Goal: Task Accomplishment & Management: Complete application form

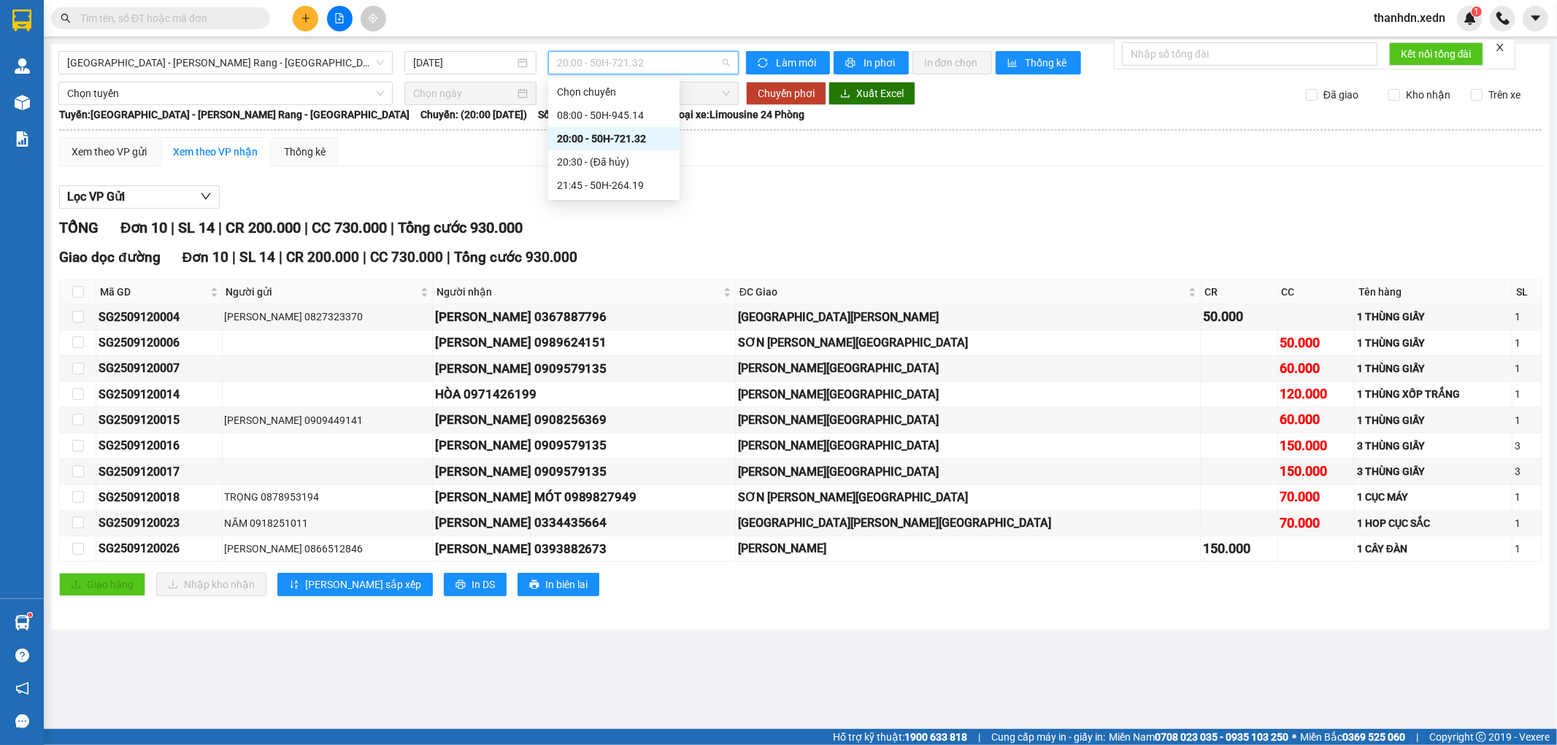
click at [705, 66] on span "20:00 - 50H-721.32" at bounding box center [643, 63] width 172 height 22
click at [664, 66] on span "20:00 - 50H-721.32" at bounding box center [643, 63] width 172 height 22
click at [628, 63] on span "20:00 - 50H-721.32" at bounding box center [643, 63] width 172 height 22
click at [625, 187] on div "21:45 - 50H-264.19" at bounding box center [614, 185] width 114 height 16
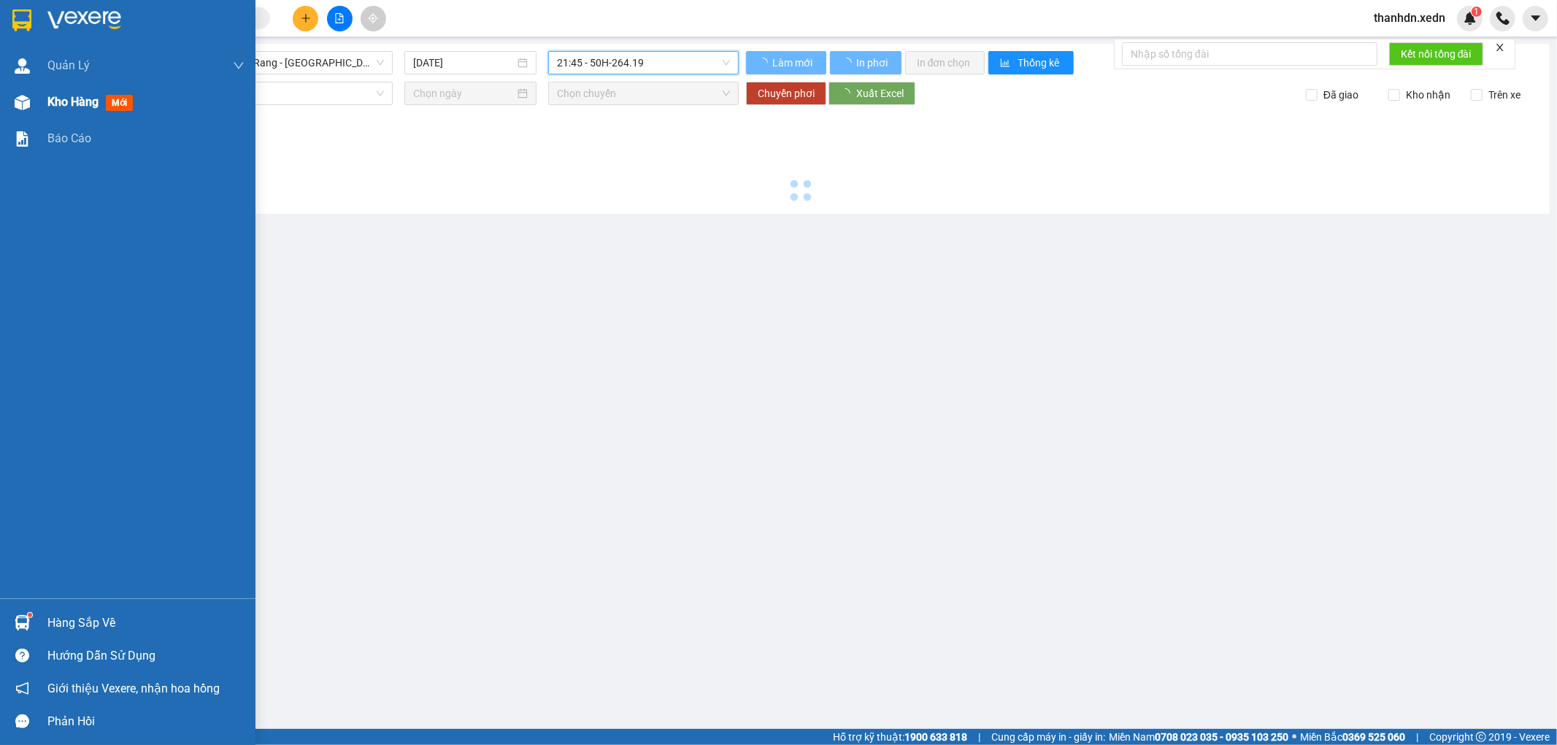
click at [60, 96] on span "Kho hàng" at bounding box center [72, 102] width 51 height 14
click at [104, 99] on div "Kho hàng mới" at bounding box center [92, 102] width 91 height 18
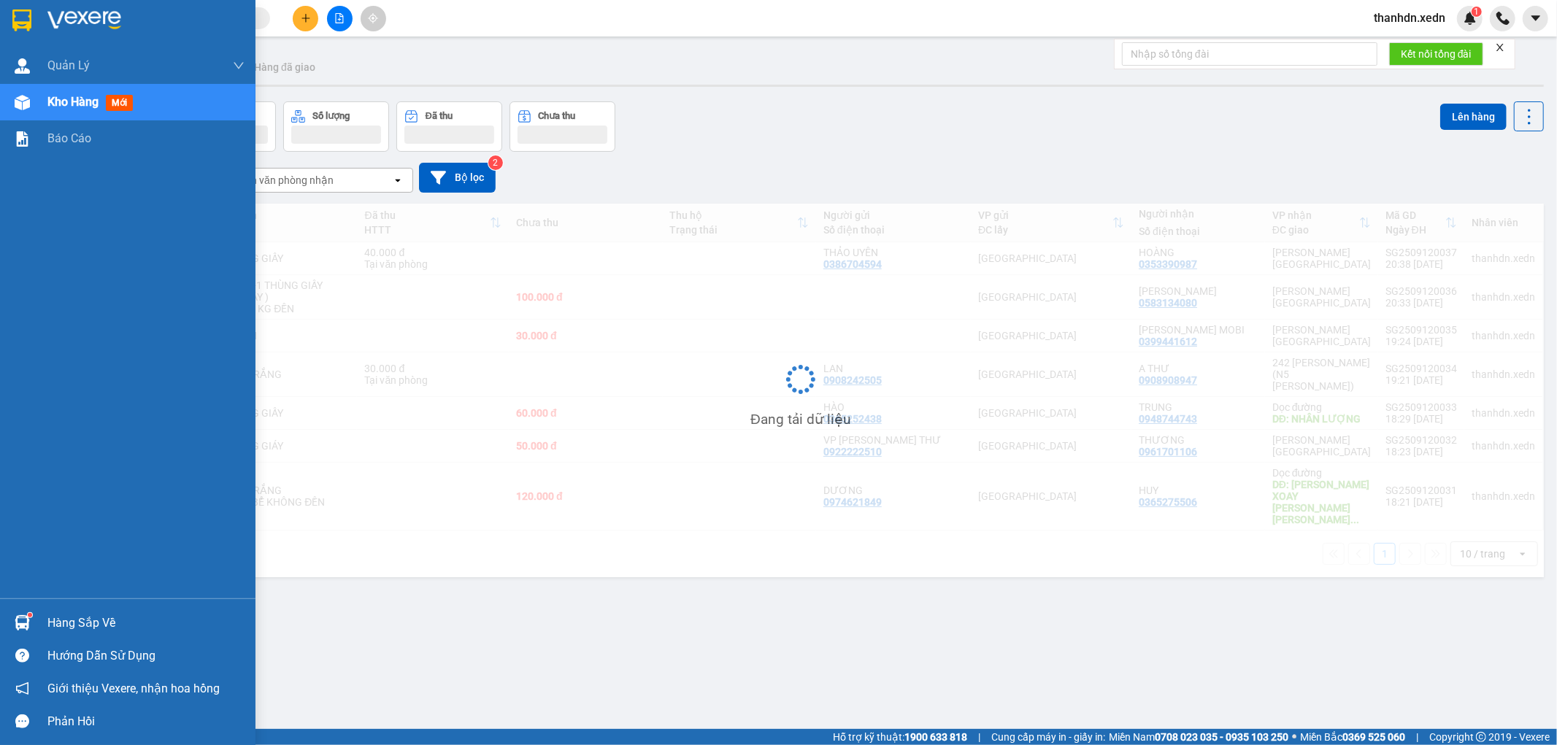
click at [126, 98] on span "mới" at bounding box center [119, 103] width 27 height 16
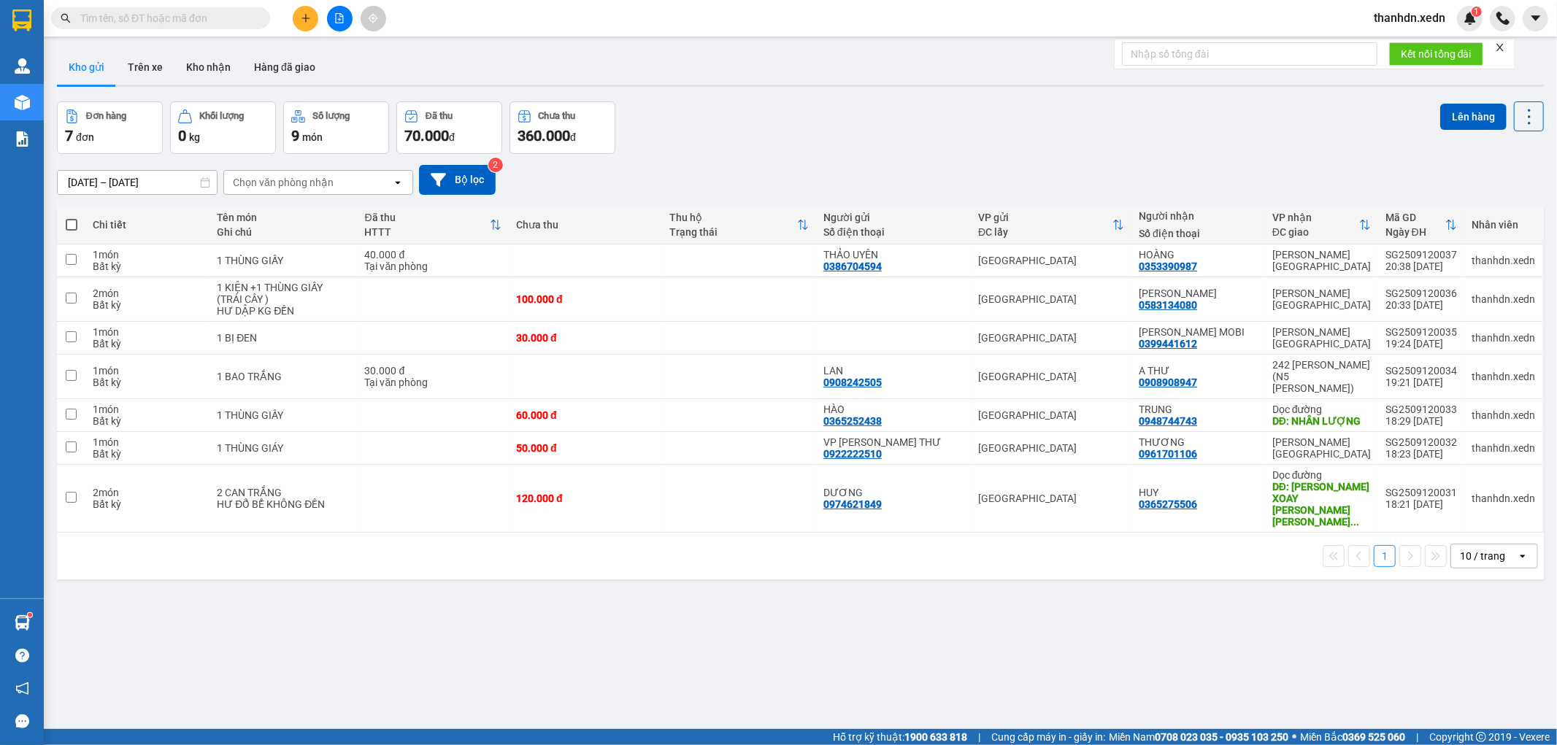
click at [74, 221] on span at bounding box center [72, 225] width 12 height 12
click at [72, 218] on input "checkbox" at bounding box center [72, 218] width 0 height 0
checkbox input "true"
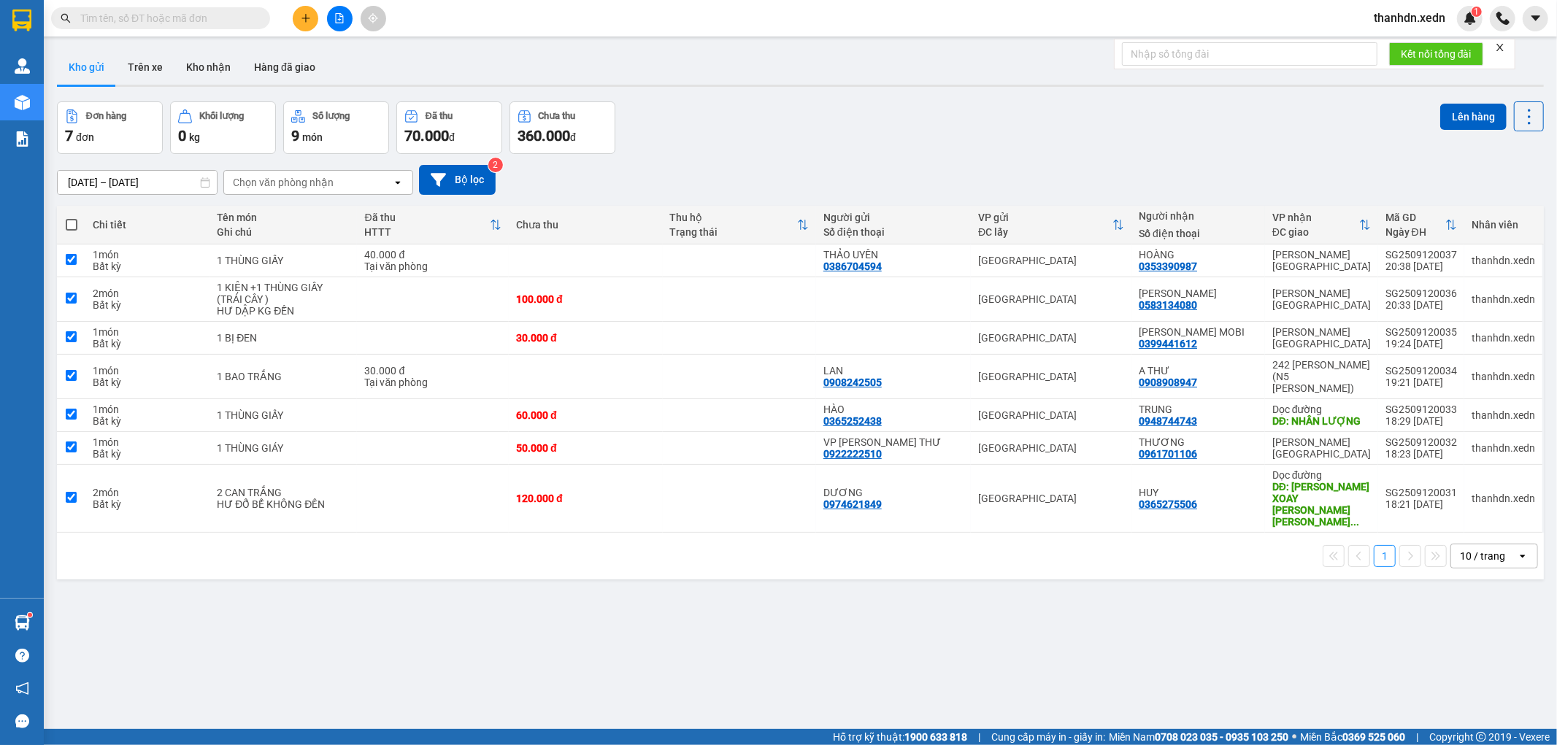
checkbox input "true"
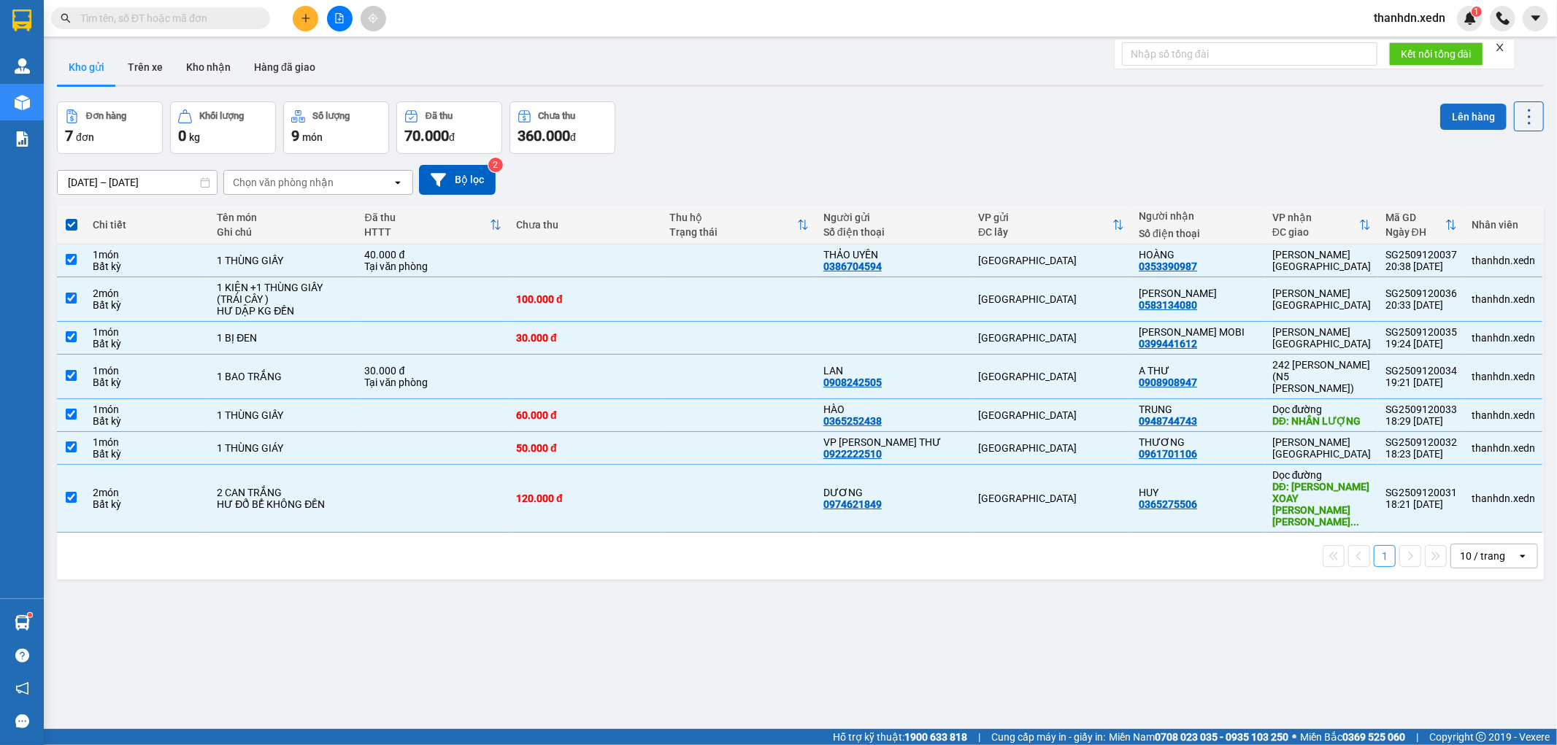
click at [1464, 117] on button "Lên hàng" at bounding box center [1473, 117] width 66 height 26
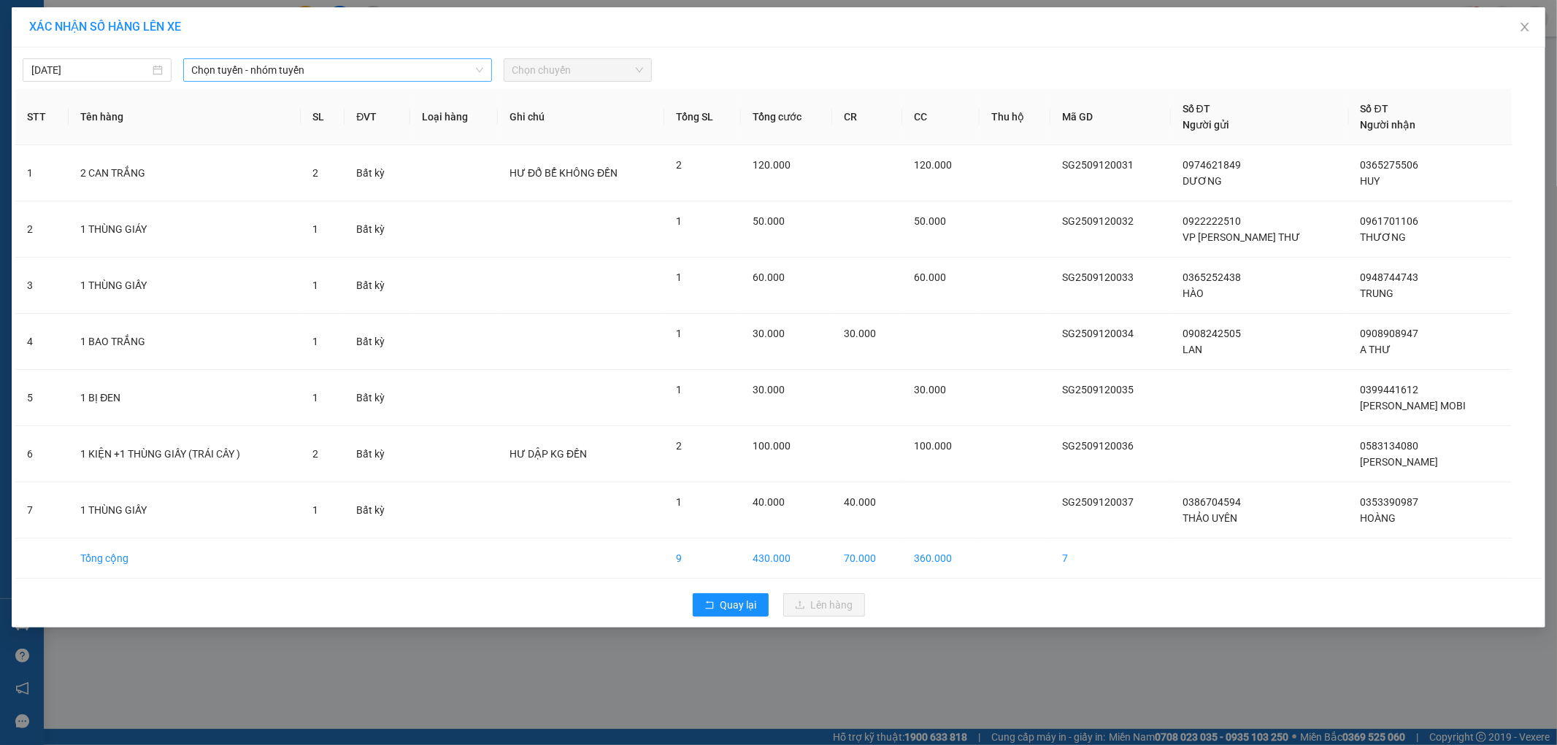
click at [337, 74] on span "Chọn tuyến - nhóm tuyến" at bounding box center [337, 70] width 291 height 22
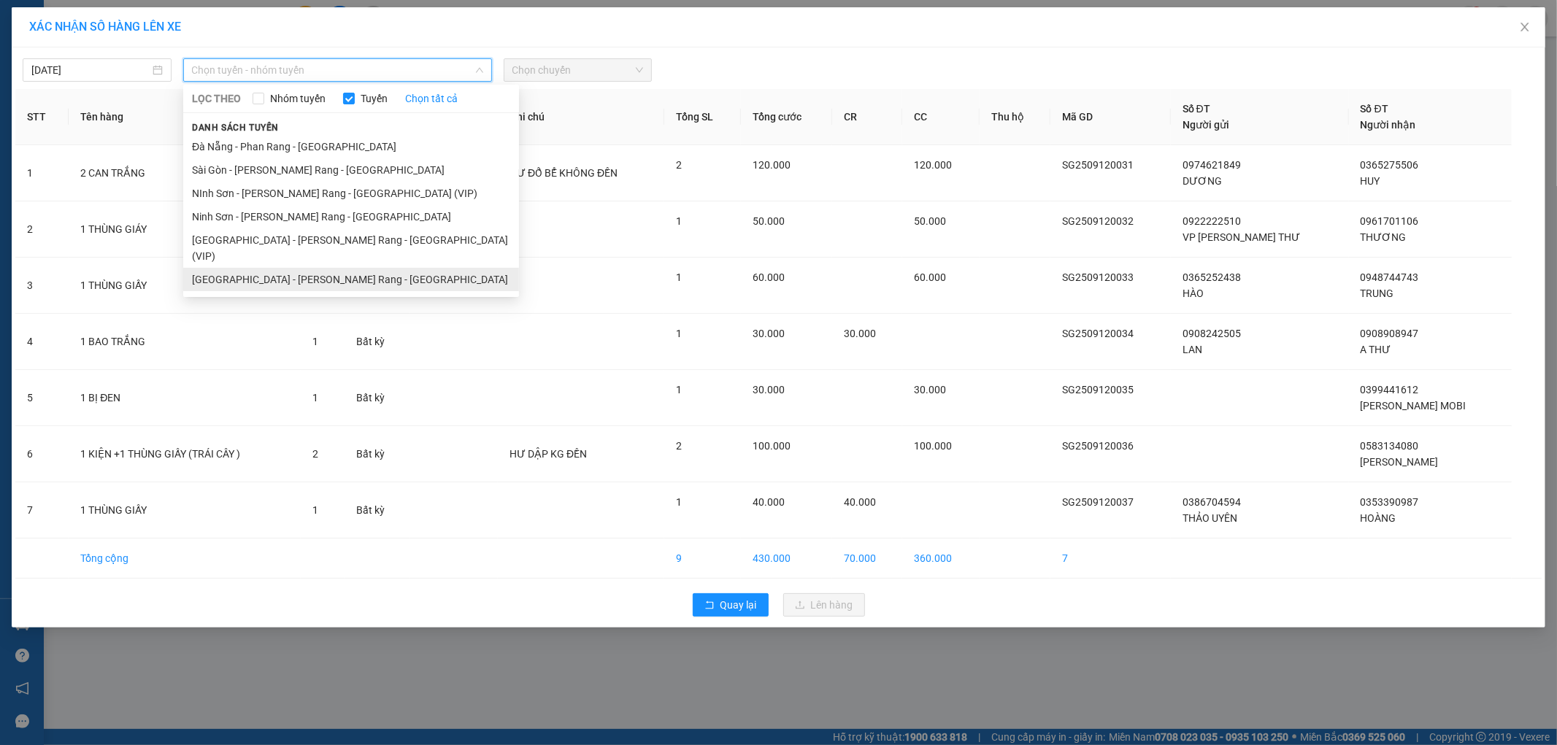
click at [384, 268] on li "[GEOGRAPHIC_DATA] - [PERSON_NAME] Rang - [GEOGRAPHIC_DATA]" at bounding box center [351, 279] width 336 height 23
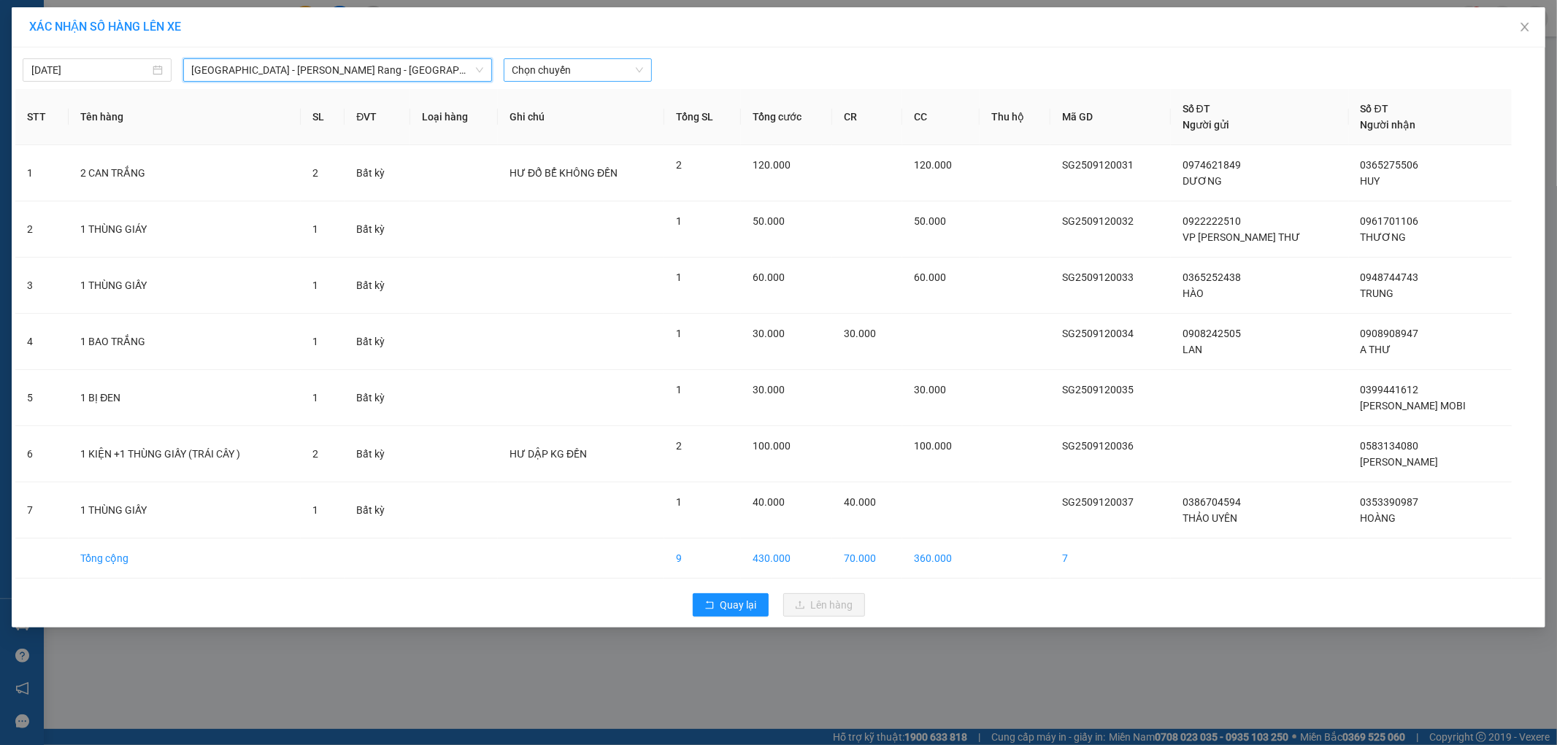
click at [549, 61] on span "Chọn chuyến" at bounding box center [577, 70] width 131 height 22
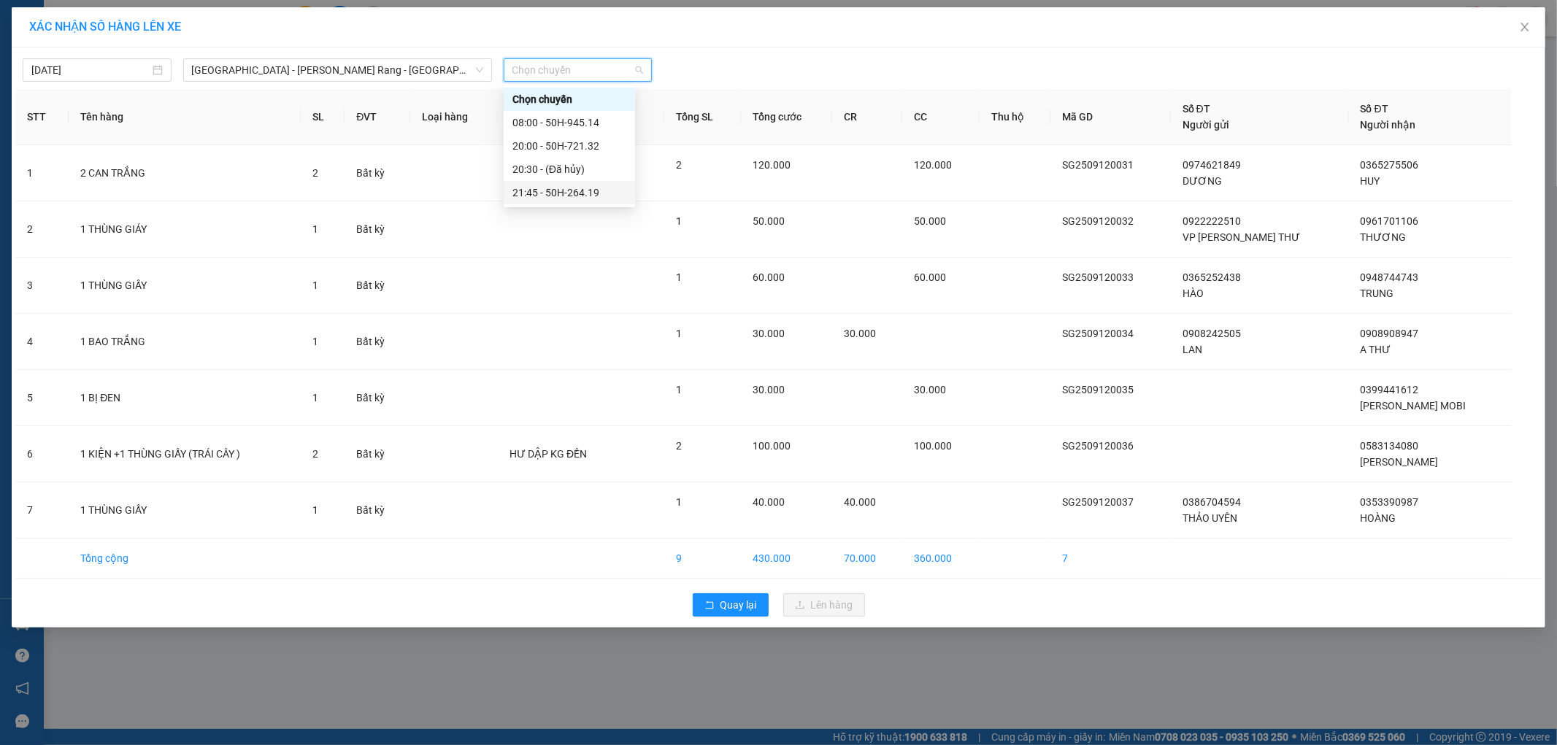
click at [559, 191] on div "21:45 - 50H-264.19" at bounding box center [569, 193] width 114 height 16
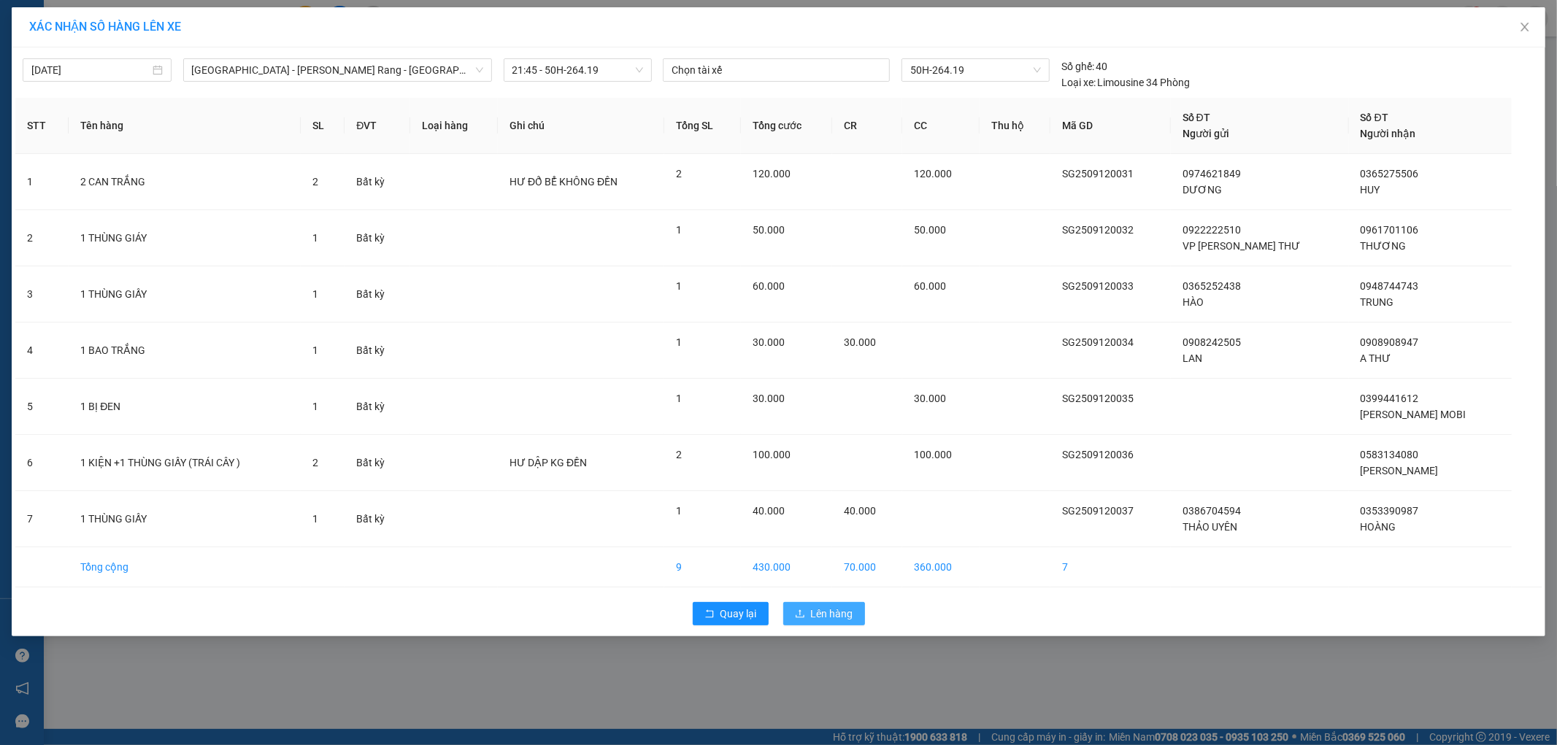
click at [810, 606] on button "Lên hàng" at bounding box center [824, 613] width 82 height 23
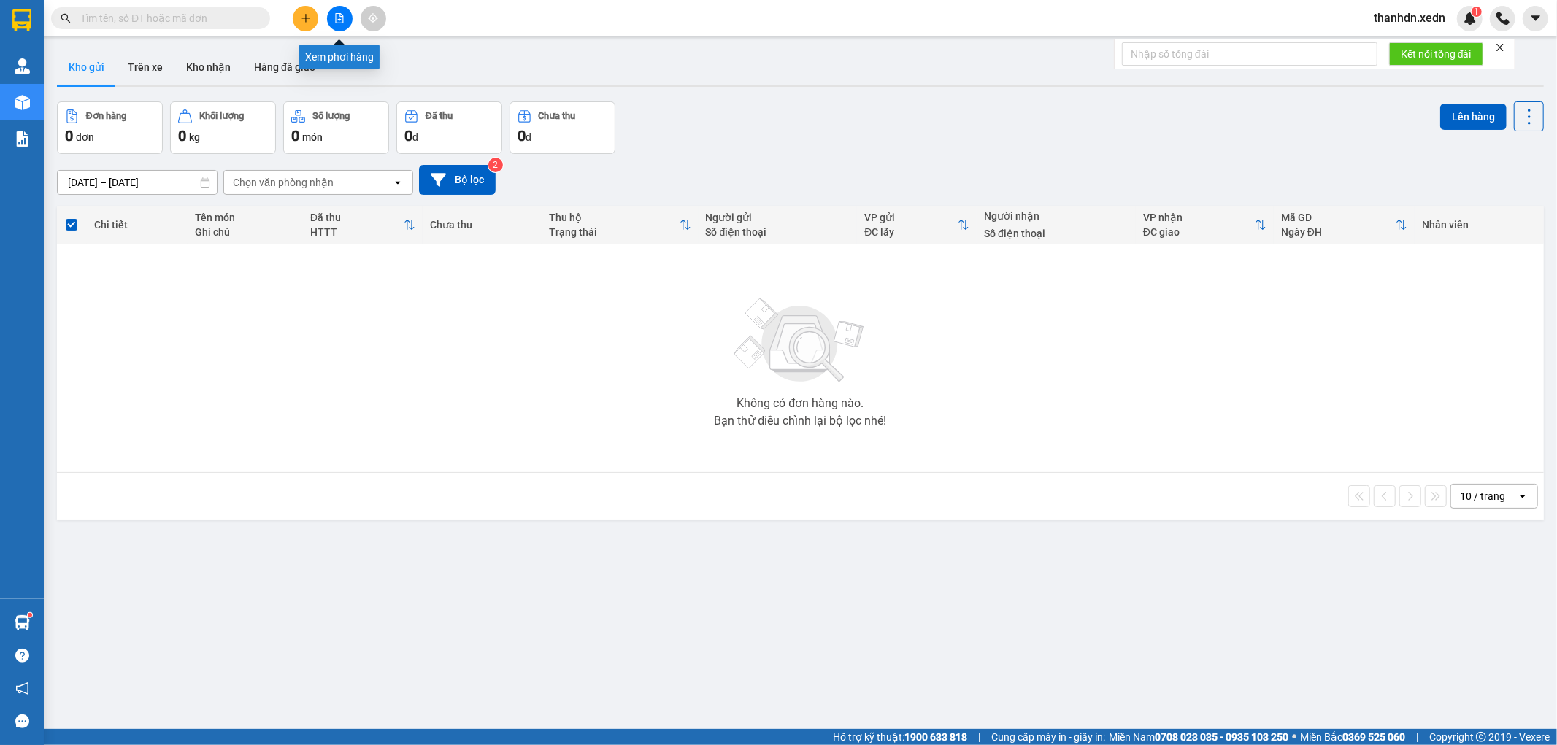
click at [333, 11] on button at bounding box center [340, 19] width 26 height 26
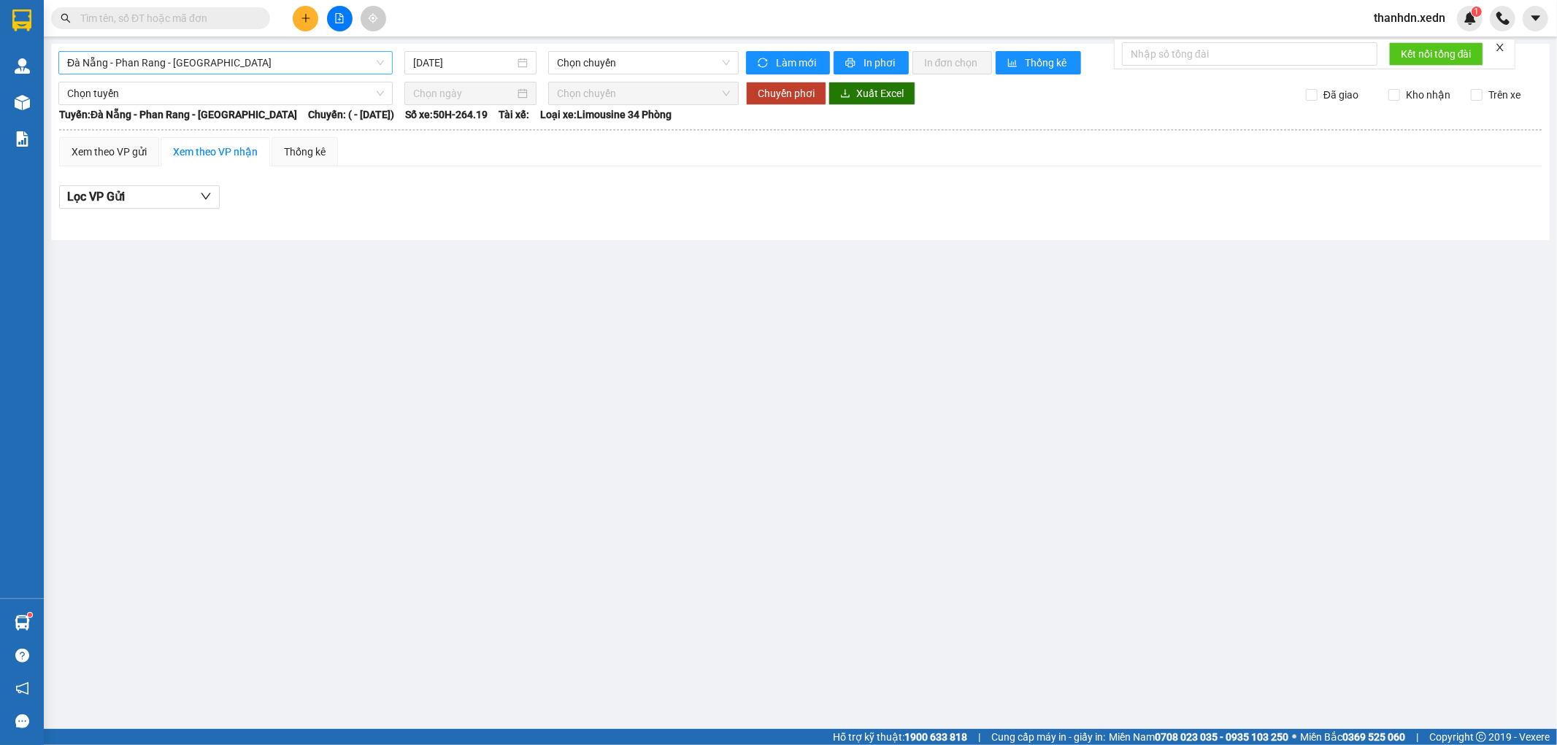
click at [293, 66] on span "Đà Nẵng - Phan Rang - [GEOGRAPHIC_DATA]" at bounding box center [225, 63] width 317 height 22
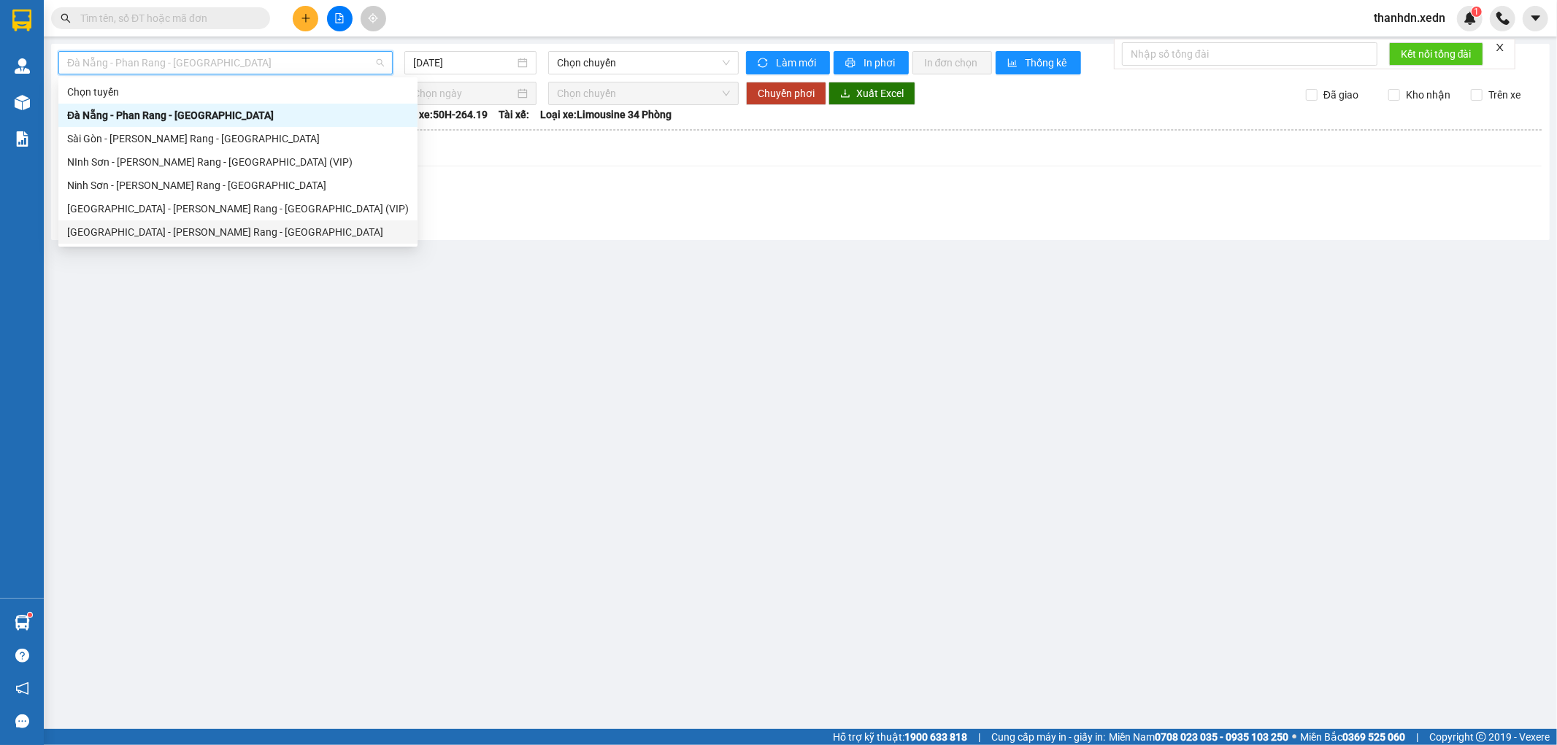
click at [251, 228] on div "[GEOGRAPHIC_DATA] - [PERSON_NAME] Rang - [GEOGRAPHIC_DATA]" at bounding box center [238, 232] width 342 height 16
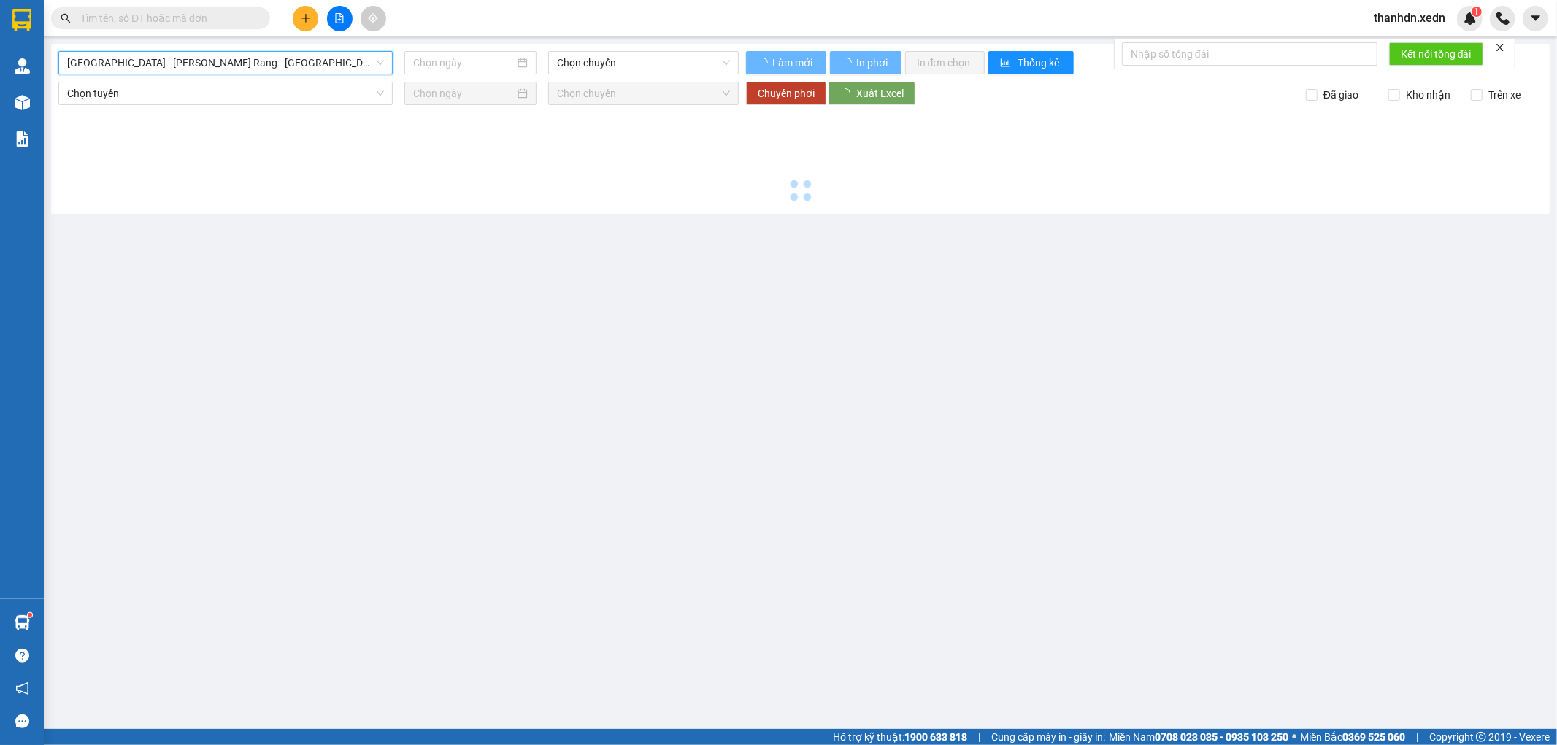
type input "[DATE]"
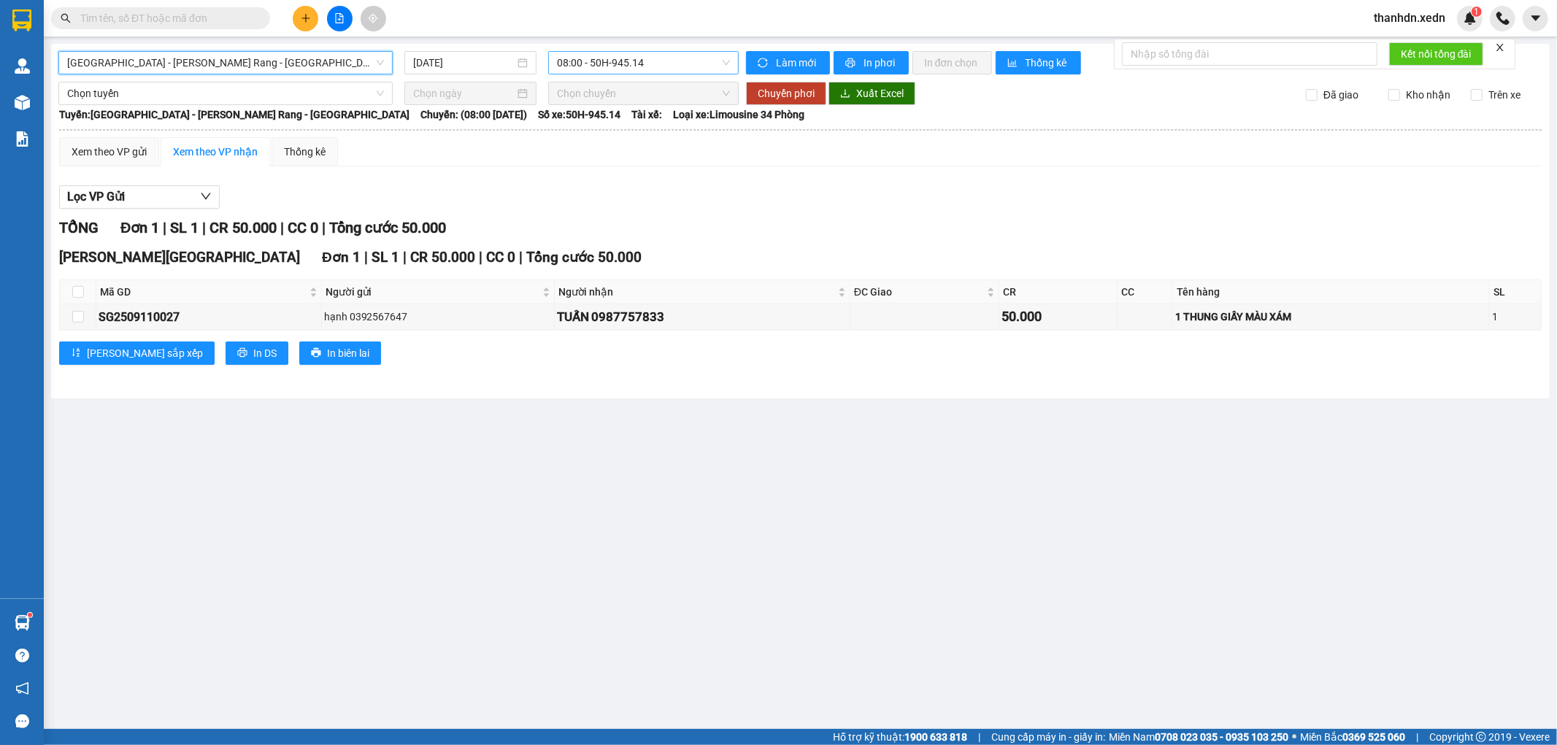
click at [650, 64] on span "08:00 - 50H-945.14" at bounding box center [643, 63] width 172 height 22
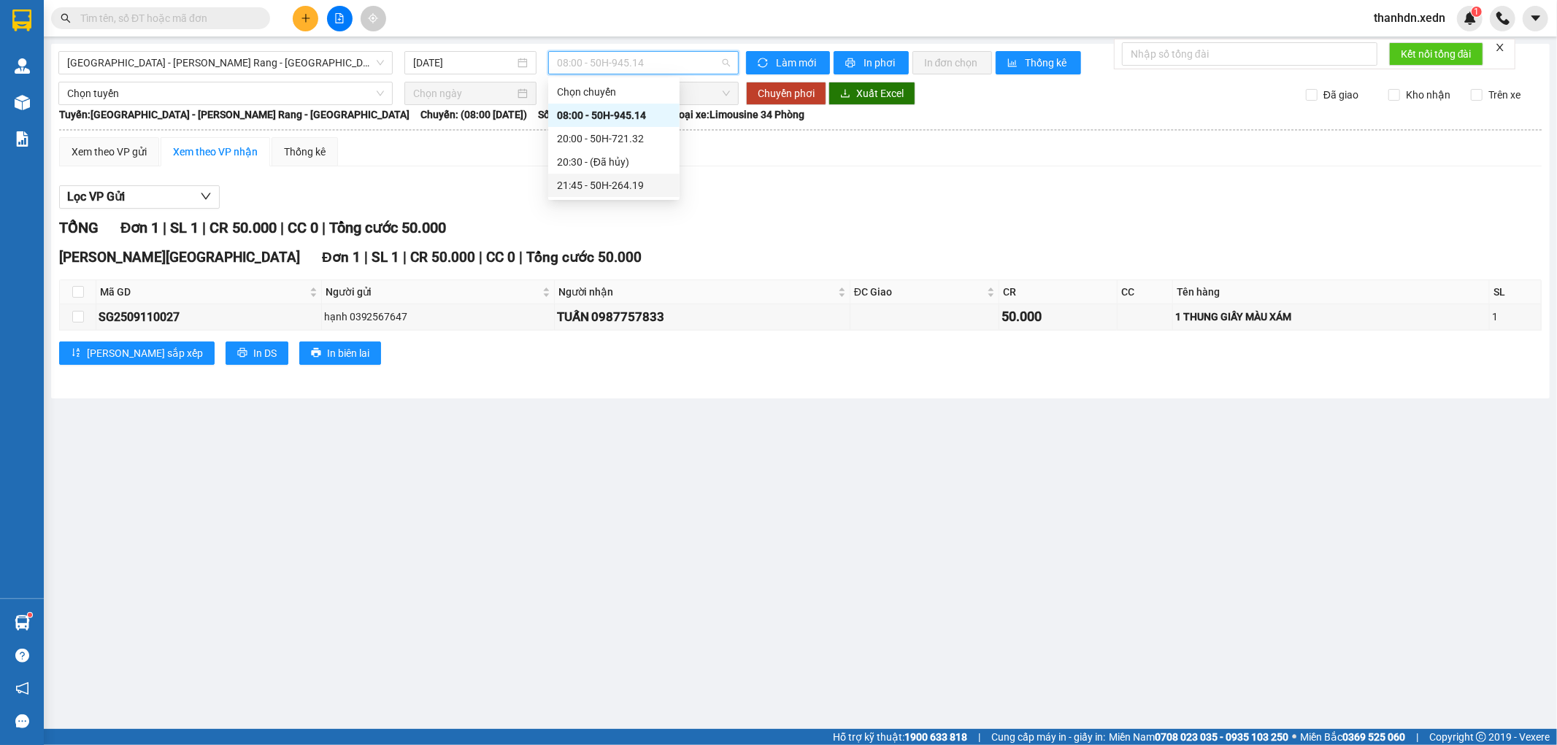
click at [646, 176] on div "21:45 - 50H-264.19" at bounding box center [613, 185] width 131 height 23
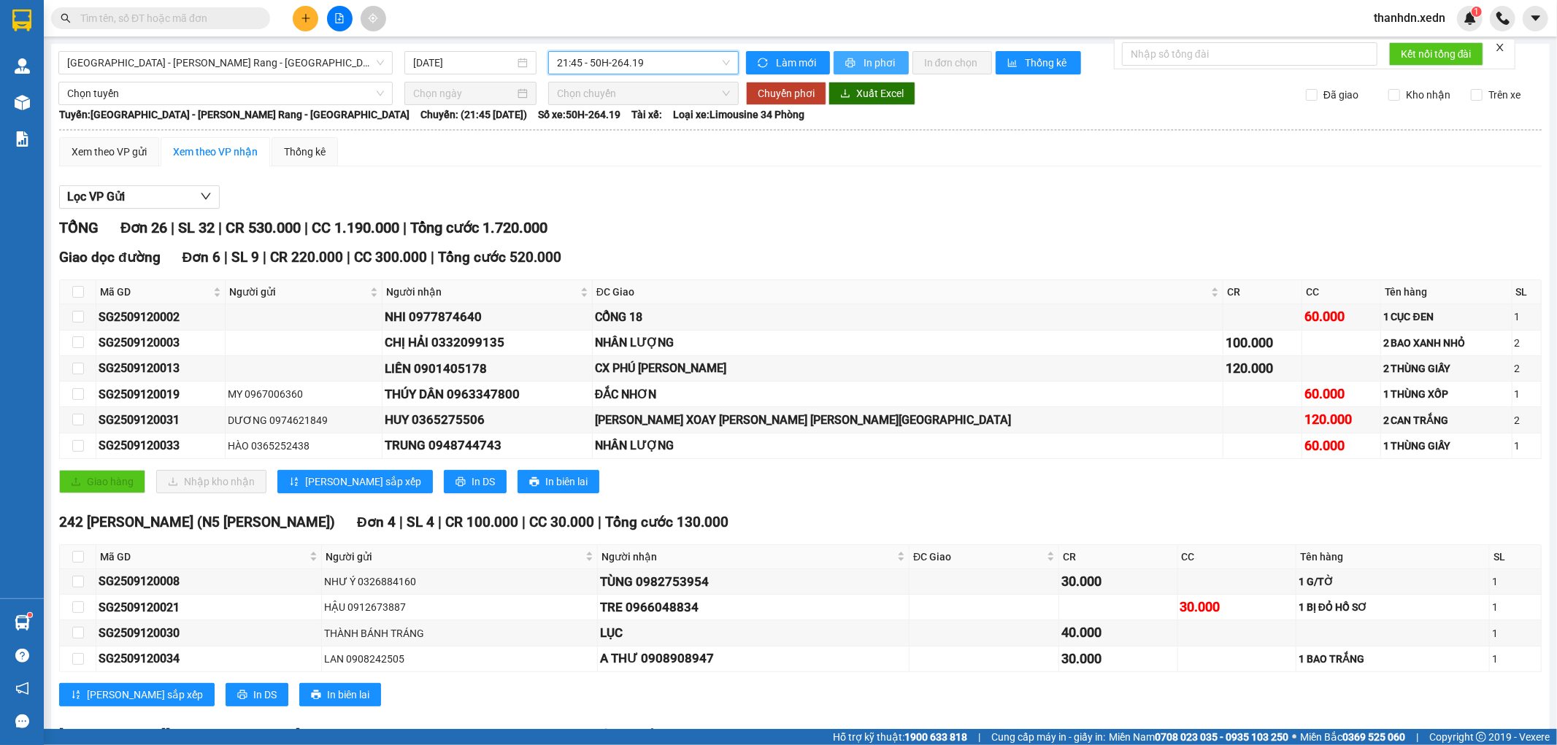
click at [872, 62] on span "In phơi" at bounding box center [880, 63] width 34 height 16
click at [372, 56] on span "[GEOGRAPHIC_DATA] - [PERSON_NAME] Rang - [GEOGRAPHIC_DATA]" at bounding box center [225, 63] width 317 height 22
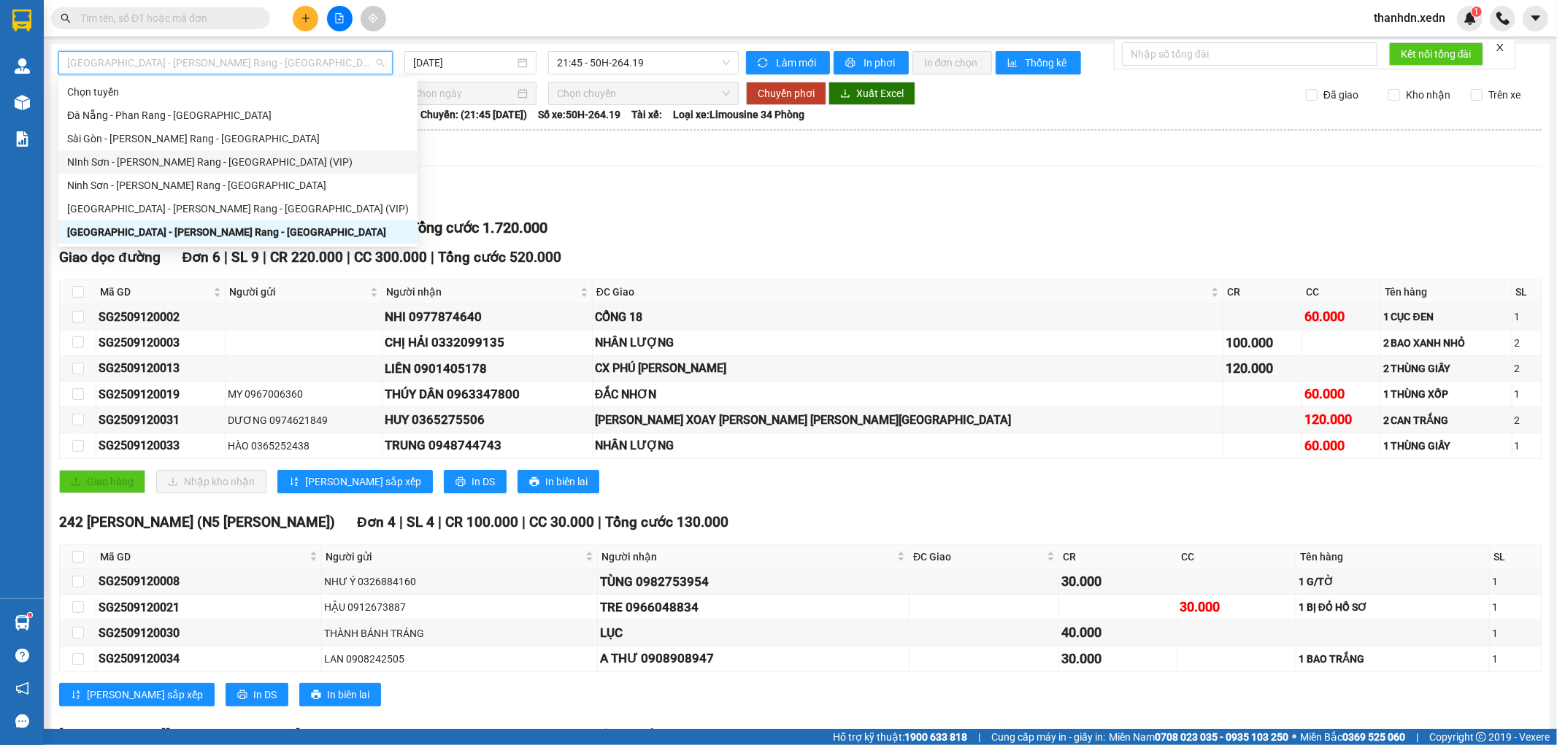
click at [263, 171] on div "NInh Sơn - [PERSON_NAME] Rang - [GEOGRAPHIC_DATA] (VIP)" at bounding box center [237, 161] width 359 height 23
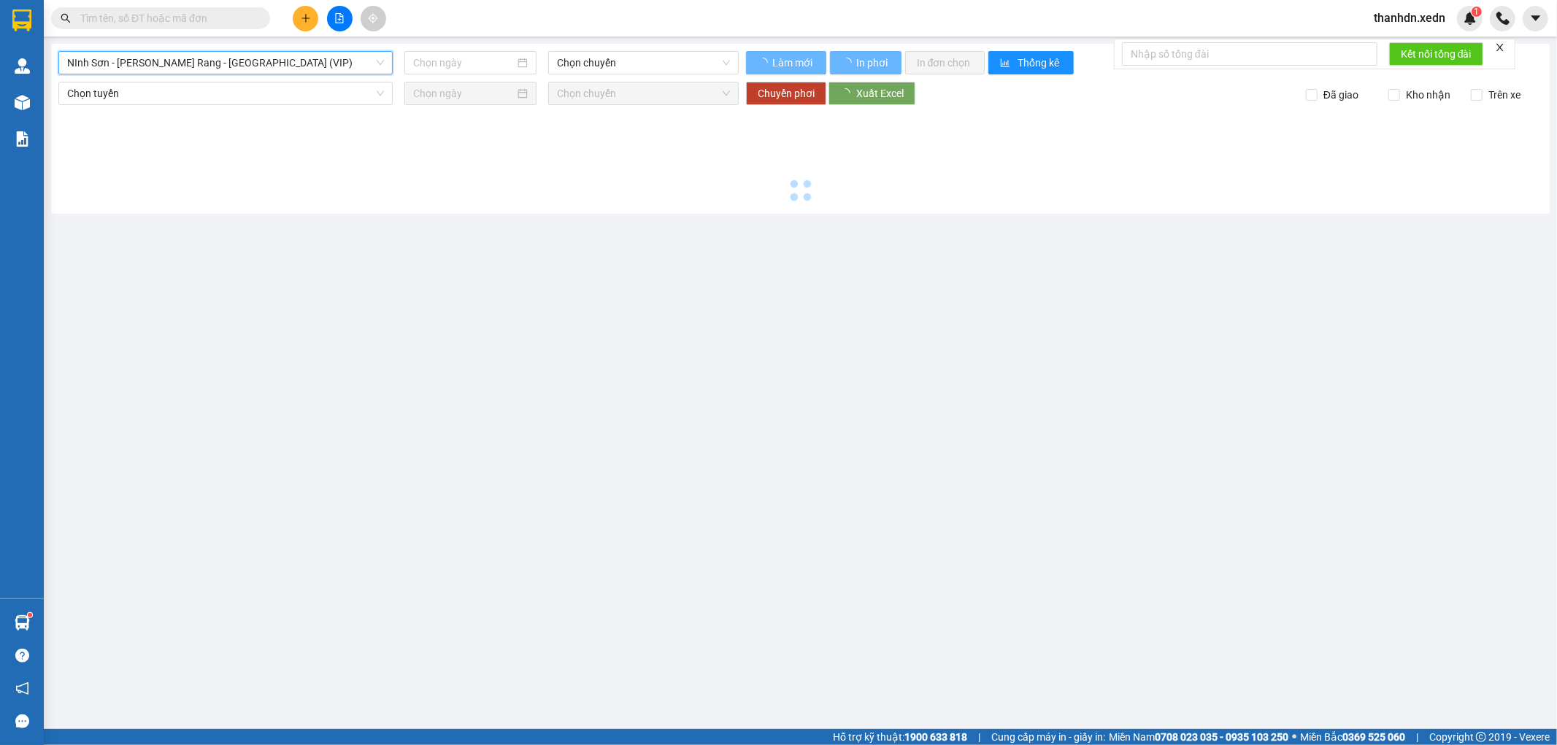
type input "[DATE]"
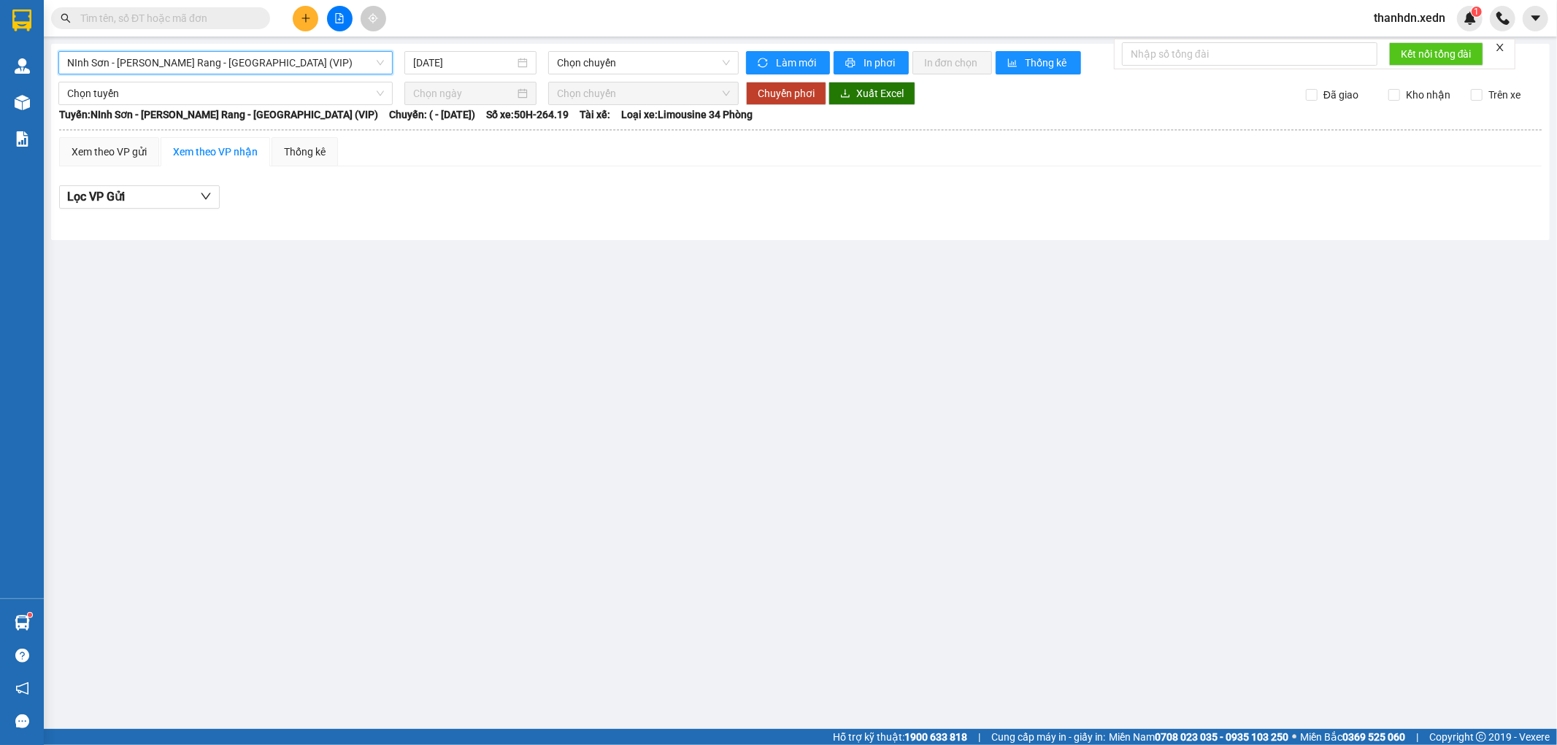
click at [275, 61] on span "NInh Sơn - [PERSON_NAME] Rang - [GEOGRAPHIC_DATA] (VIP)" at bounding box center [225, 63] width 317 height 22
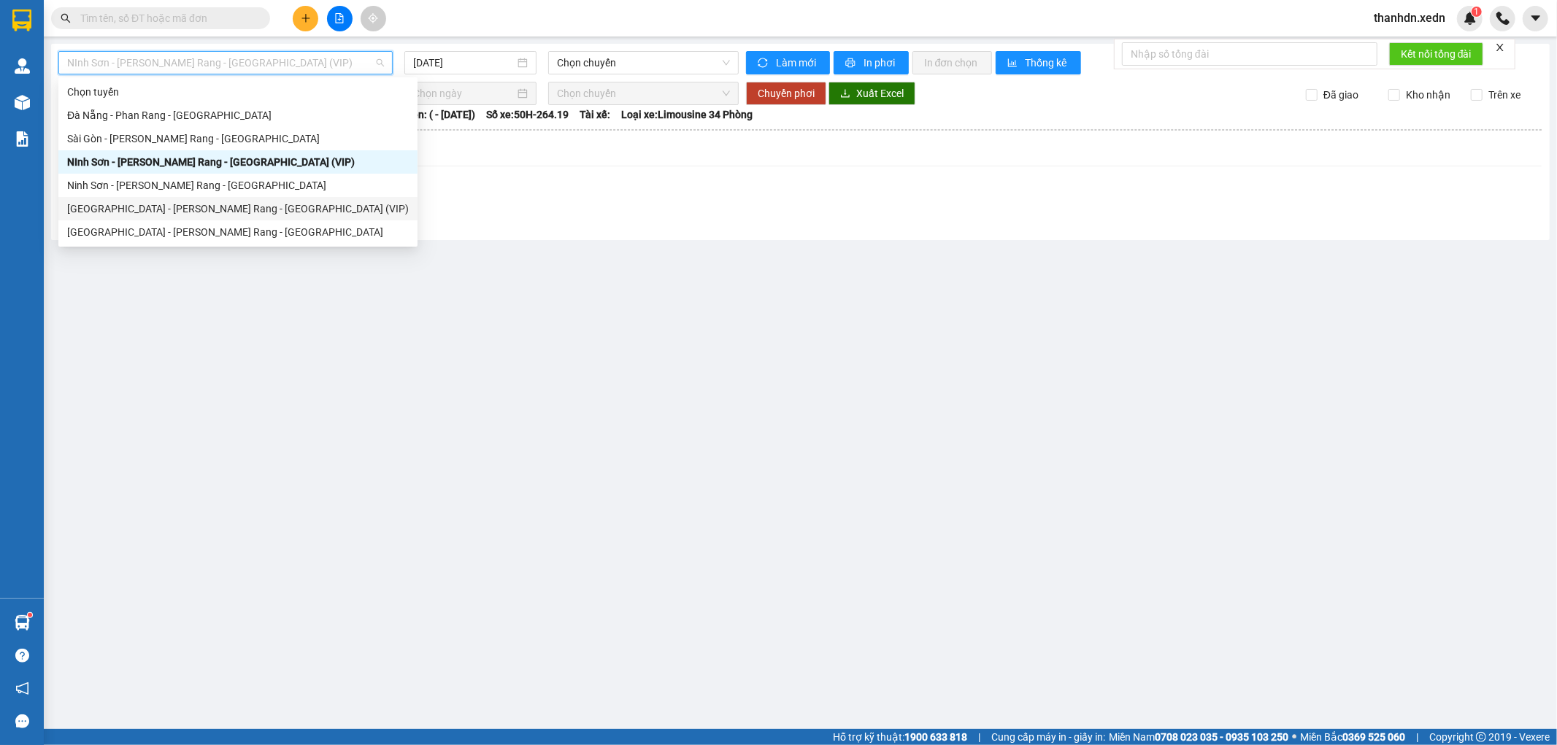
click at [250, 198] on div "[GEOGRAPHIC_DATA] - [PERSON_NAME] Rang - [GEOGRAPHIC_DATA] (VIP)" at bounding box center [237, 208] width 359 height 23
type input "[DATE]"
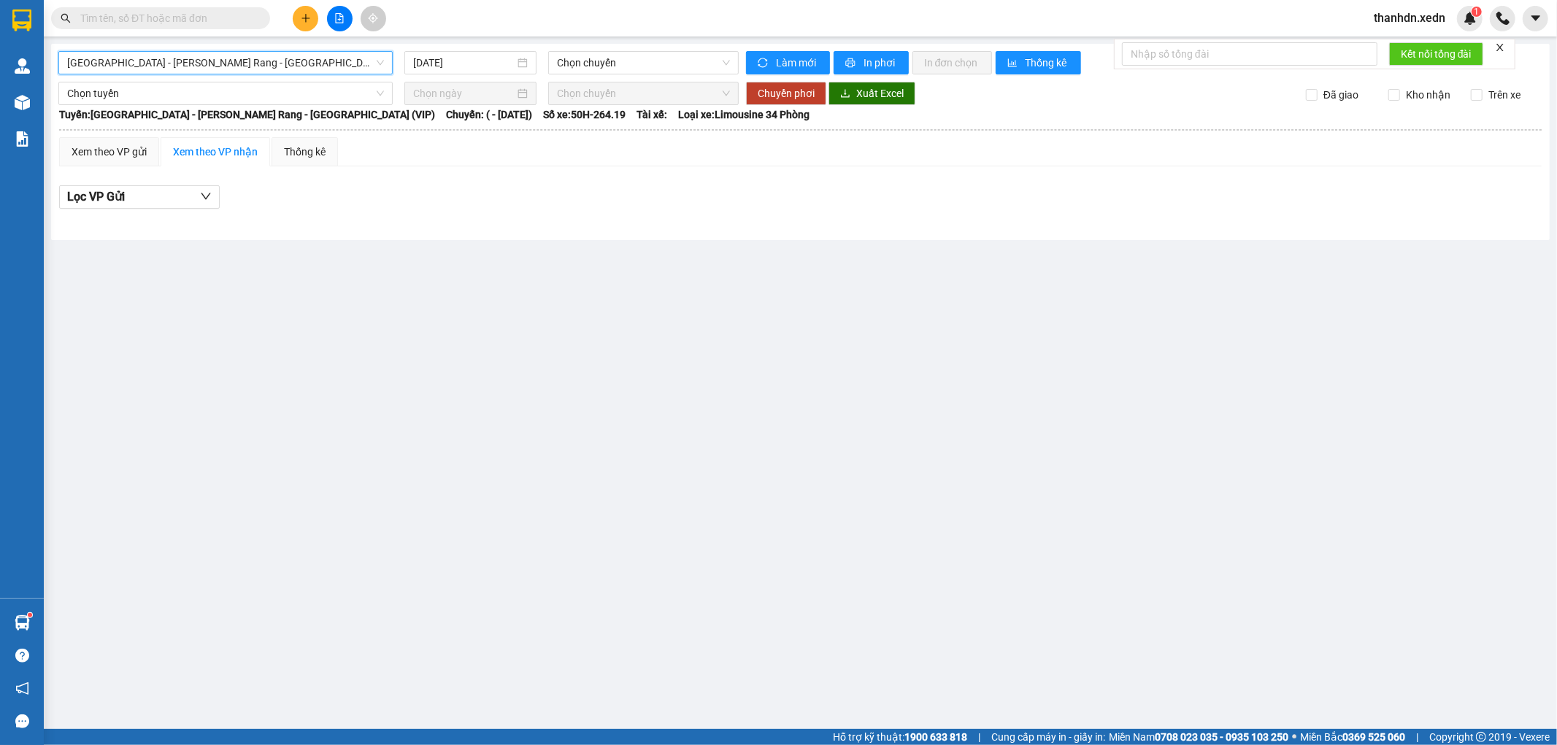
click at [250, 66] on span "[GEOGRAPHIC_DATA] - [PERSON_NAME] Rang - [GEOGRAPHIC_DATA] (VIP)" at bounding box center [225, 63] width 317 height 22
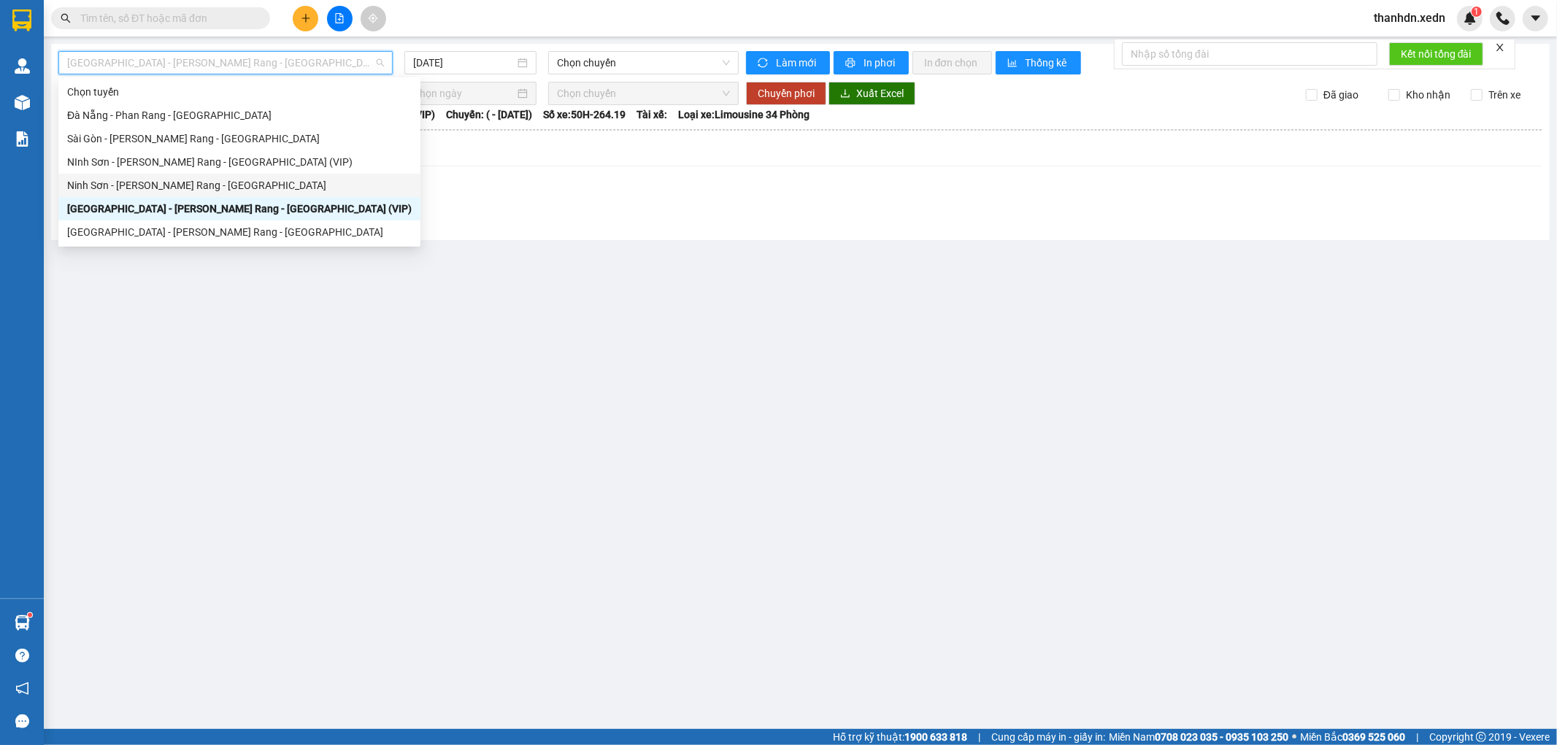
click at [234, 185] on div "Ninh Sơn - [PERSON_NAME] Rang - [GEOGRAPHIC_DATA]" at bounding box center [239, 185] width 345 height 16
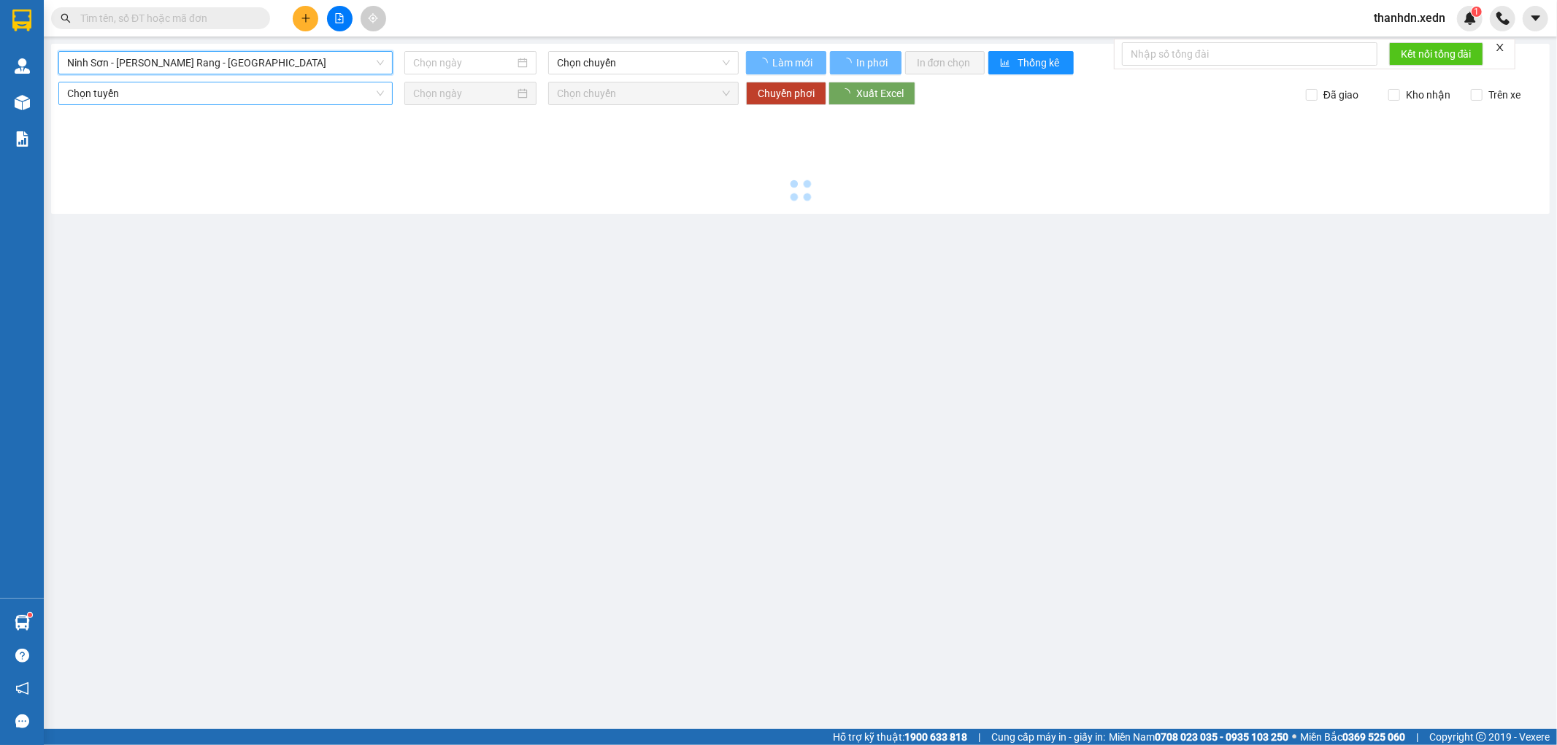
type input "[DATE]"
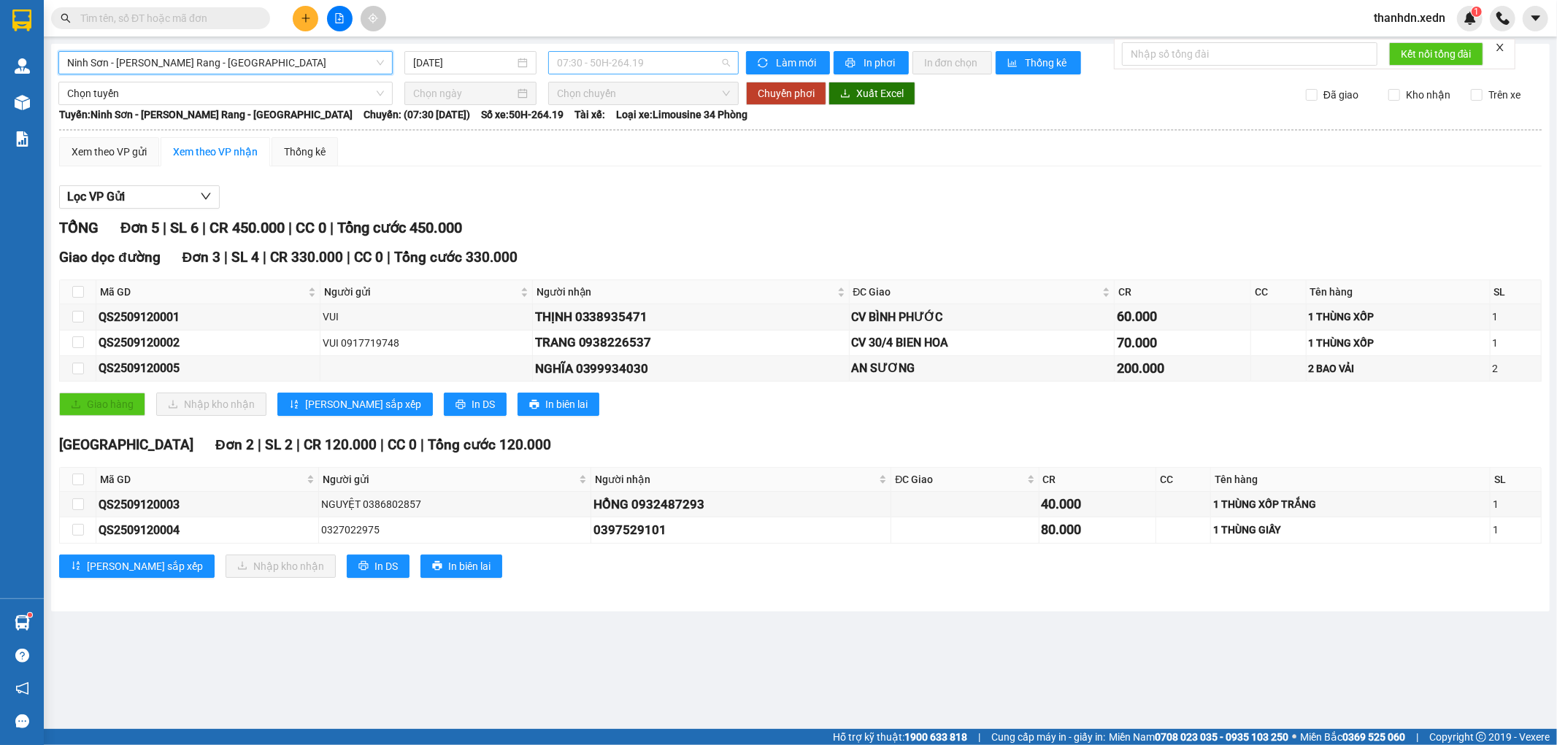
click at [593, 61] on span "07:30 - 50H-264.19" at bounding box center [643, 63] width 172 height 22
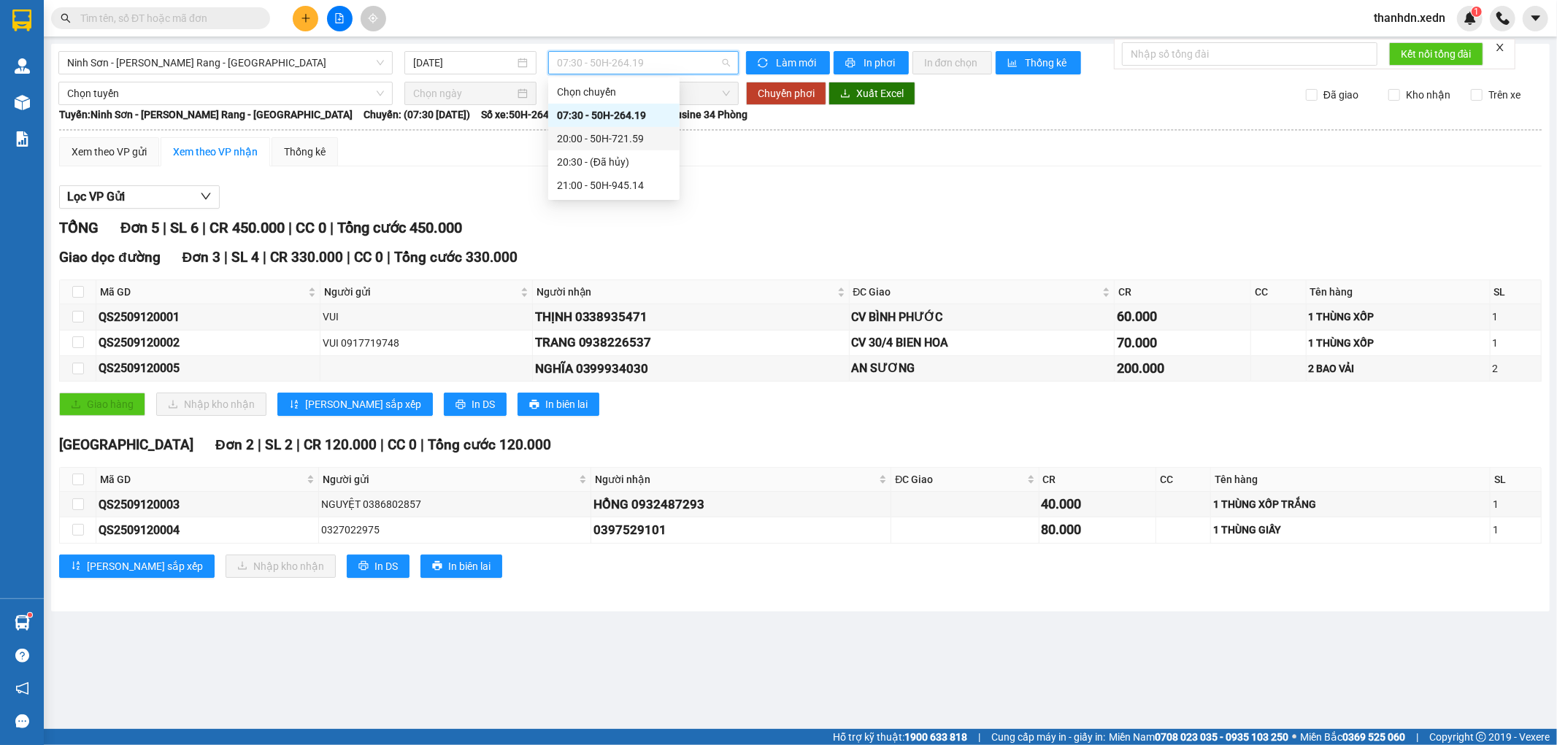
click at [619, 141] on div "20:00 - 50H-721.59" at bounding box center [614, 139] width 114 height 16
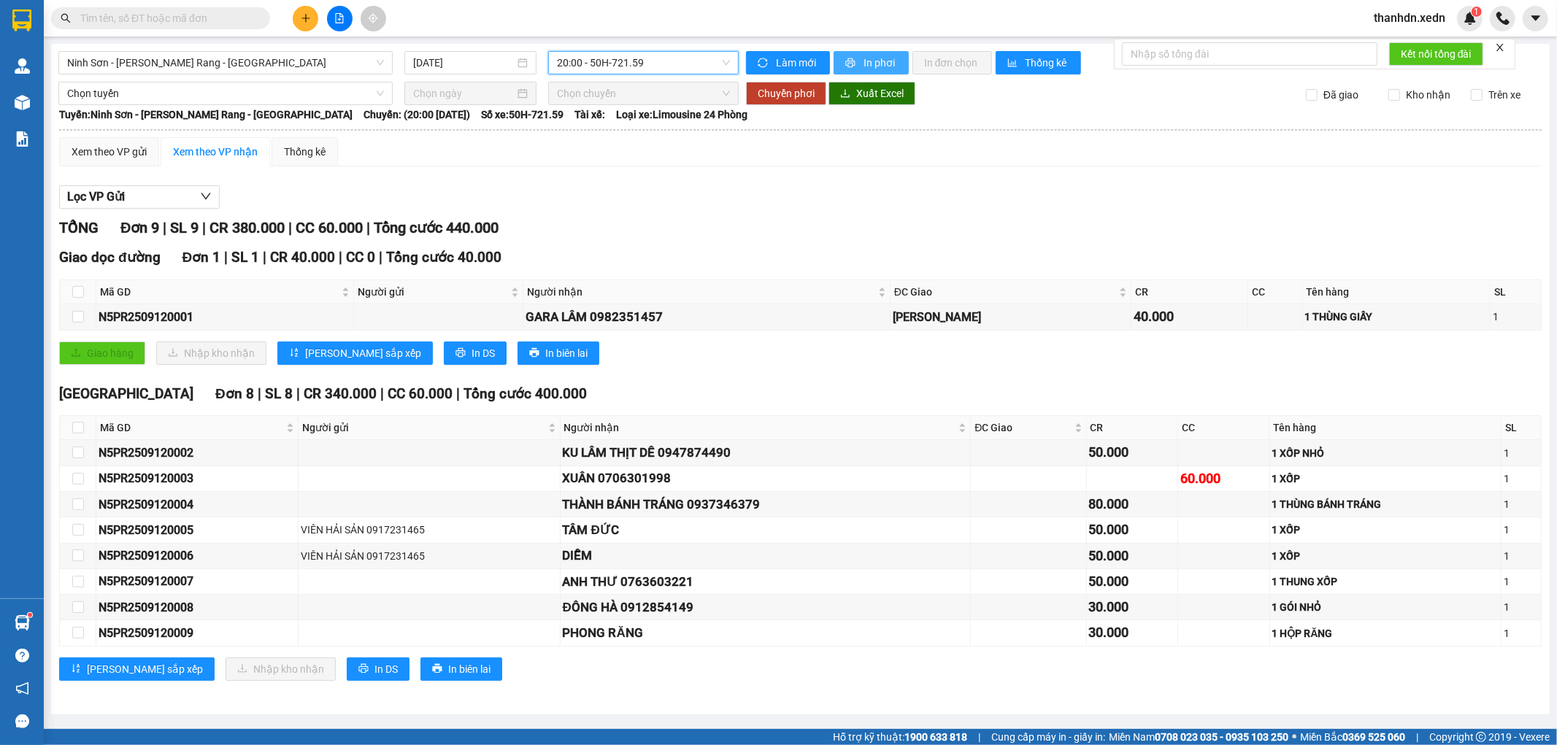
click at [874, 55] on span "In phơi" at bounding box center [880, 63] width 34 height 16
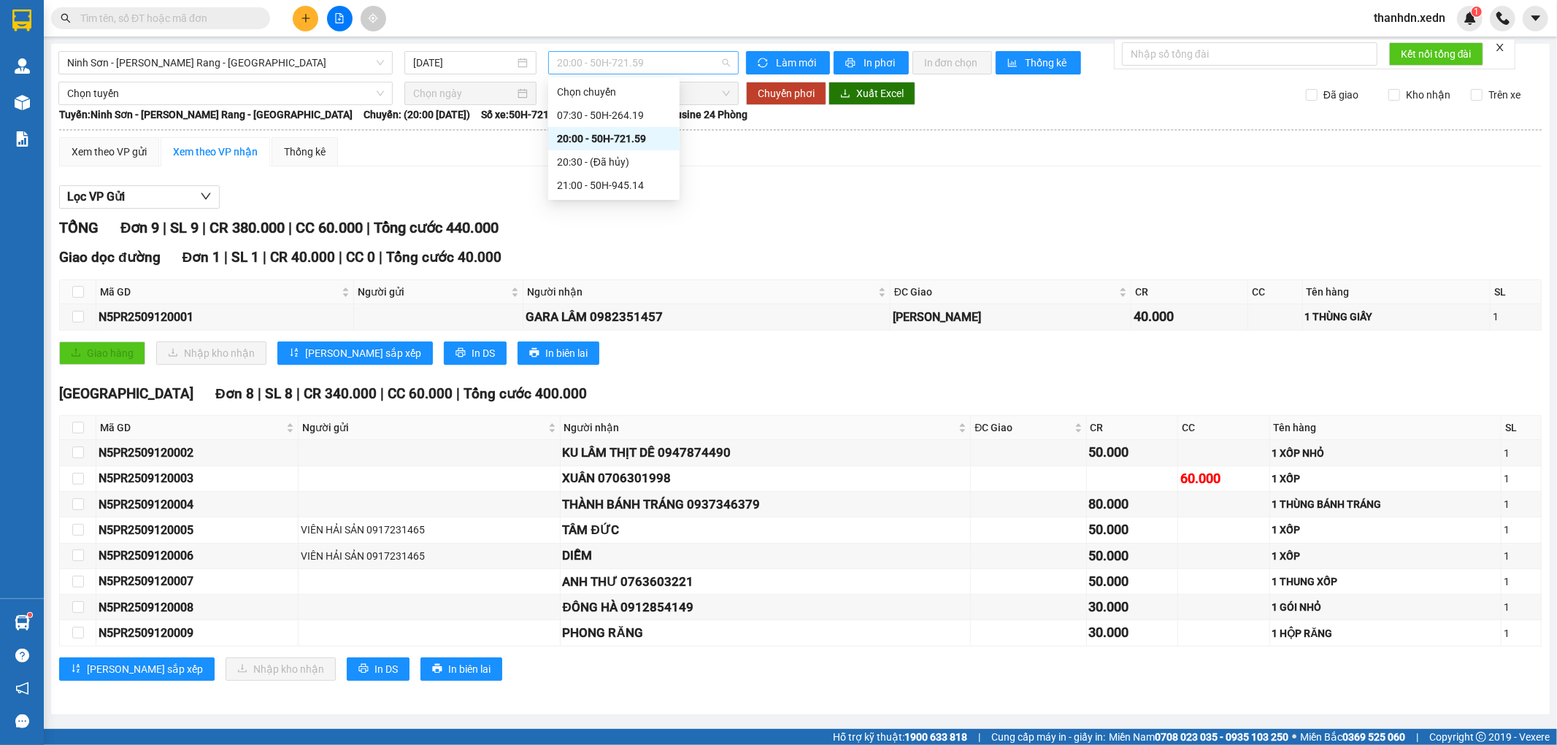
click at [680, 61] on span "20:00 - 50H-721.59" at bounding box center [643, 63] width 172 height 22
click at [659, 196] on div "21:00 - 50H-945.14" at bounding box center [613, 185] width 131 height 23
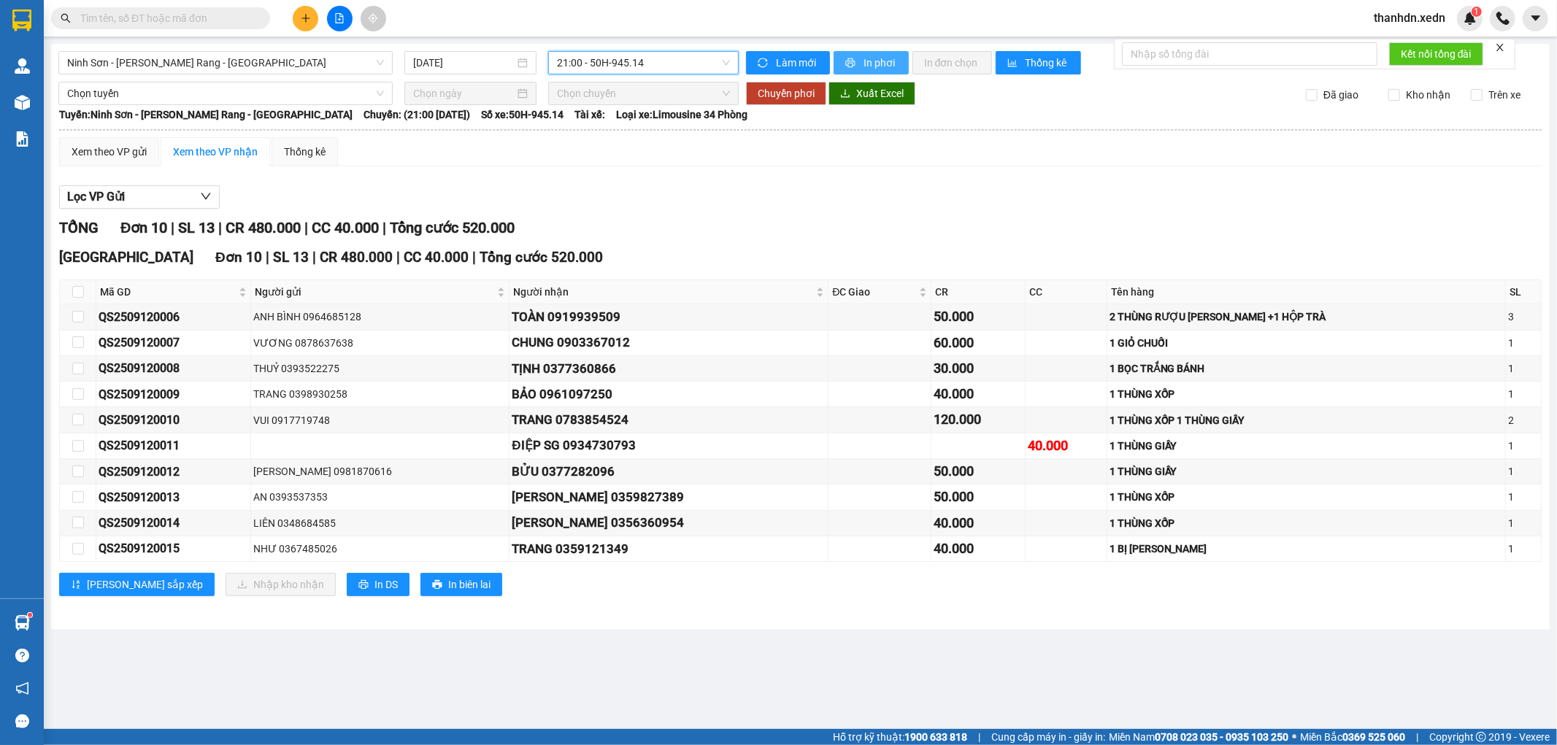
click at [869, 63] on span "In phơi" at bounding box center [880, 63] width 34 height 16
click at [615, 61] on span "21:00 - 50H-945.14" at bounding box center [643, 63] width 172 height 22
click at [615, 142] on div "20:00 - 50H-721.59" at bounding box center [614, 139] width 114 height 16
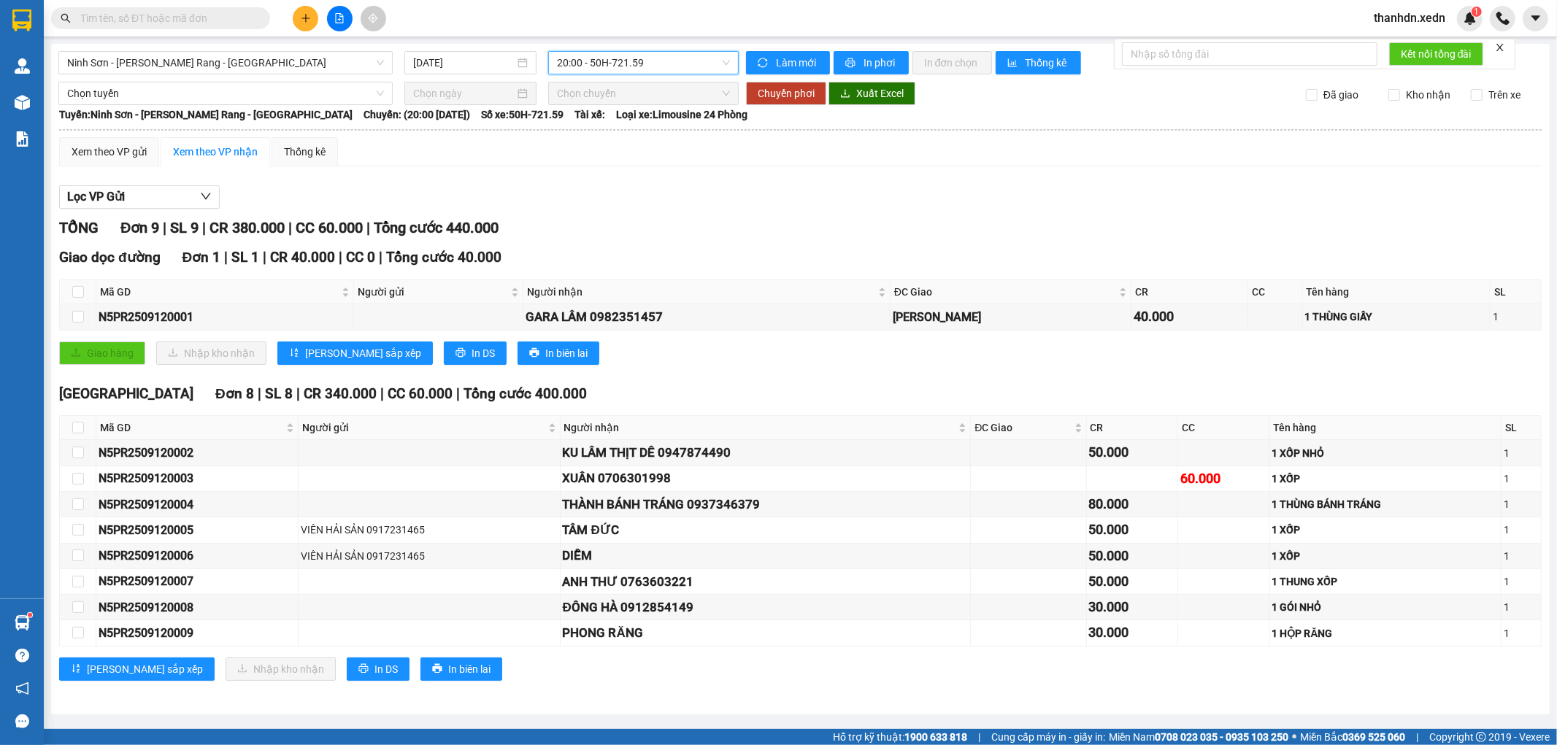
click at [652, 66] on span "20:00 - 50H-721.59" at bounding box center [643, 63] width 172 height 22
click at [647, 175] on div "21:00 - 50H-945.14" at bounding box center [613, 185] width 131 height 23
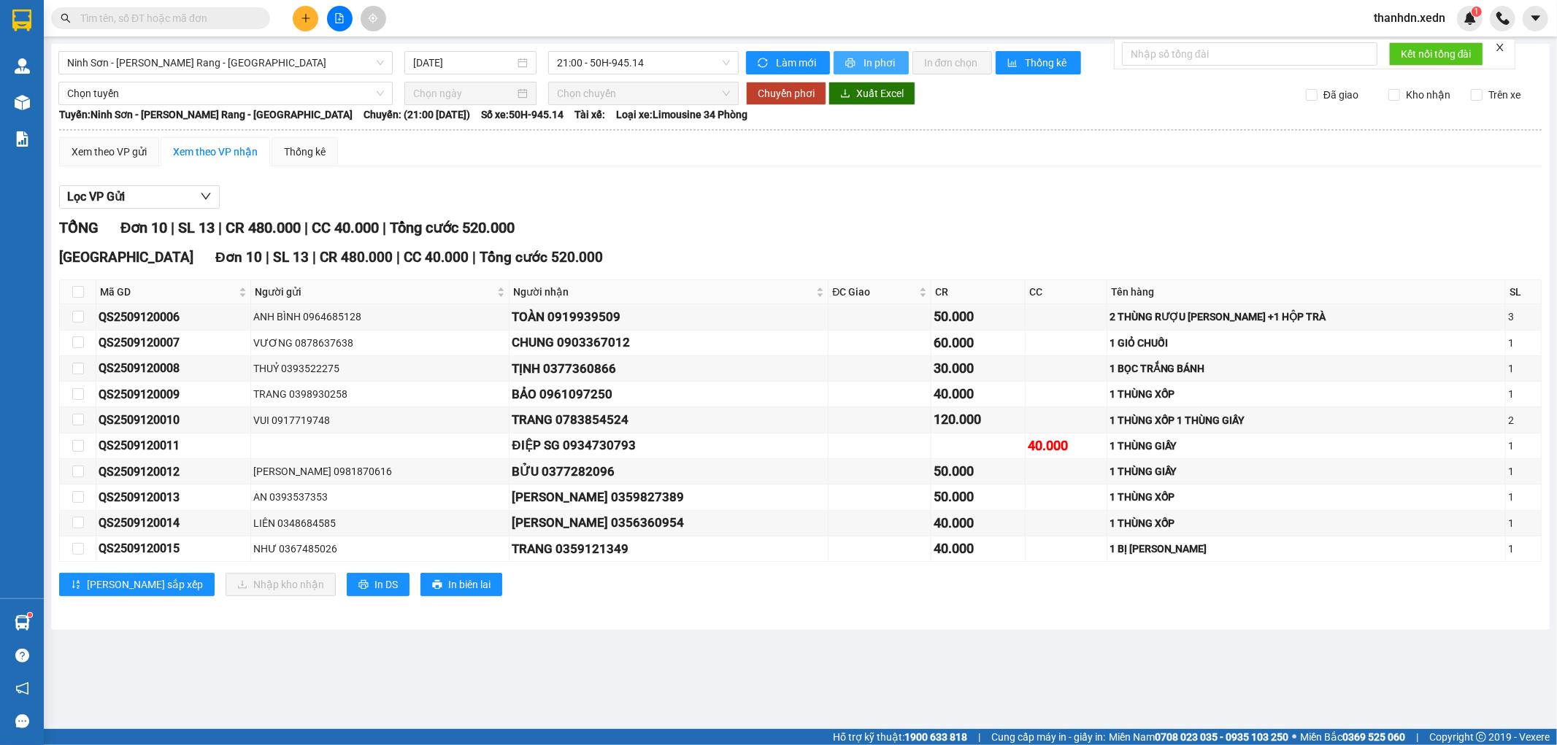
click at [849, 60] on icon "printer" at bounding box center [850, 63] width 10 height 10
click at [658, 69] on span "21:00 - 50H-945.14" at bounding box center [643, 63] width 172 height 22
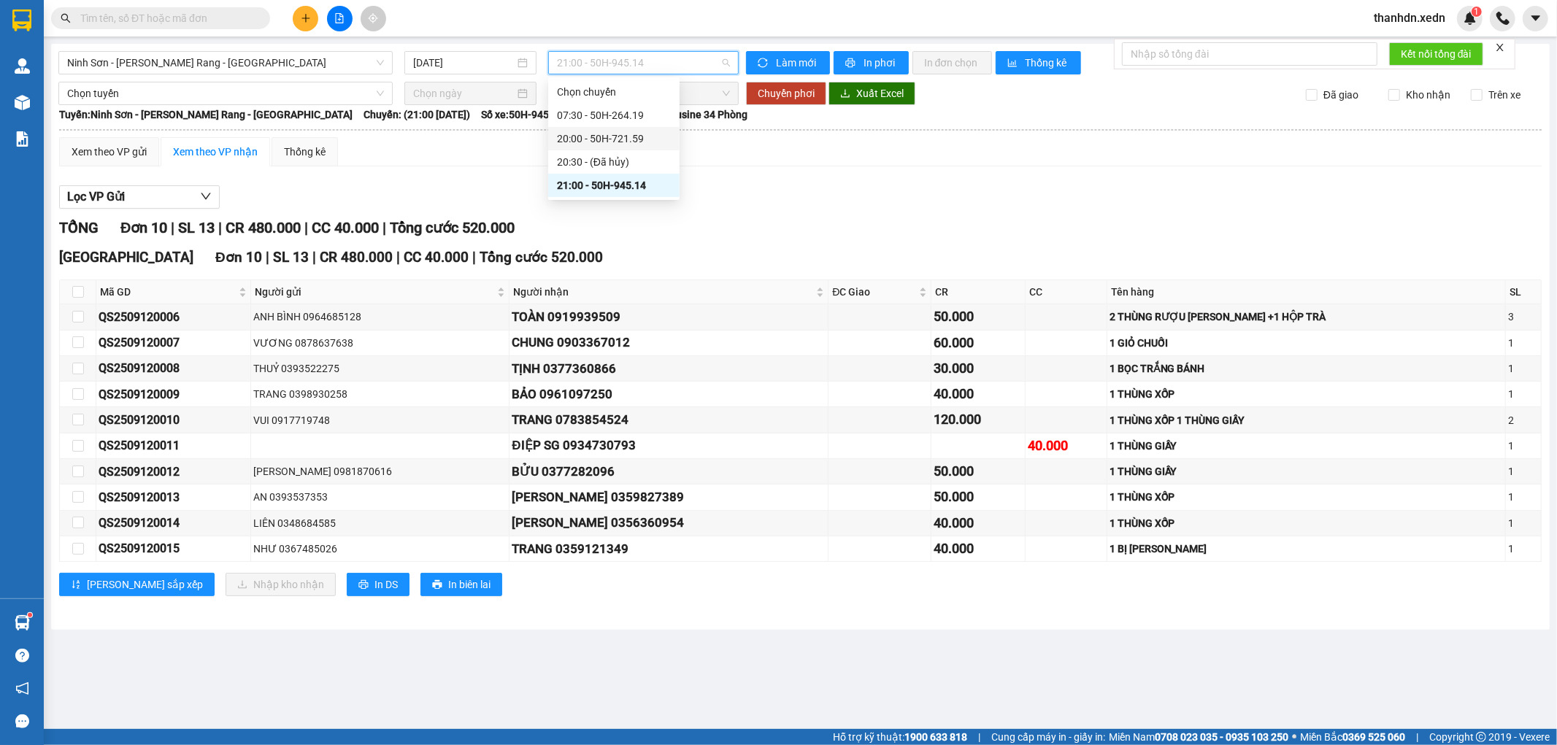
click at [648, 143] on div "20:00 - 50H-721.59" at bounding box center [614, 139] width 114 height 16
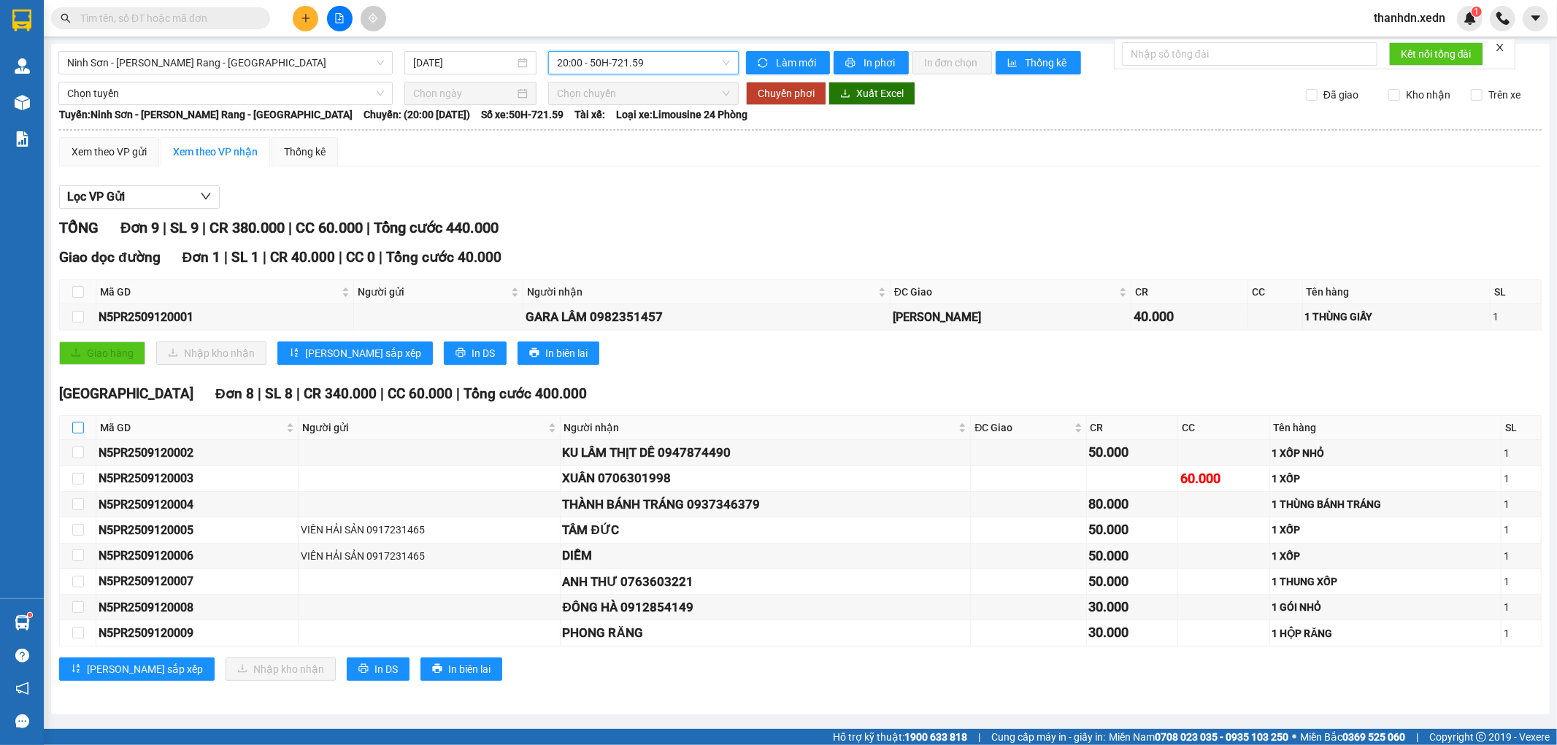
click at [77, 427] on input "checkbox" at bounding box center [78, 428] width 12 height 12
checkbox input "true"
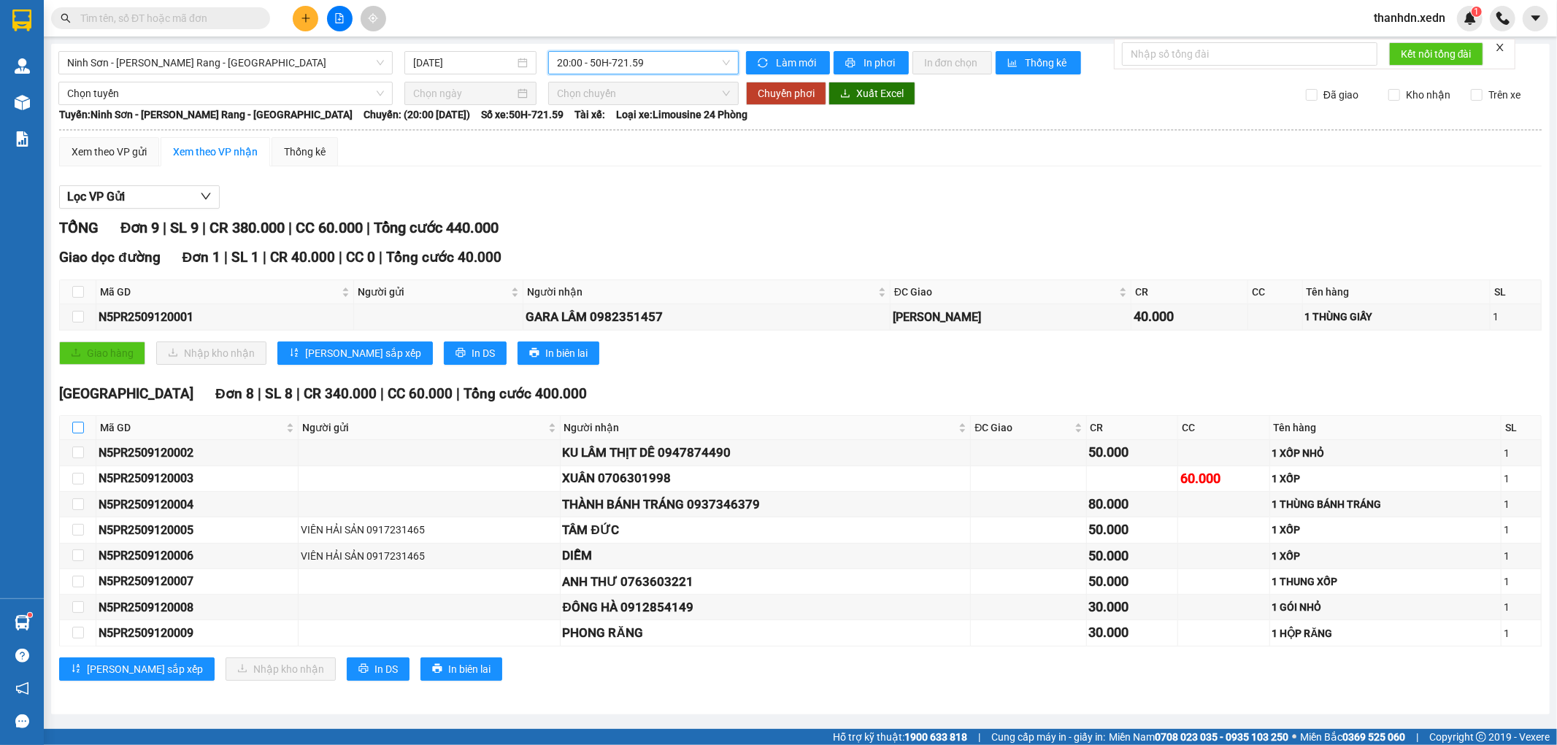
checkbox input "true"
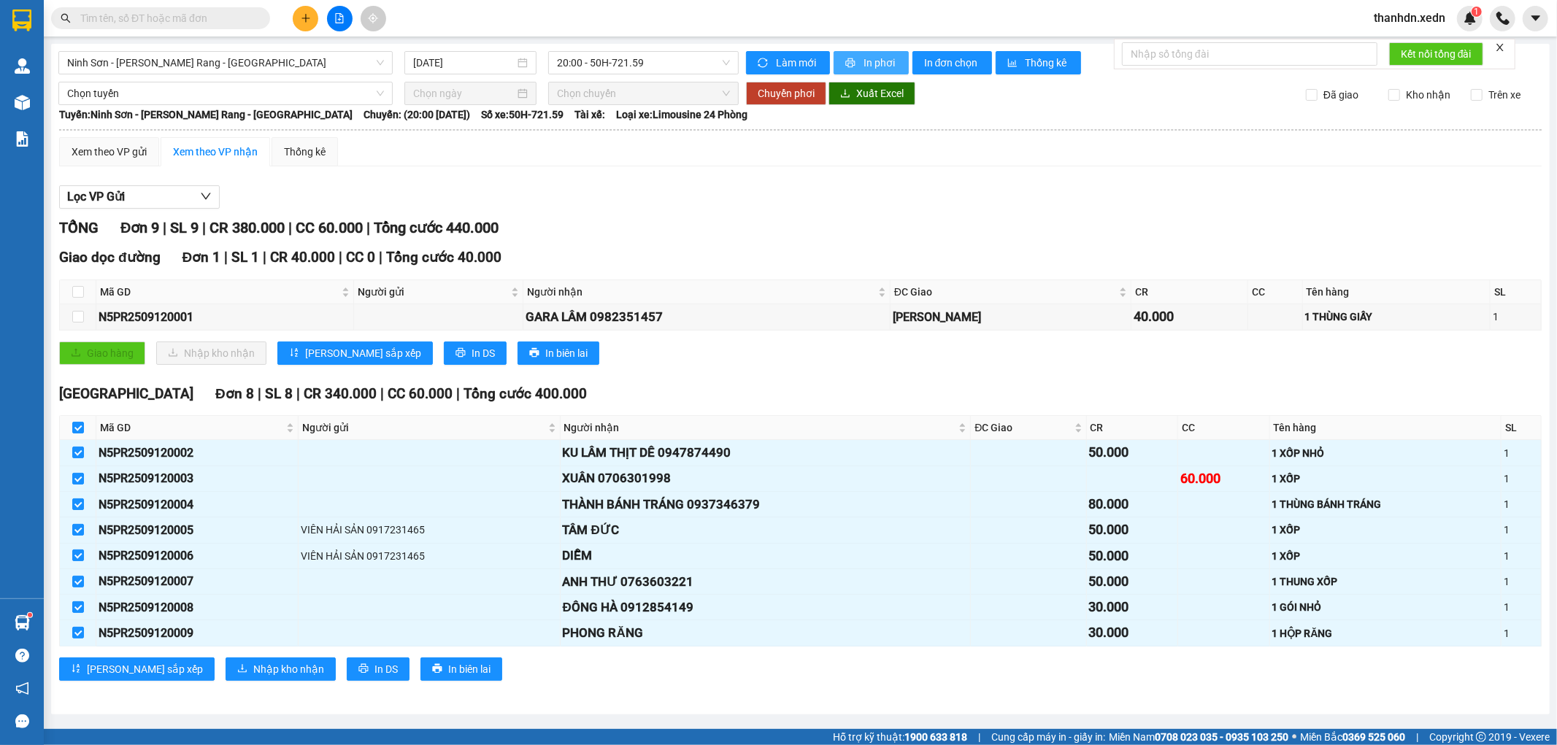
click at [880, 66] on span "In phơi" at bounding box center [880, 63] width 34 height 16
click at [858, 57] on button "In phơi" at bounding box center [871, 62] width 75 height 23
click at [669, 57] on span "20:00 - 50H-721.59" at bounding box center [643, 63] width 172 height 22
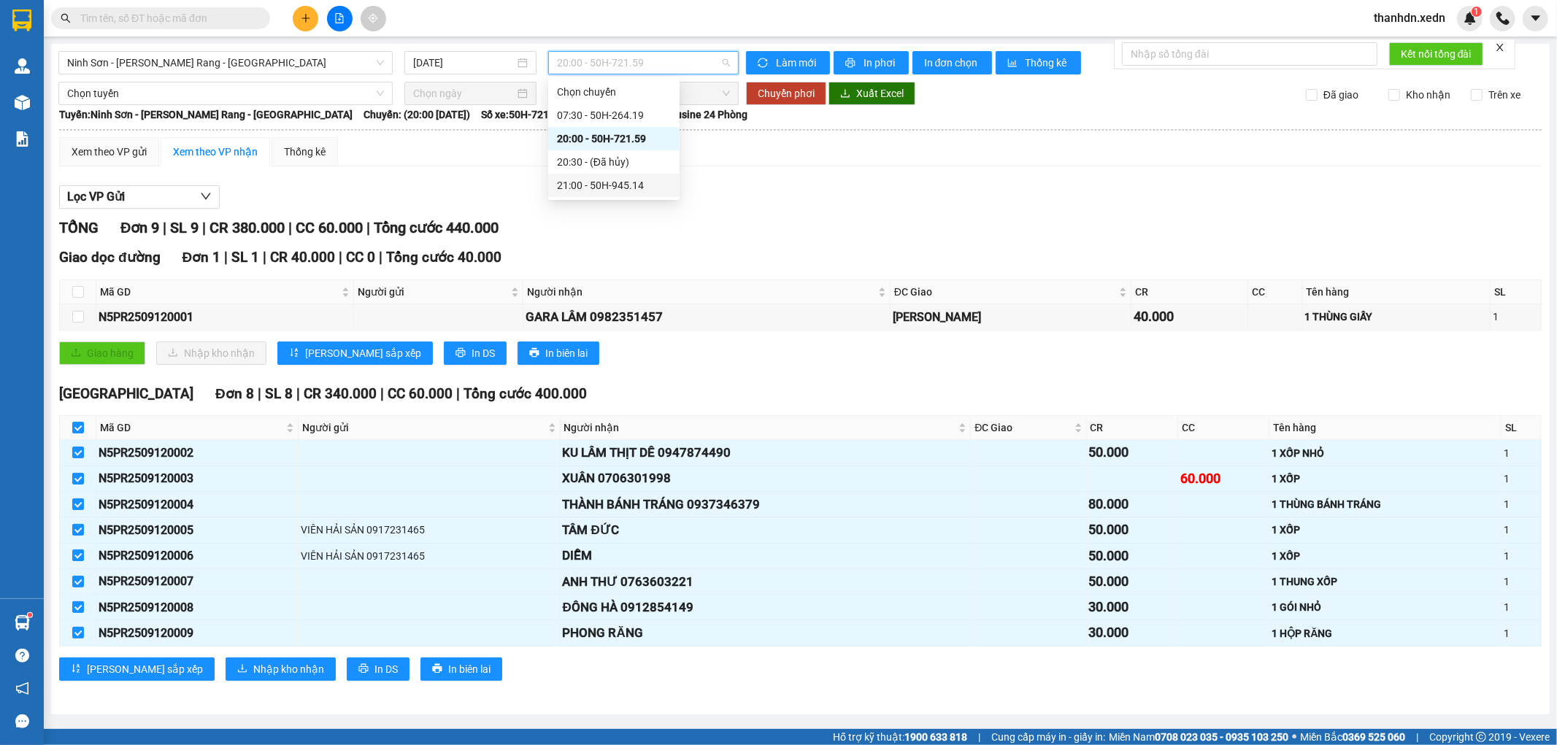
click at [650, 190] on div "21:00 - 50H-945.14" at bounding box center [614, 185] width 114 height 16
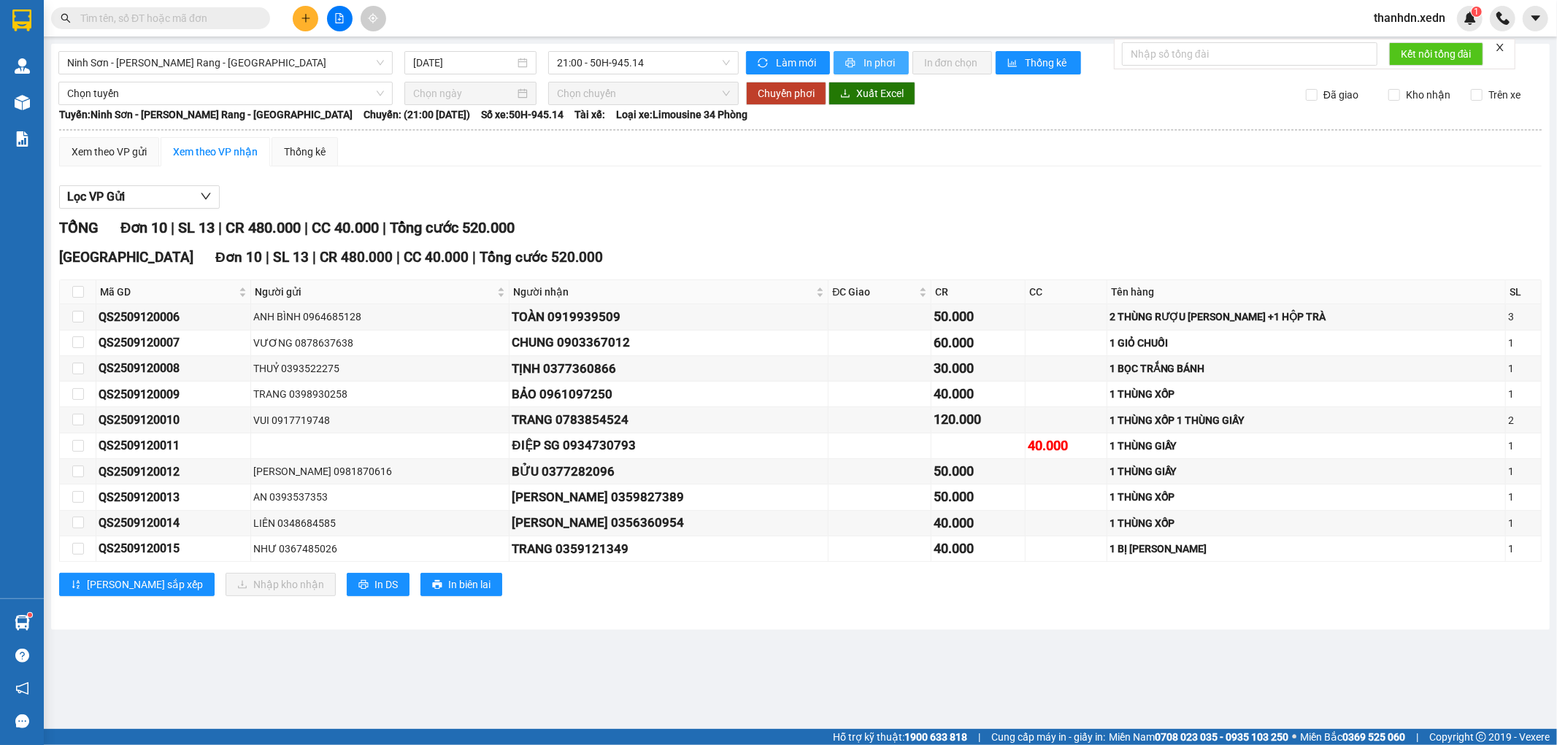
click at [871, 61] on span "In phơi" at bounding box center [880, 63] width 34 height 16
click at [281, 68] on span "Ninh Sơn - [PERSON_NAME] Rang - [GEOGRAPHIC_DATA]" at bounding box center [225, 63] width 317 height 22
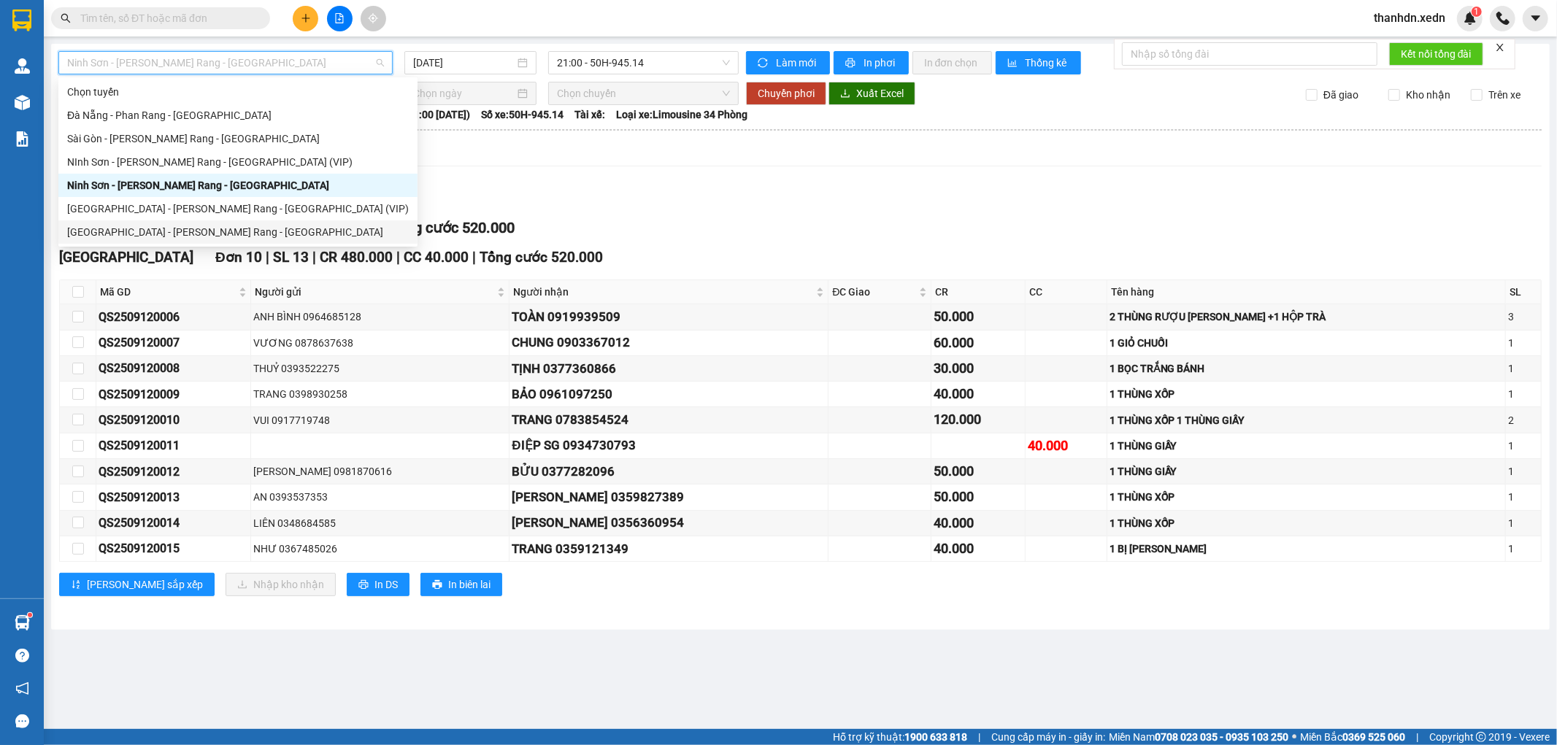
click at [222, 225] on div "[GEOGRAPHIC_DATA] - [PERSON_NAME] Rang - [GEOGRAPHIC_DATA]" at bounding box center [238, 232] width 342 height 16
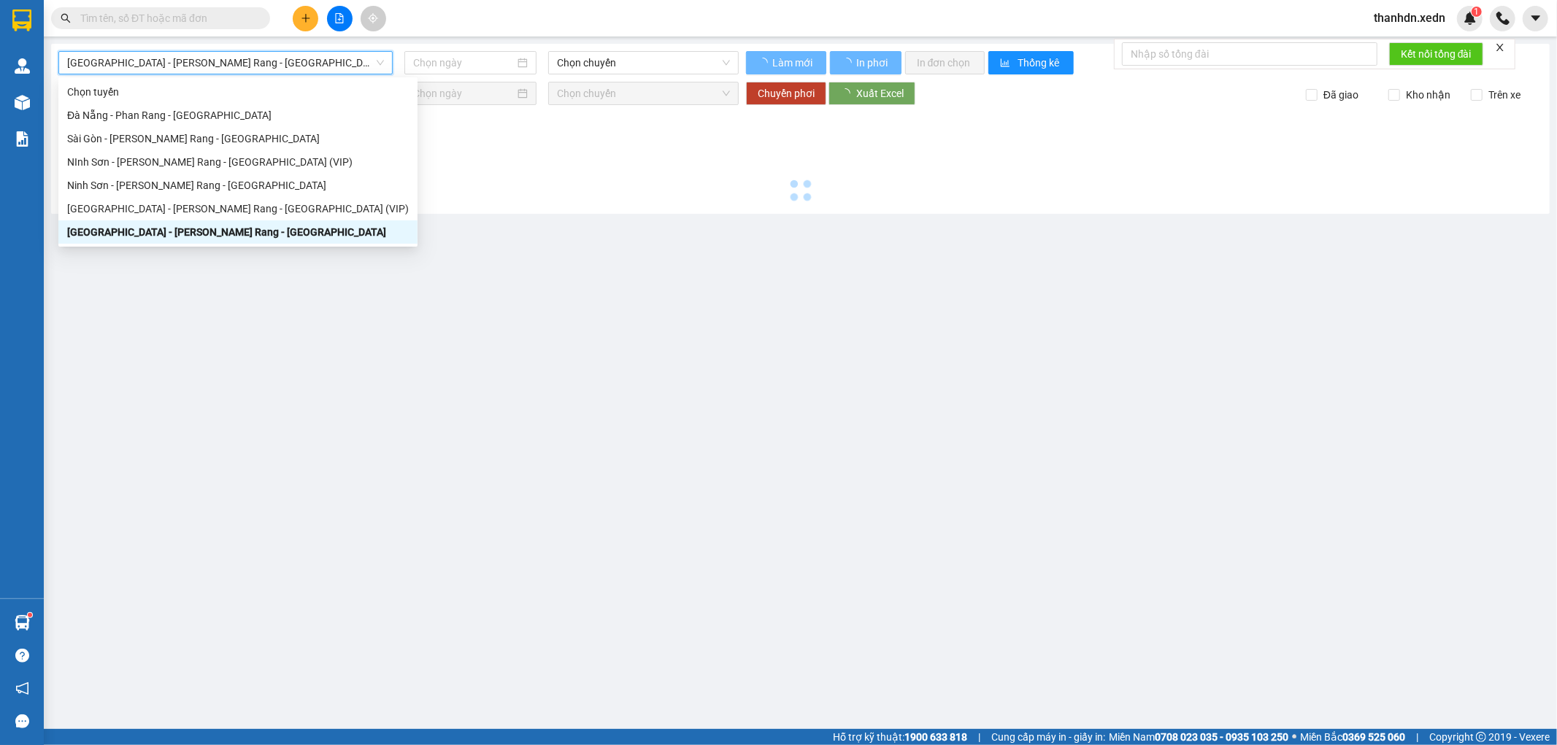
type input "[DATE]"
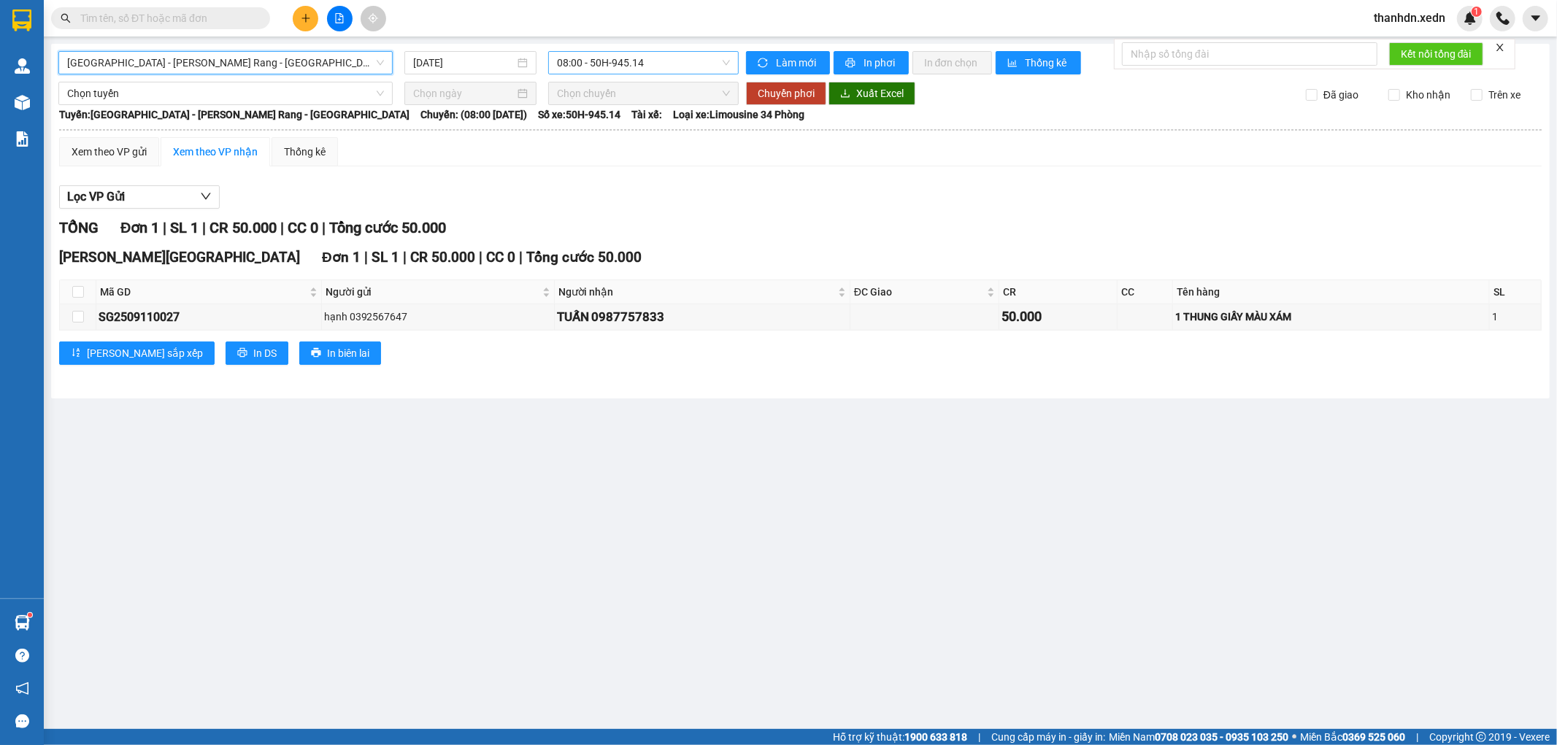
click at [636, 64] on span "08:00 - 50H-945.14" at bounding box center [643, 63] width 172 height 22
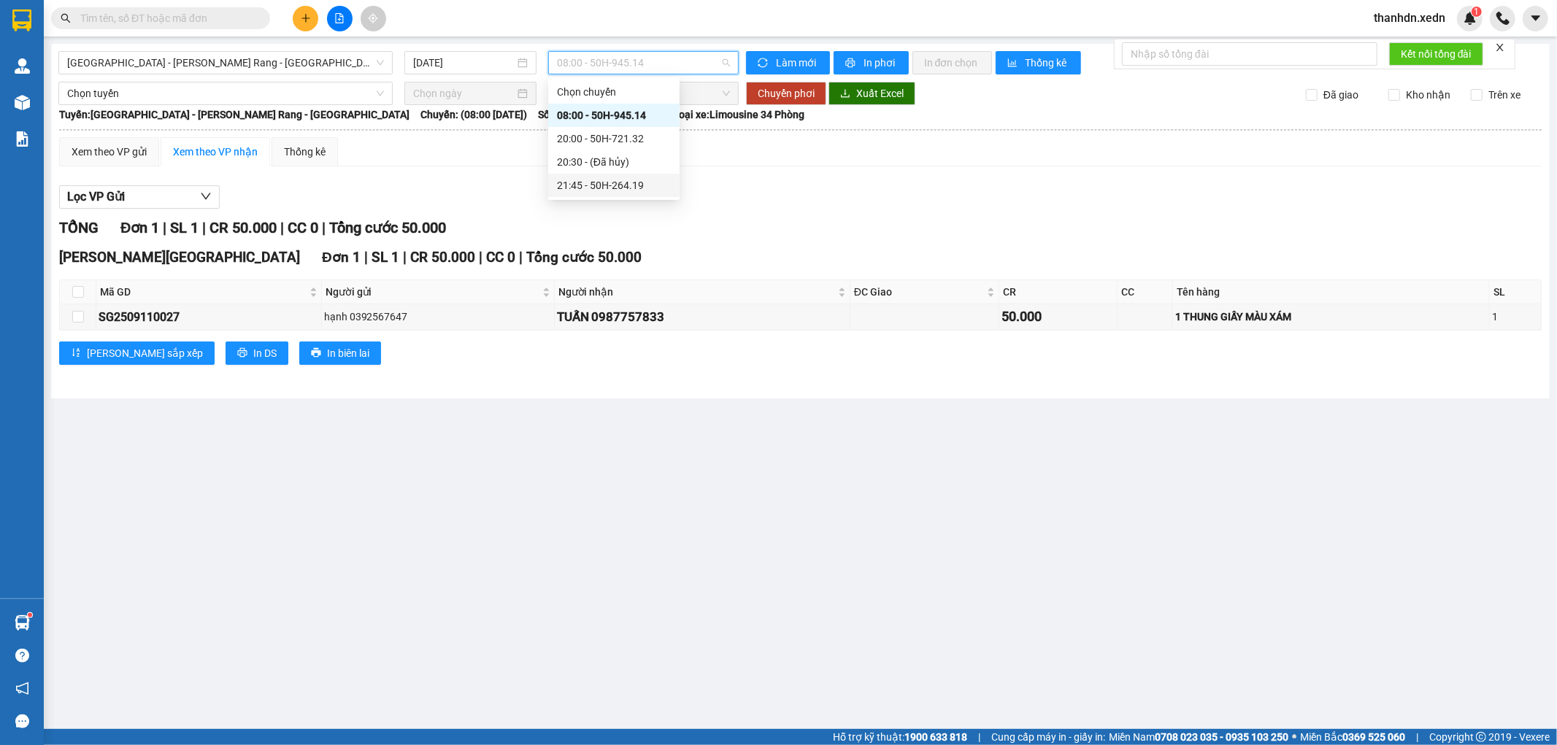
click at [651, 185] on div "21:45 - 50H-264.19" at bounding box center [614, 185] width 114 height 16
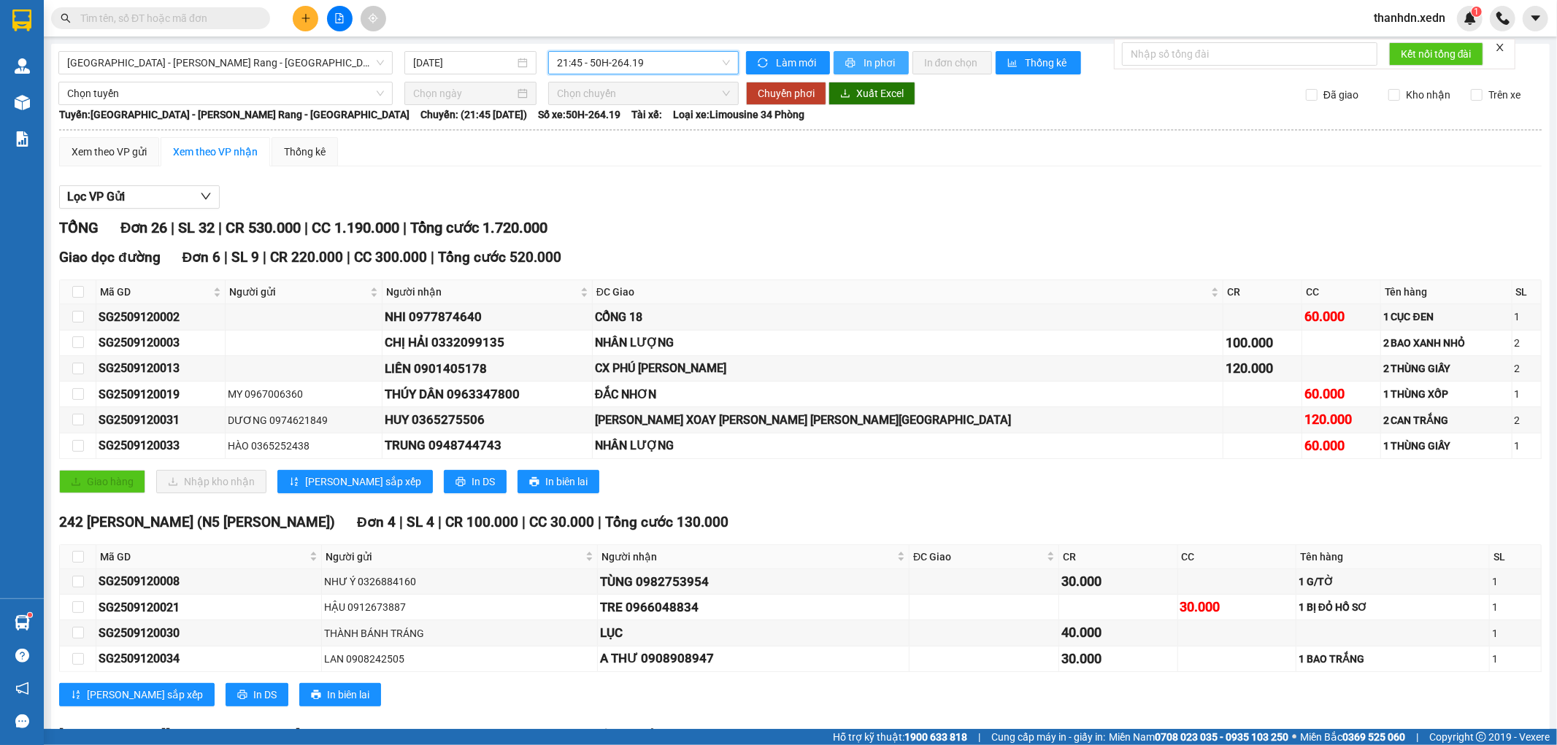
click at [855, 56] on button "In phơi" at bounding box center [871, 62] width 75 height 23
click at [340, 20] on icon "file-add" at bounding box center [339, 18] width 10 height 10
drag, startPoint x: 272, startPoint y: 57, endPoint x: 467, endPoint y: 53, distance: 194.9
click at [274, 57] on span "[GEOGRAPHIC_DATA] - [PERSON_NAME] Rang - [GEOGRAPHIC_DATA]" at bounding box center [225, 63] width 317 height 22
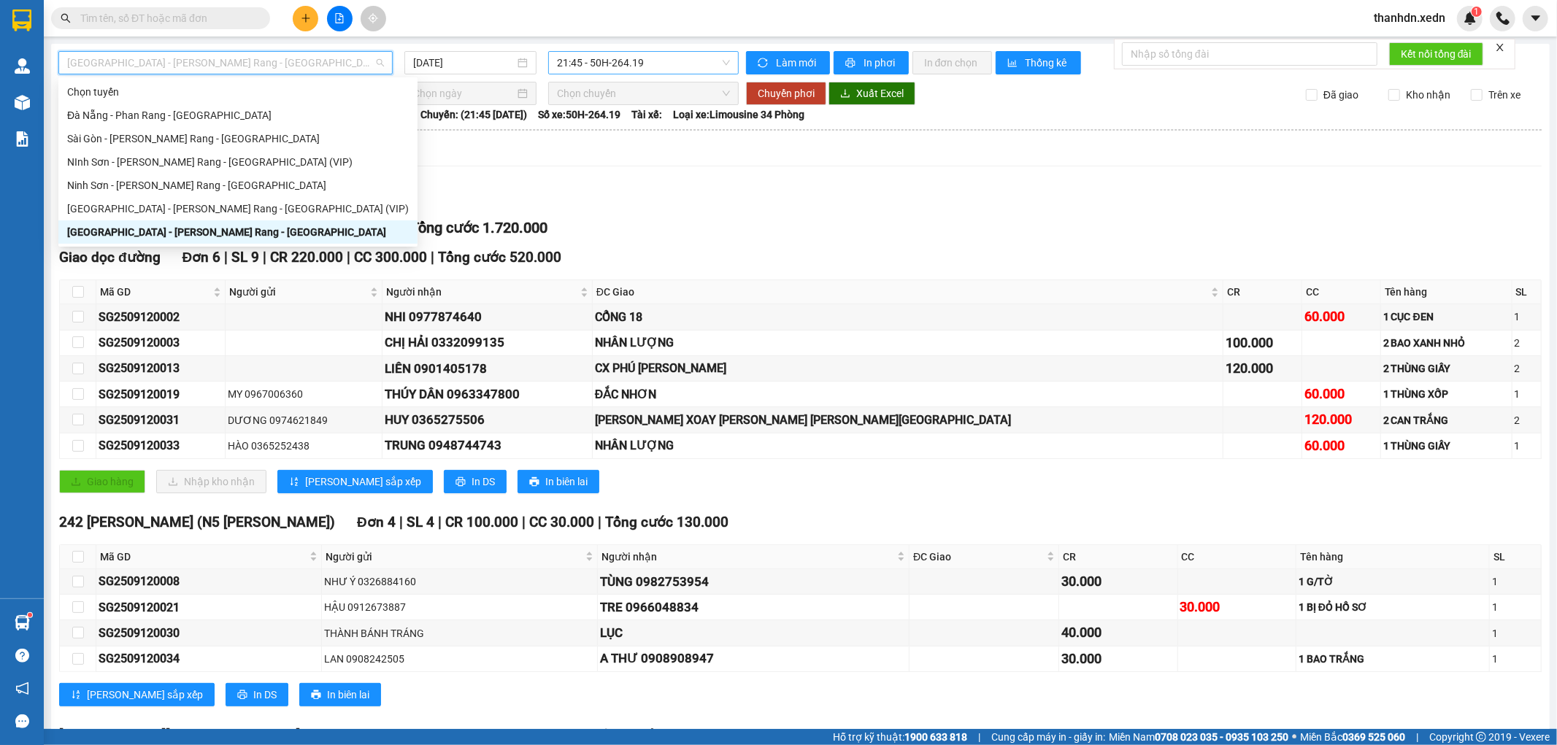
click at [661, 60] on span "21:45 - 50H-264.19" at bounding box center [643, 63] width 172 height 22
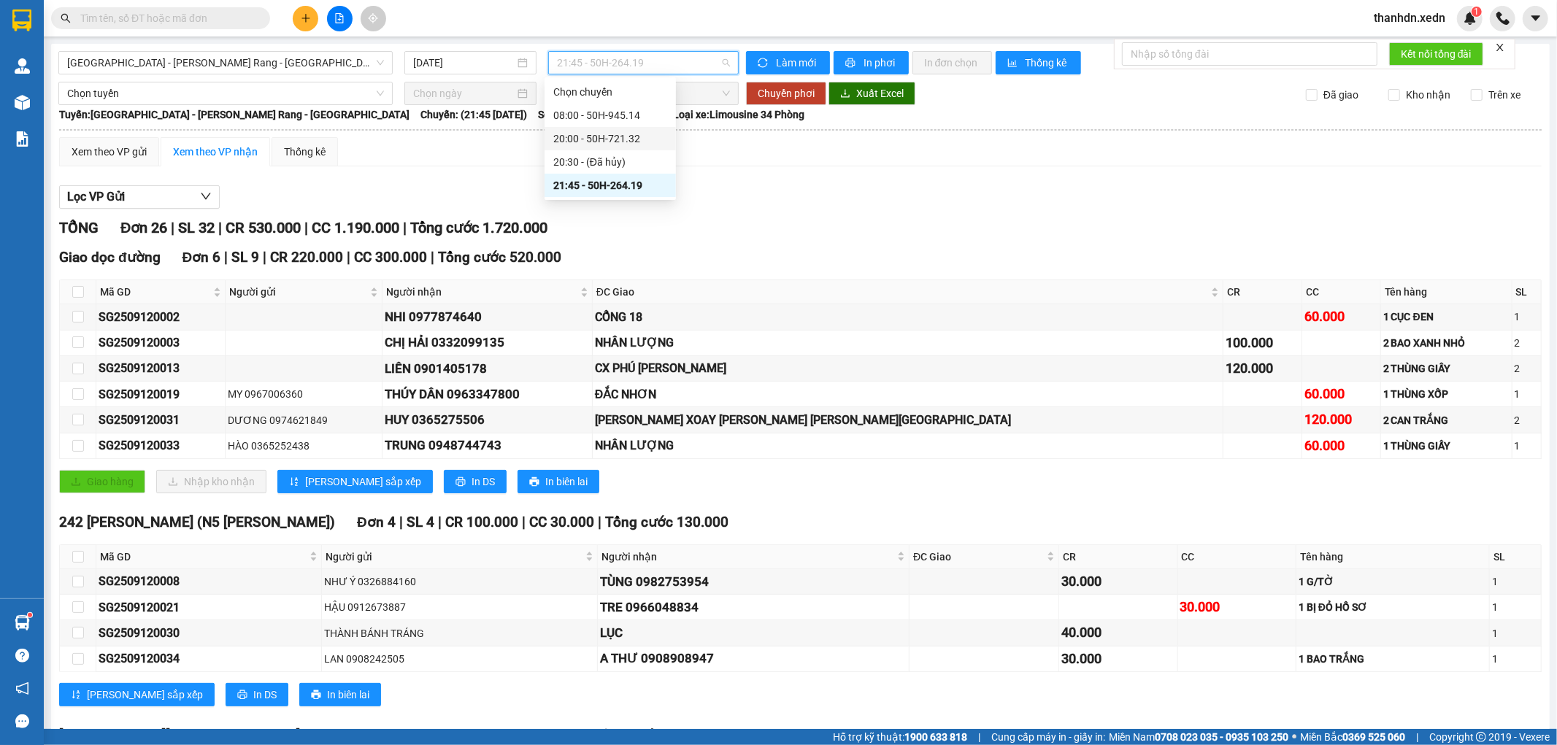
click at [616, 147] on div "20:00 - 50H-721.32" at bounding box center [610, 138] width 131 height 23
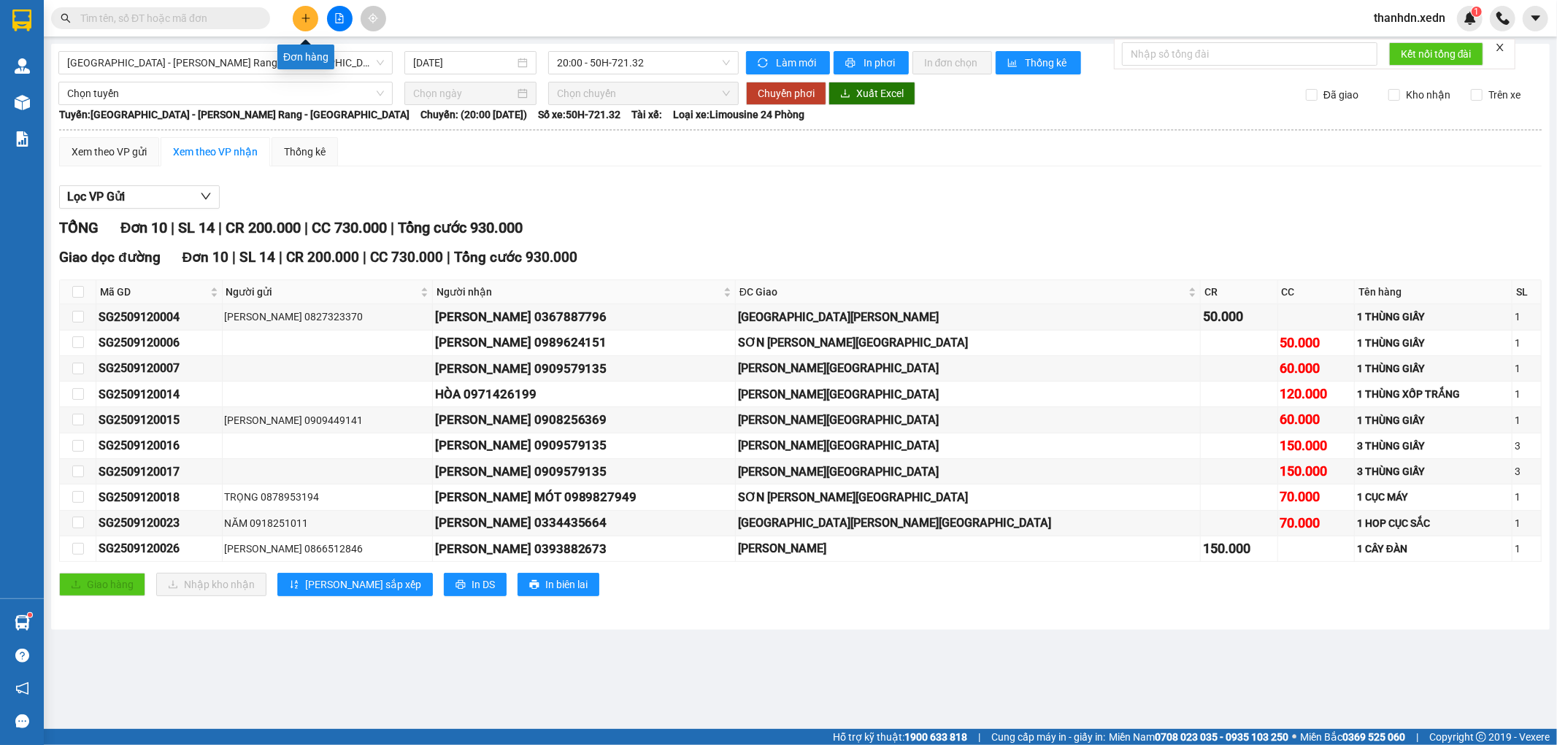
click at [312, 12] on button at bounding box center [306, 19] width 26 height 26
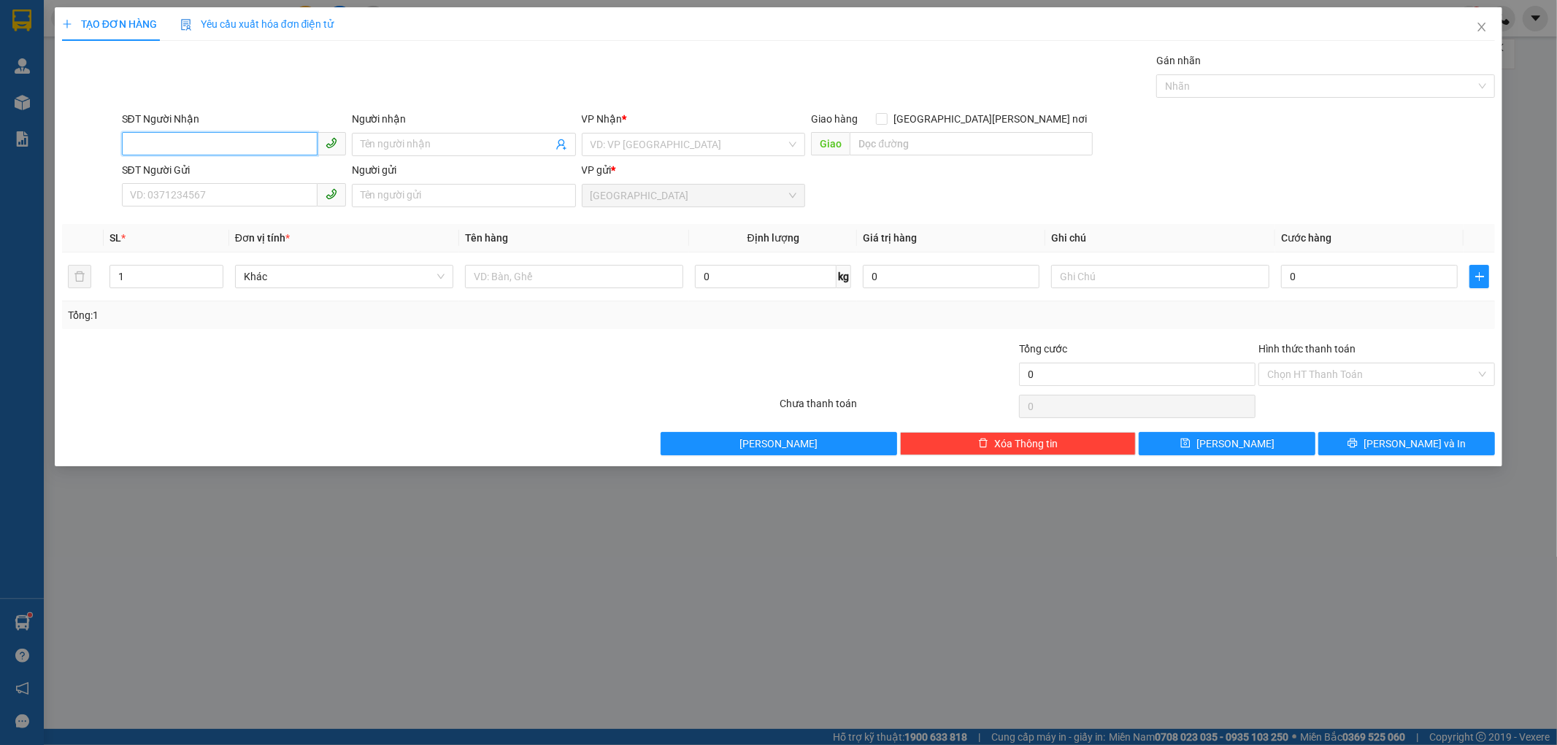
click at [173, 146] on input "SĐT Người Nhận" at bounding box center [220, 143] width 196 height 23
click at [180, 143] on input "SĐT Người Nhận" at bounding box center [220, 143] width 196 height 23
click at [421, 145] on input "Người nhận" at bounding box center [457, 144] width 192 height 16
click at [192, 136] on input "0824903903" at bounding box center [220, 143] width 196 height 23
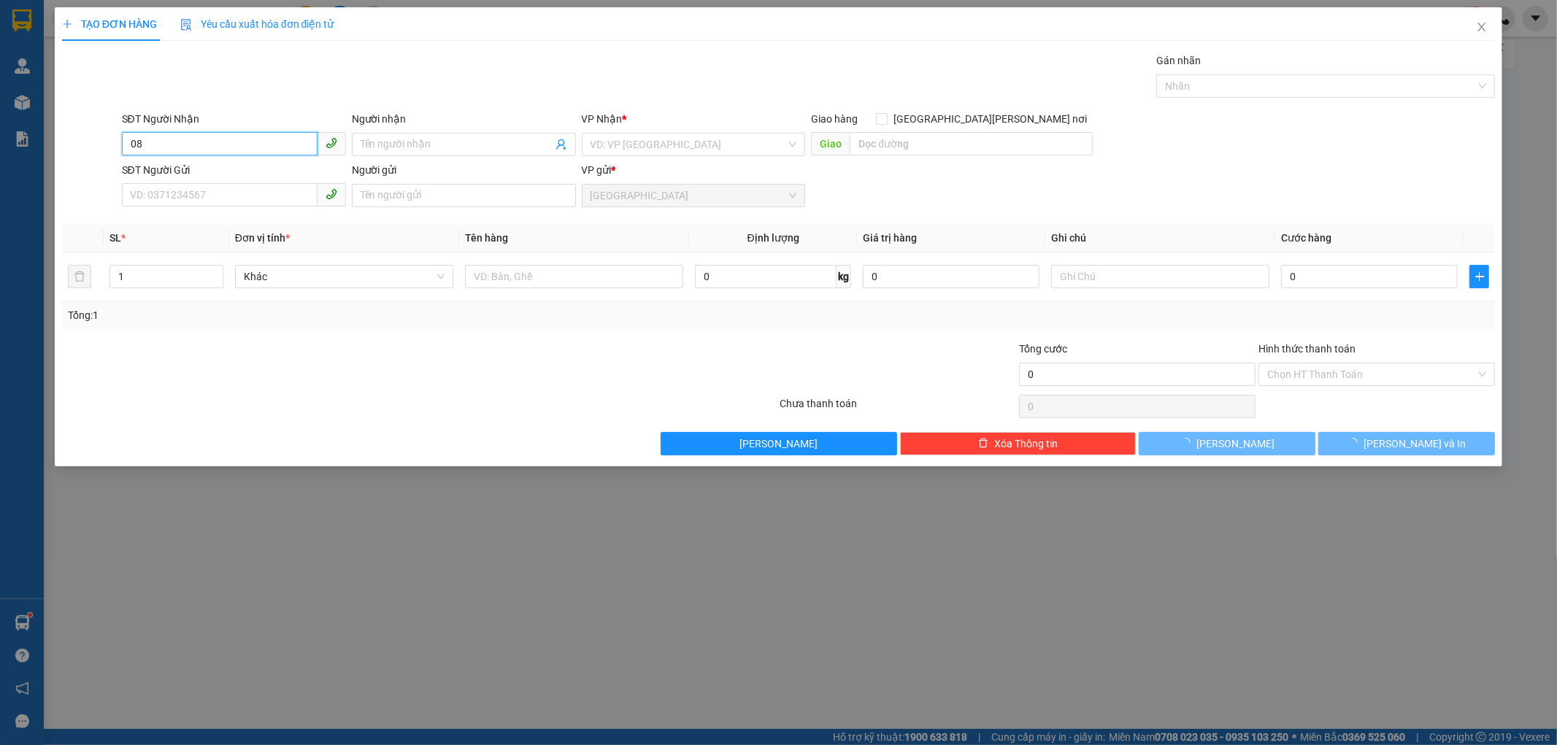
type input "0"
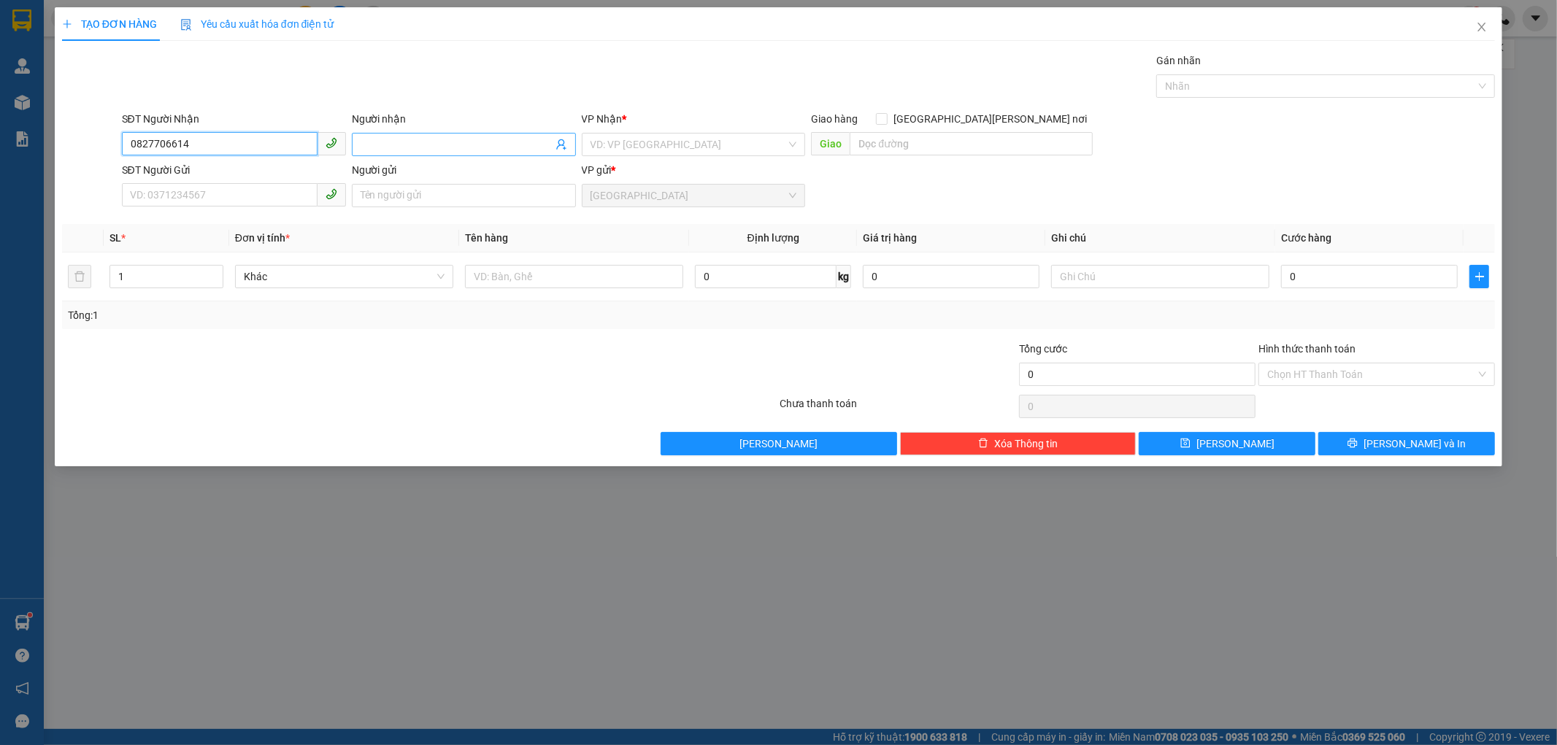
type input "0827706614"
click at [383, 136] on input "Người nhận" at bounding box center [457, 144] width 192 height 16
type input "D"
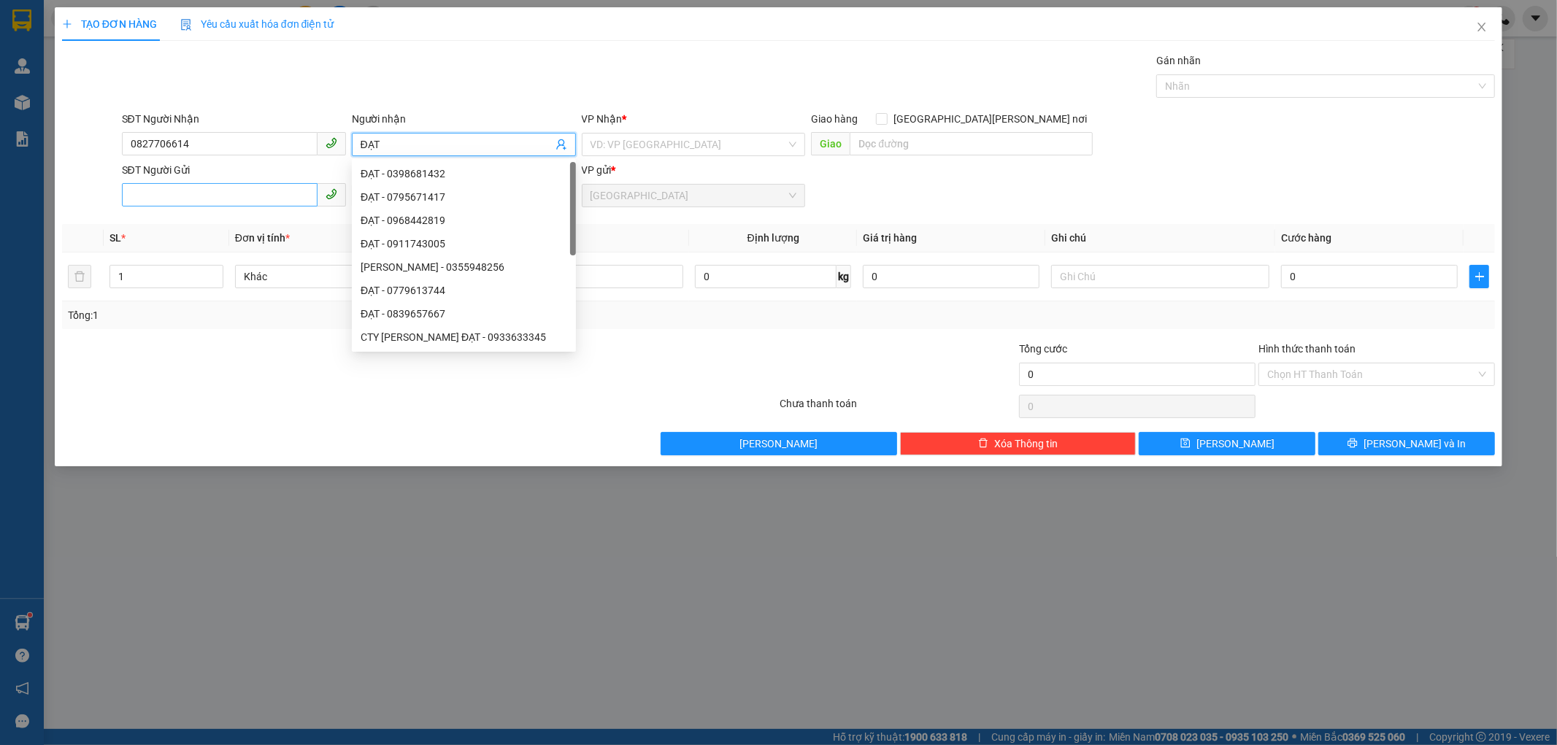
type input "ĐẠT"
click at [171, 200] on input "SĐT Người Gửi" at bounding box center [220, 194] width 196 height 23
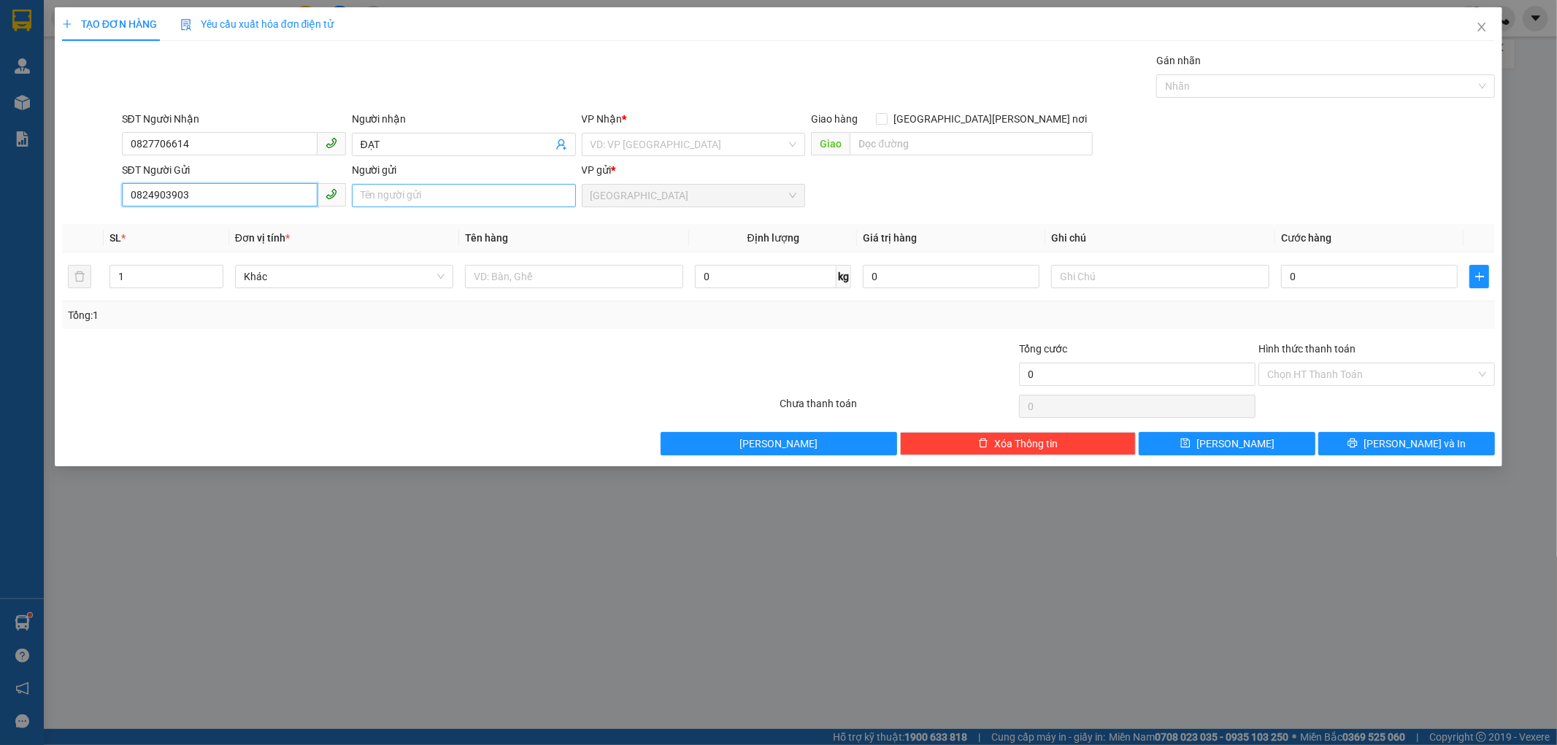
type input "0824903903"
click at [384, 193] on input "Người gửi" at bounding box center [464, 195] width 224 height 23
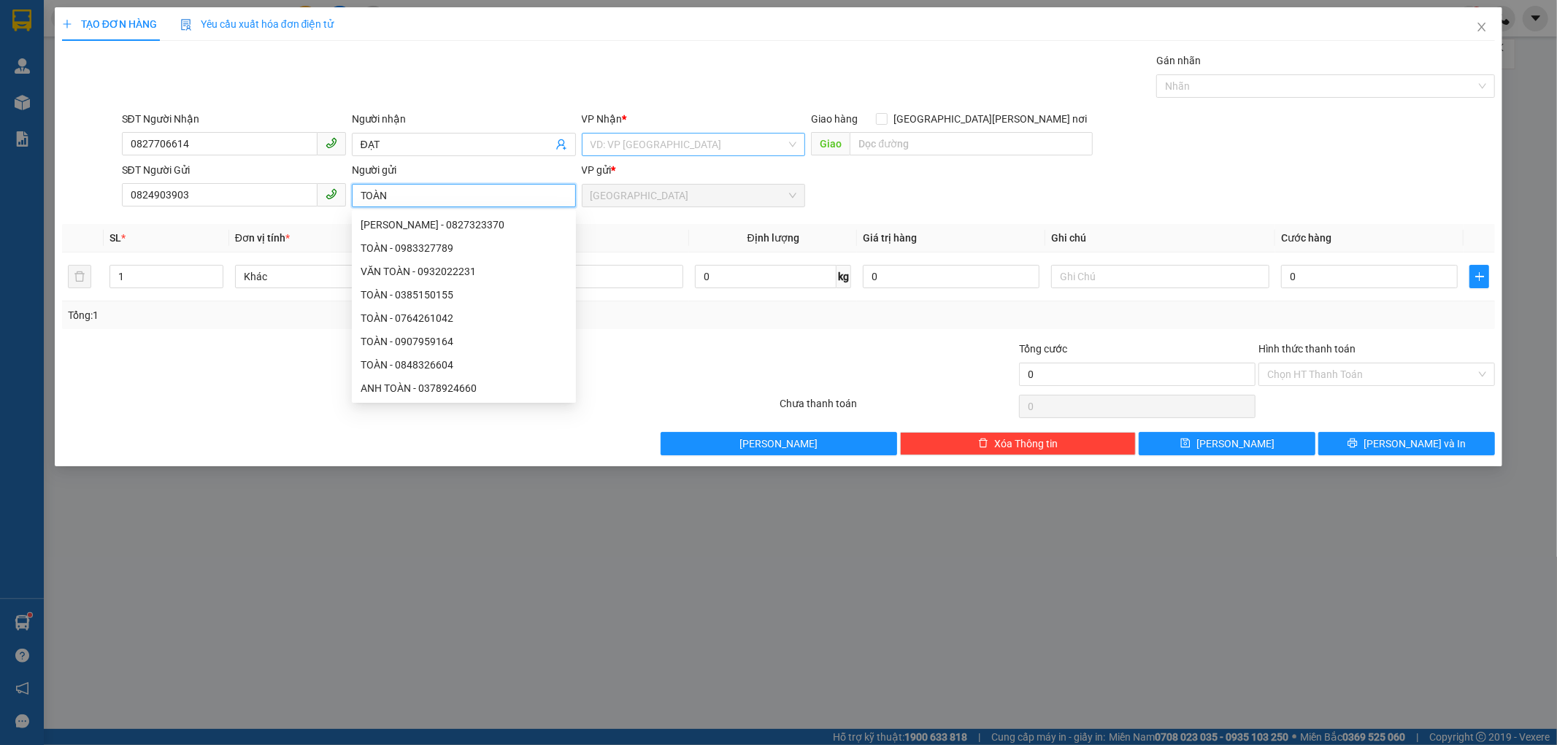
type input "TOÀN"
click at [635, 146] on input "search" at bounding box center [688, 145] width 196 height 22
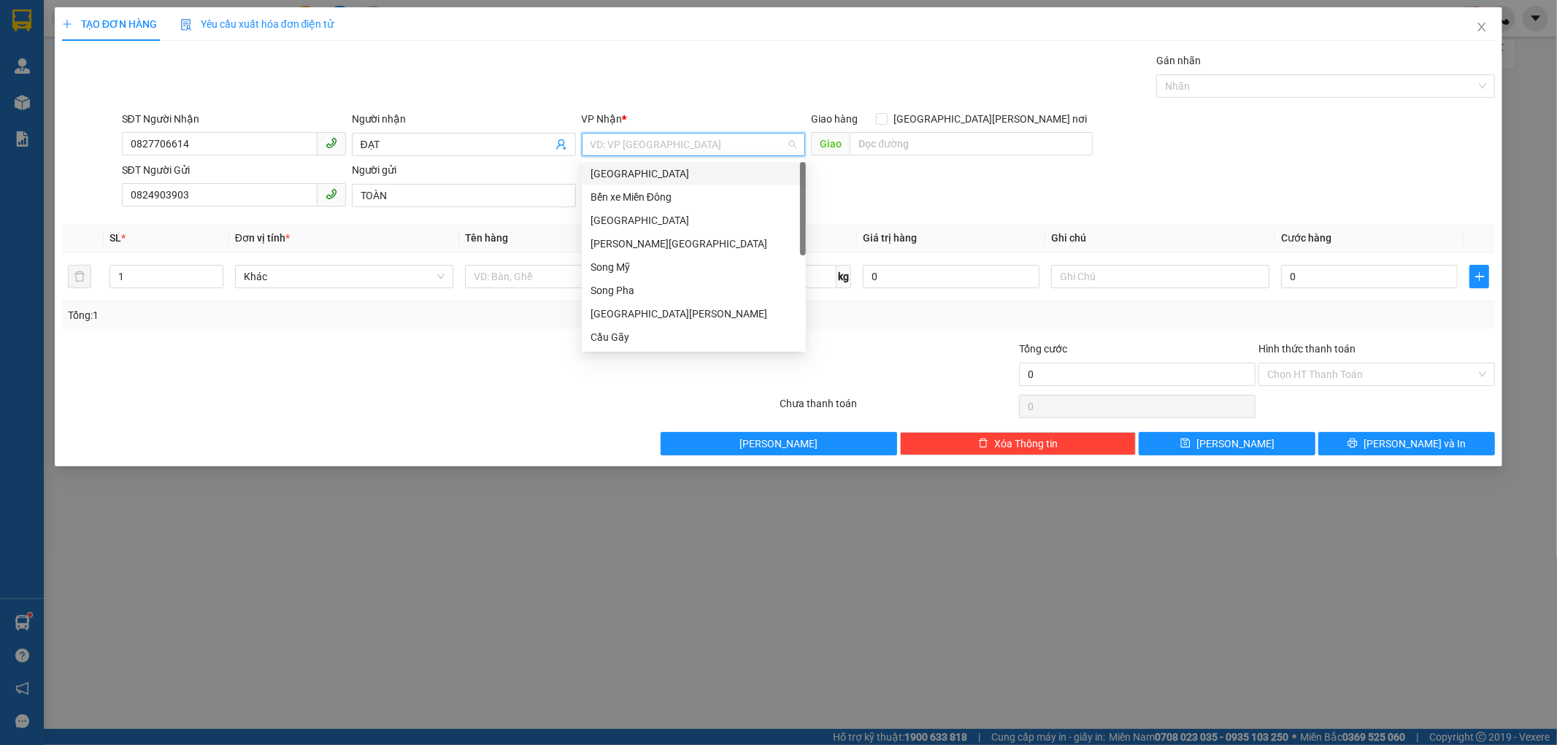
click at [635, 143] on input "search" at bounding box center [688, 145] width 196 height 22
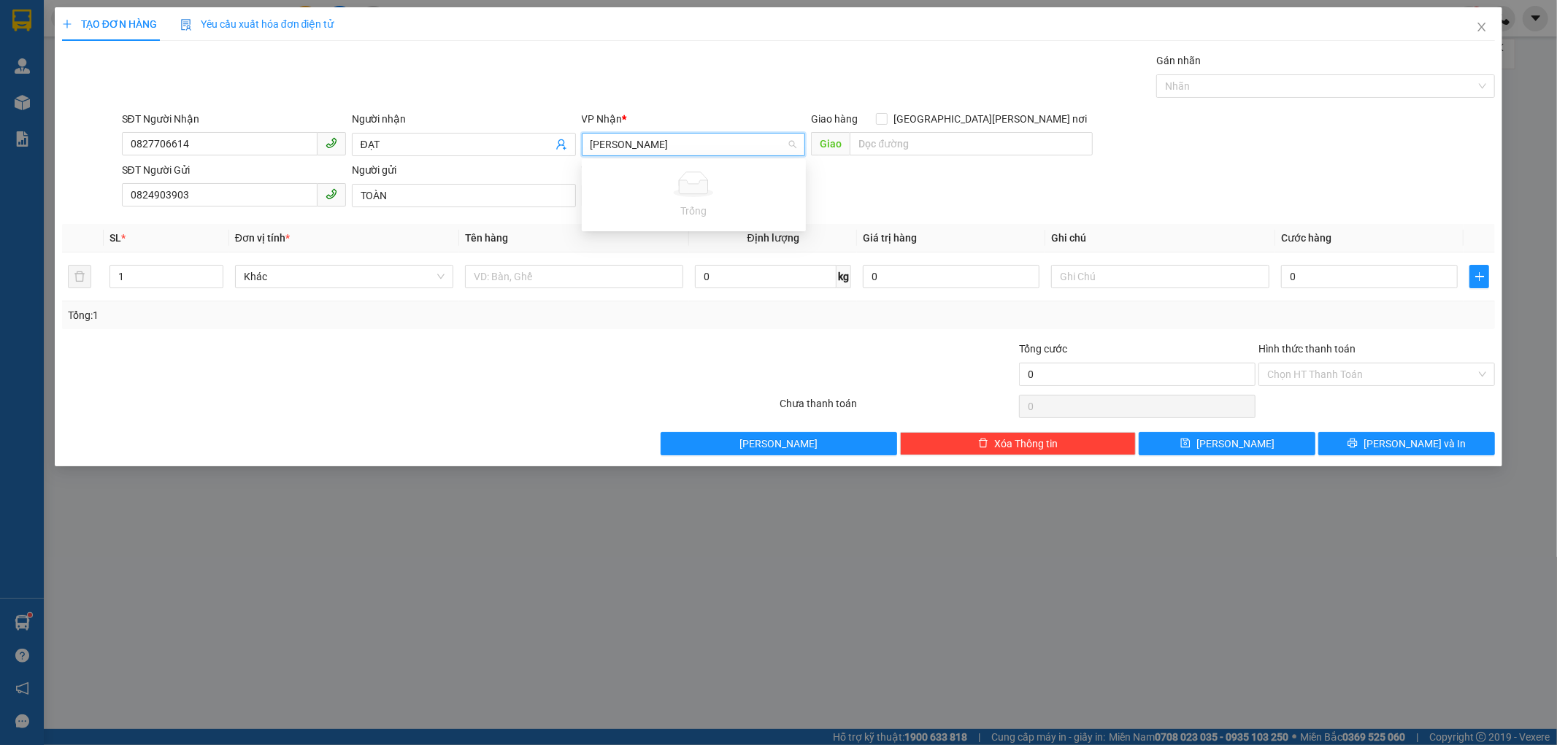
type input "[PERSON_NAME]"
click at [699, 96] on div "Gói vận chuyển * Tiêu chuẩn Gán nhãn Nhãn" at bounding box center [809, 78] width 1380 height 51
click at [654, 143] on input "search" at bounding box center [688, 145] width 196 height 22
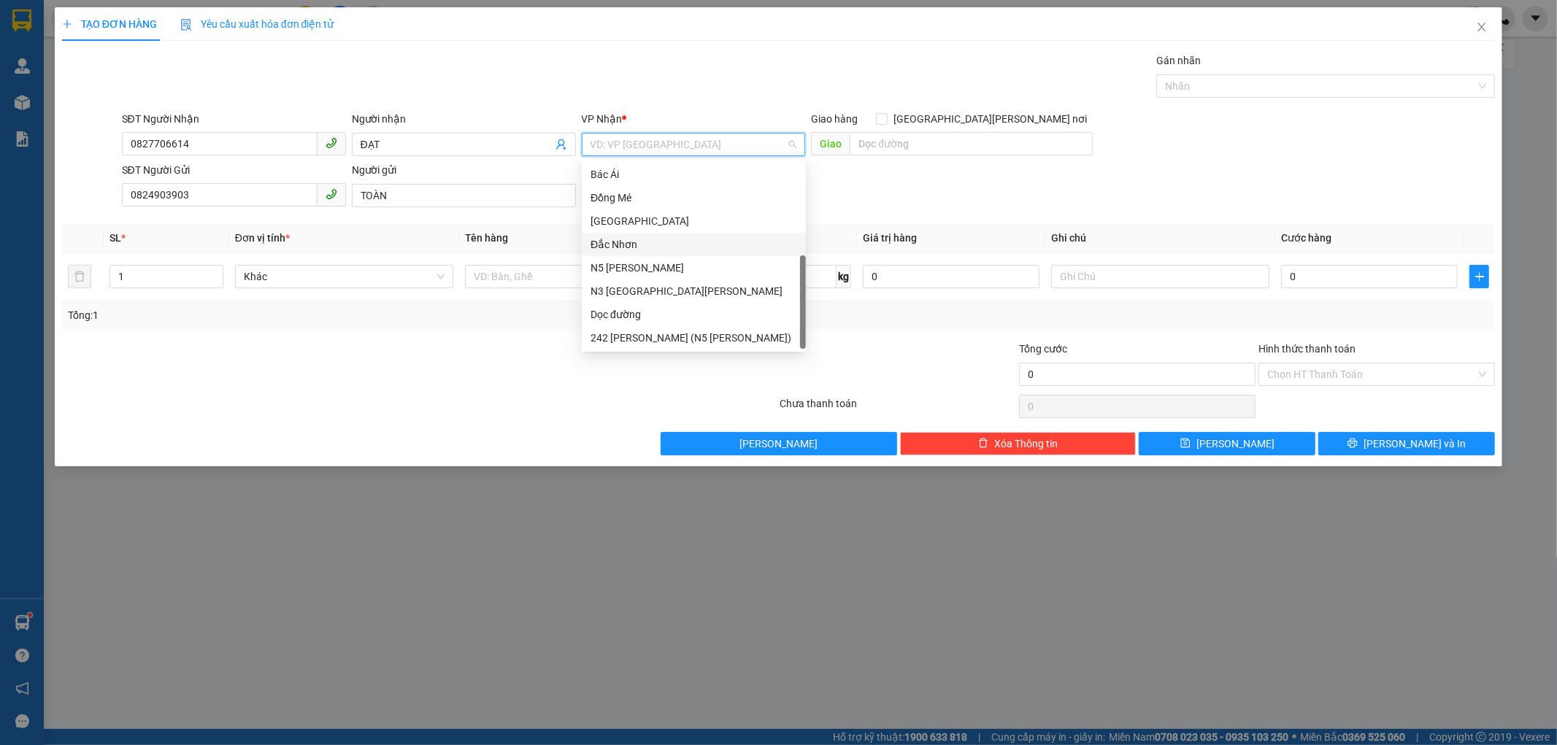
scroll to position [209, 0]
drag, startPoint x: 646, startPoint y: 302, endPoint x: 705, endPoint y: 305, distance: 59.2
click at [647, 303] on div "Dọc đường" at bounding box center [694, 314] width 224 height 23
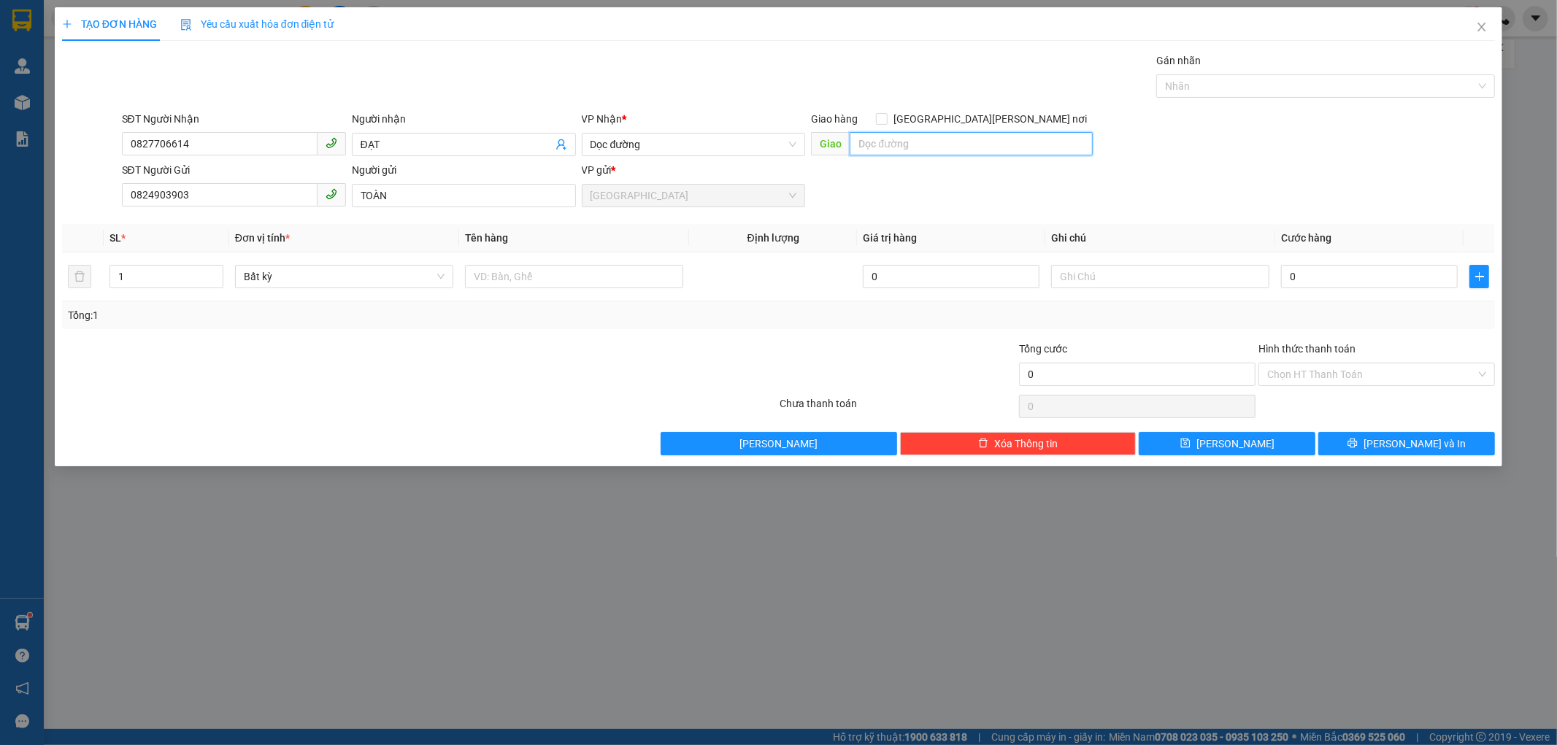
click at [880, 136] on input "text" at bounding box center [971, 143] width 243 height 23
click at [864, 141] on input "text" at bounding box center [971, 143] width 243 height 23
type input "[PERSON_NAME]"
click at [491, 281] on input "text" at bounding box center [574, 276] width 218 height 23
type input "1 BỊ ĐEN"
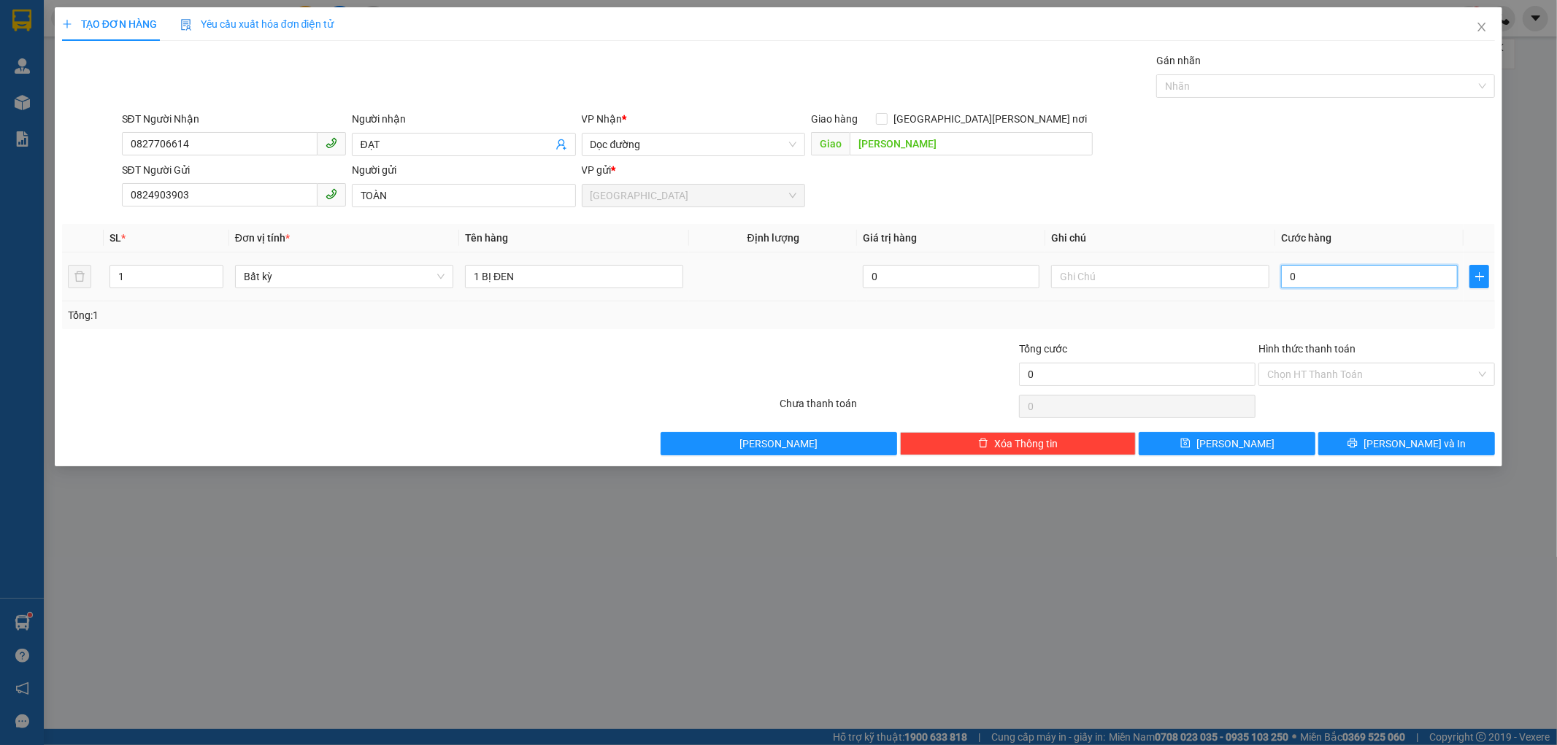
click at [1290, 274] on input "0" at bounding box center [1369, 276] width 177 height 23
type input "3"
type input "30"
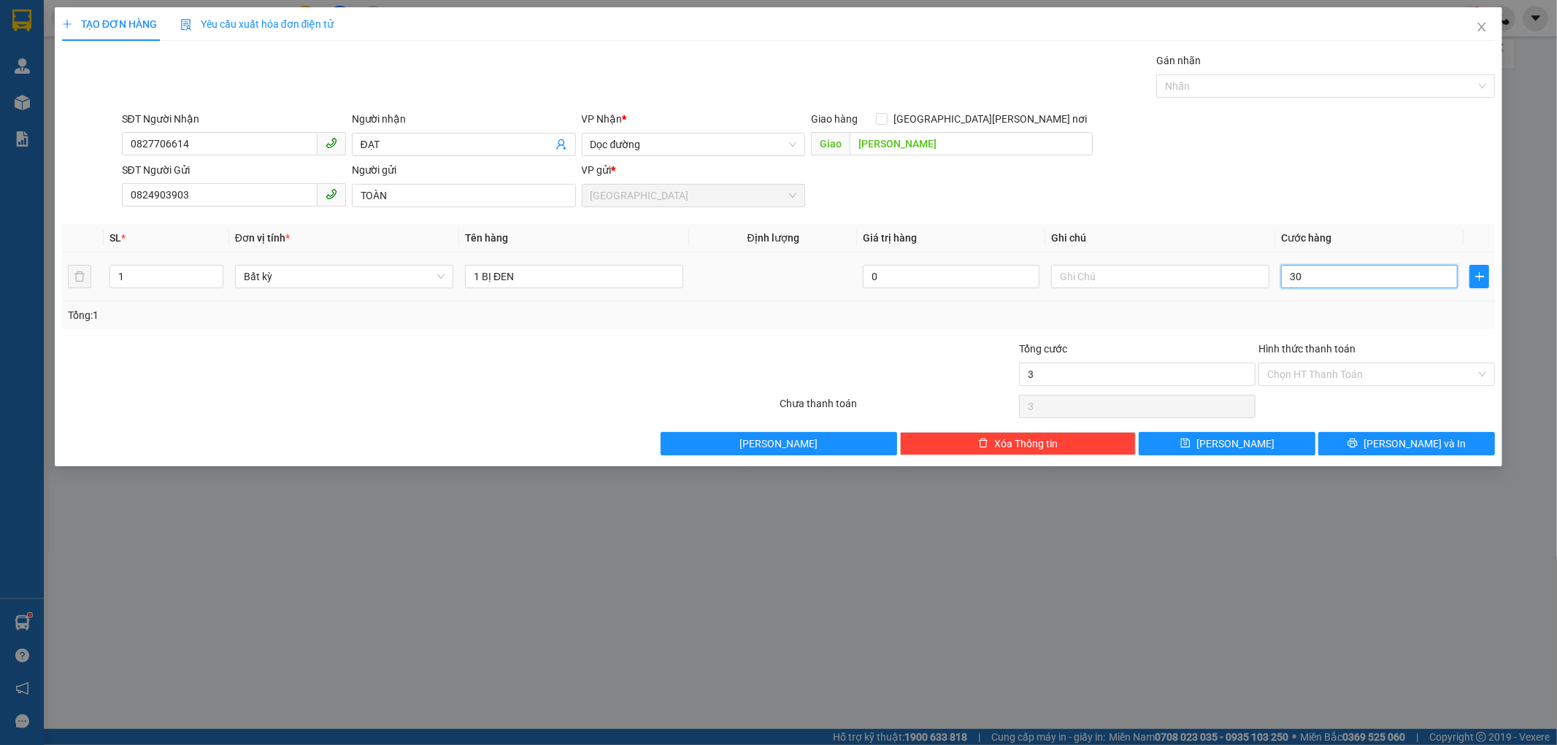
type input "30"
type input "30.000"
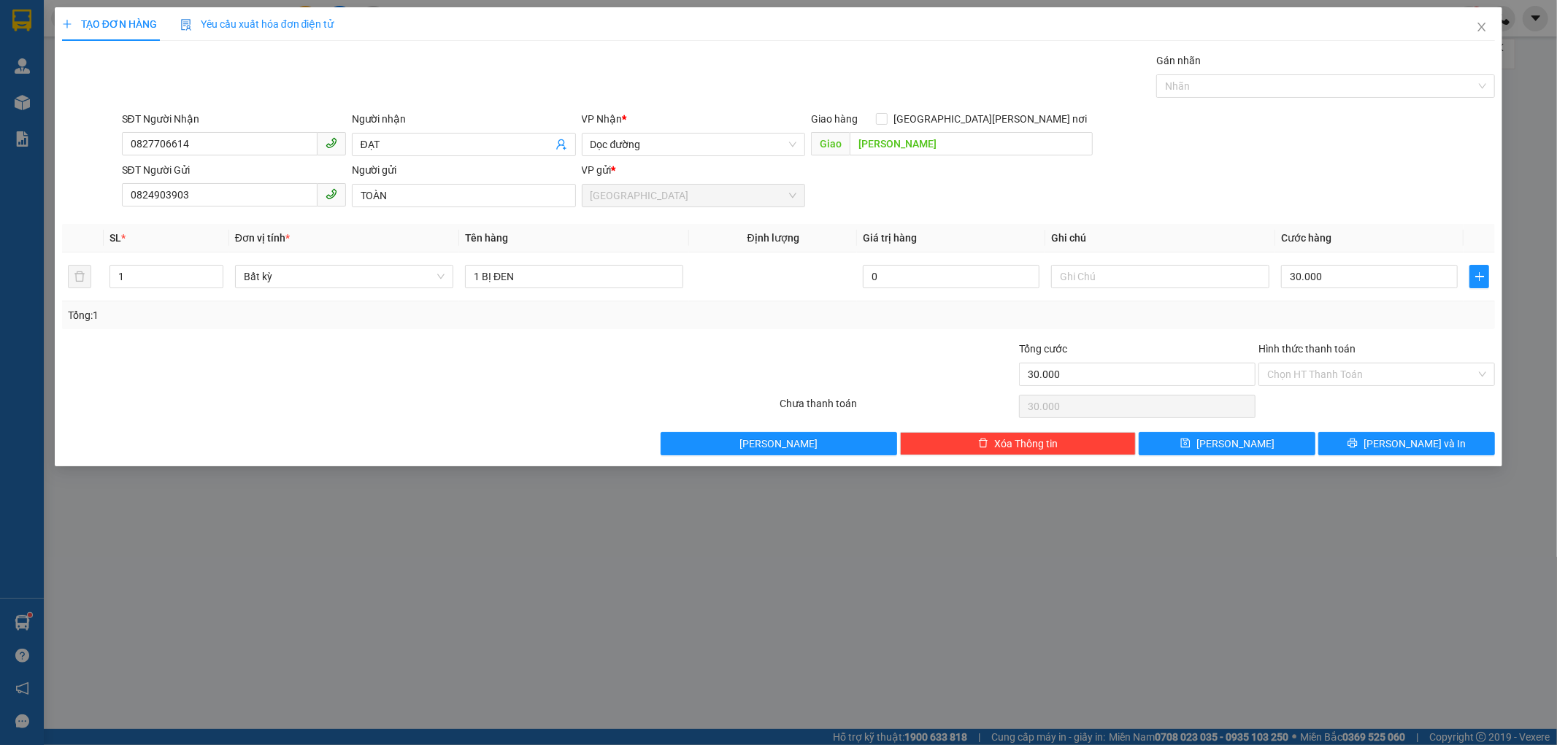
click at [1392, 326] on div "Tổng: 1" at bounding box center [779, 315] width 1434 height 28
click at [1369, 444] on button "[PERSON_NAME] và In" at bounding box center [1406, 443] width 177 height 23
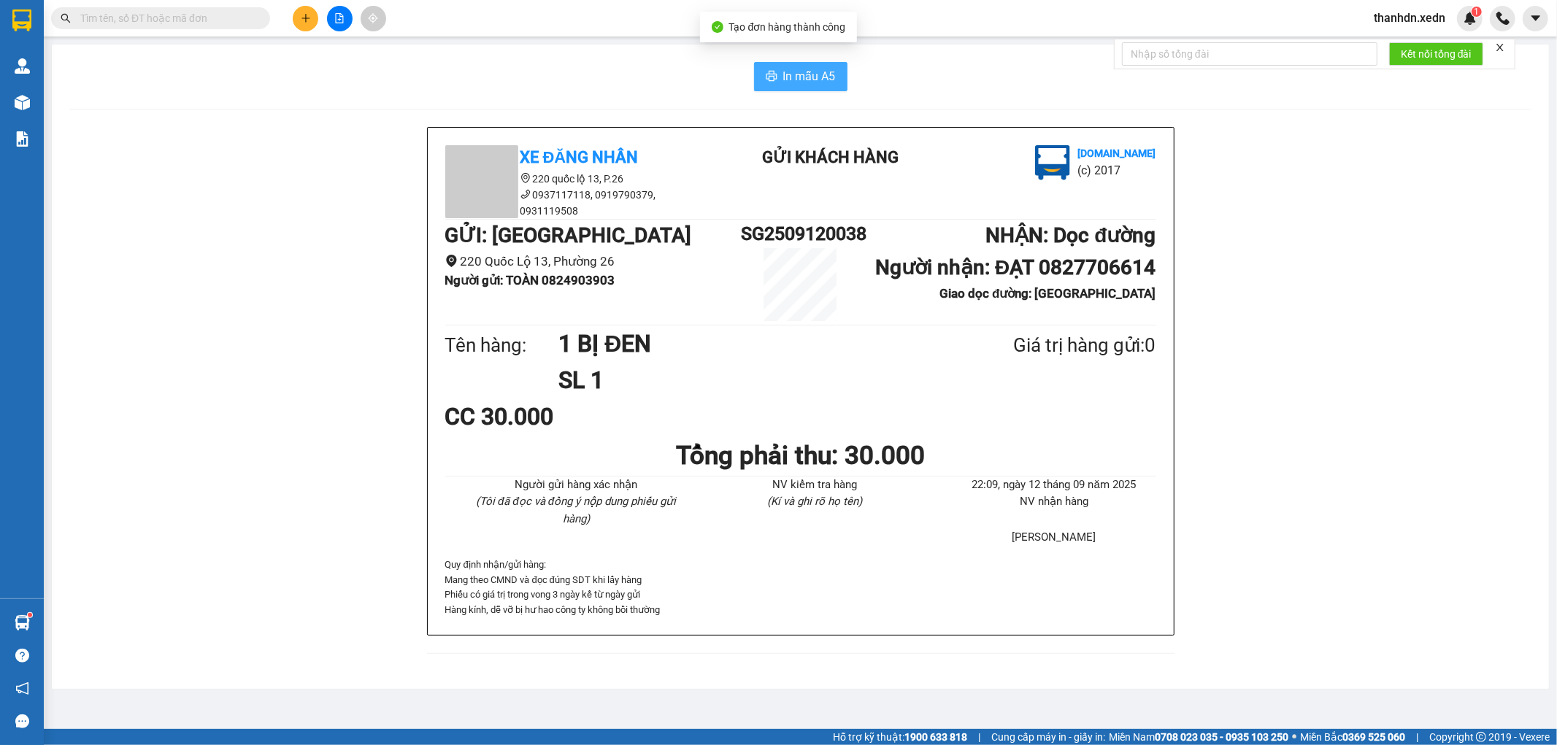
click at [813, 73] on span "In mẫu A5" at bounding box center [809, 76] width 53 height 18
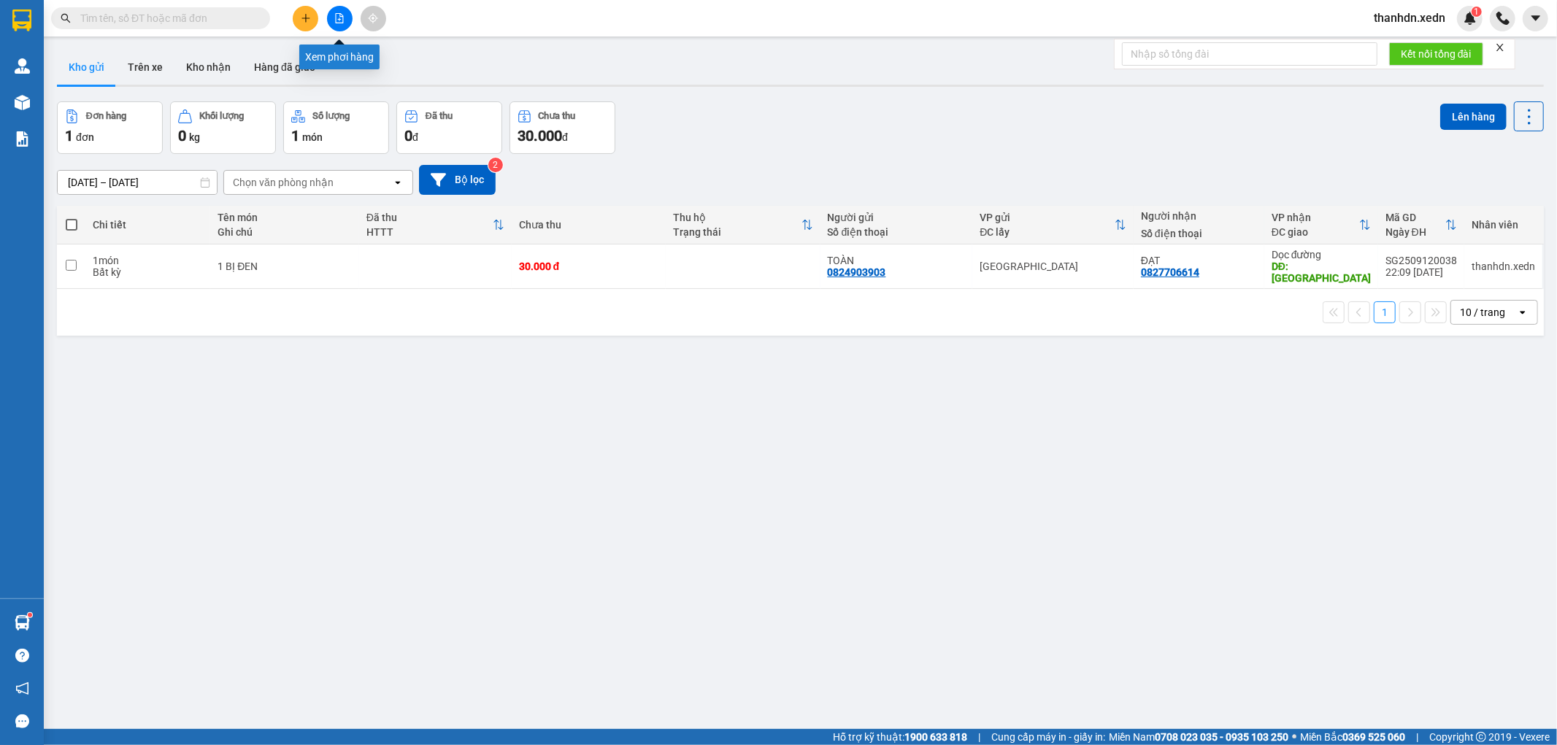
click at [331, 13] on button at bounding box center [340, 19] width 26 height 26
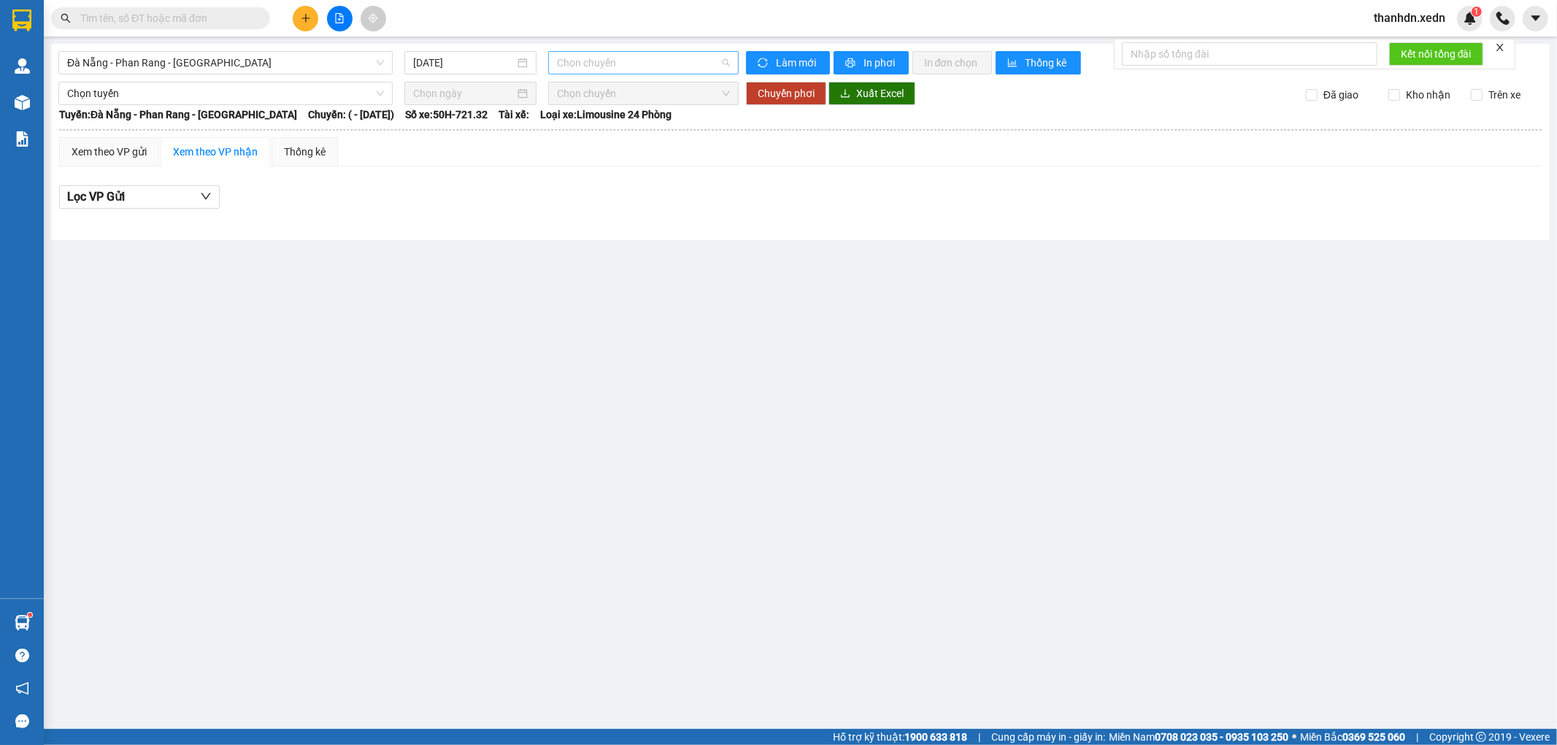
click at [639, 55] on span "Chọn chuyến" at bounding box center [643, 63] width 172 height 22
click at [742, 161] on div "Xem theo VP gửi Xem theo VP nhận Thống kê" at bounding box center [800, 151] width 1482 height 29
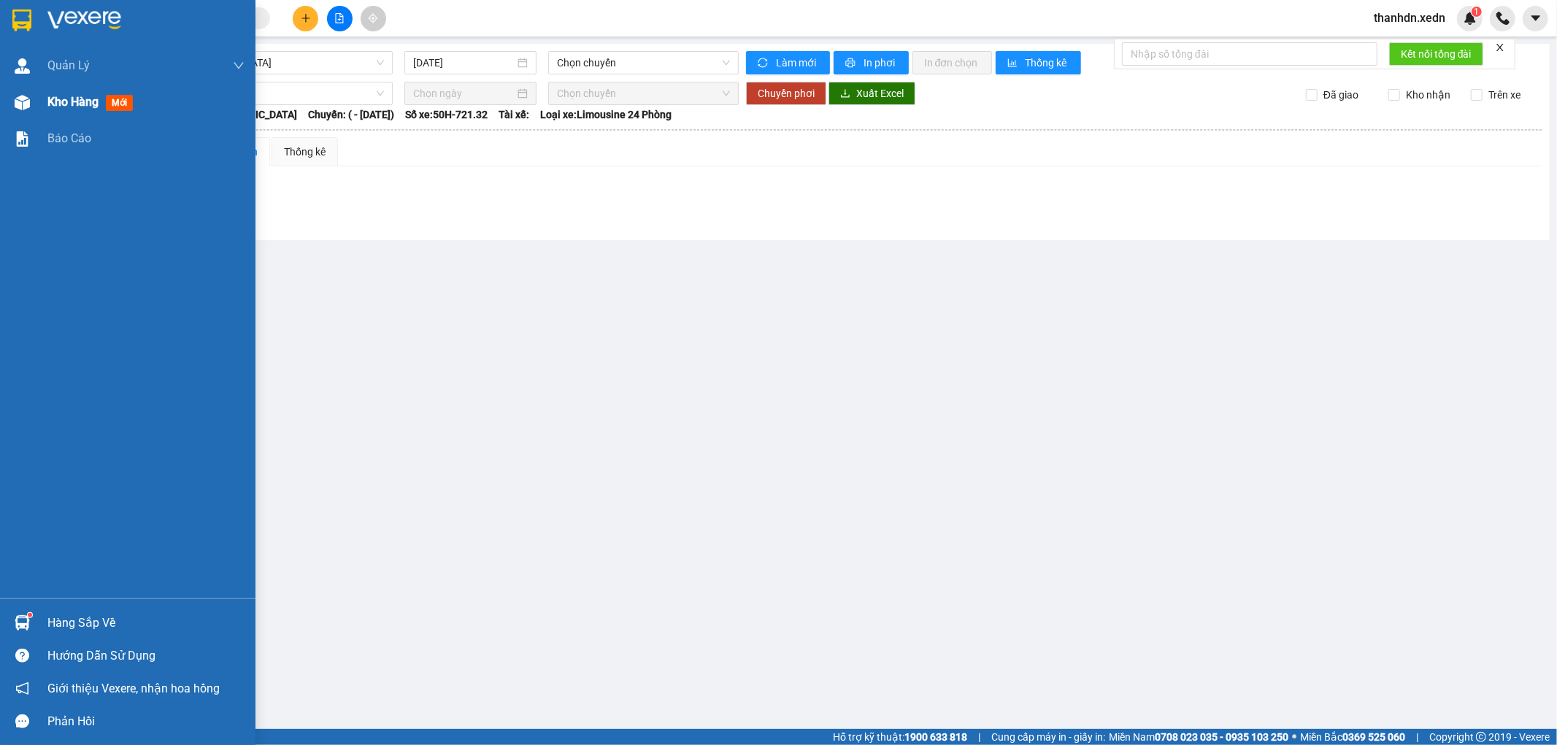
click at [57, 99] on span "Kho hàng" at bounding box center [72, 102] width 51 height 14
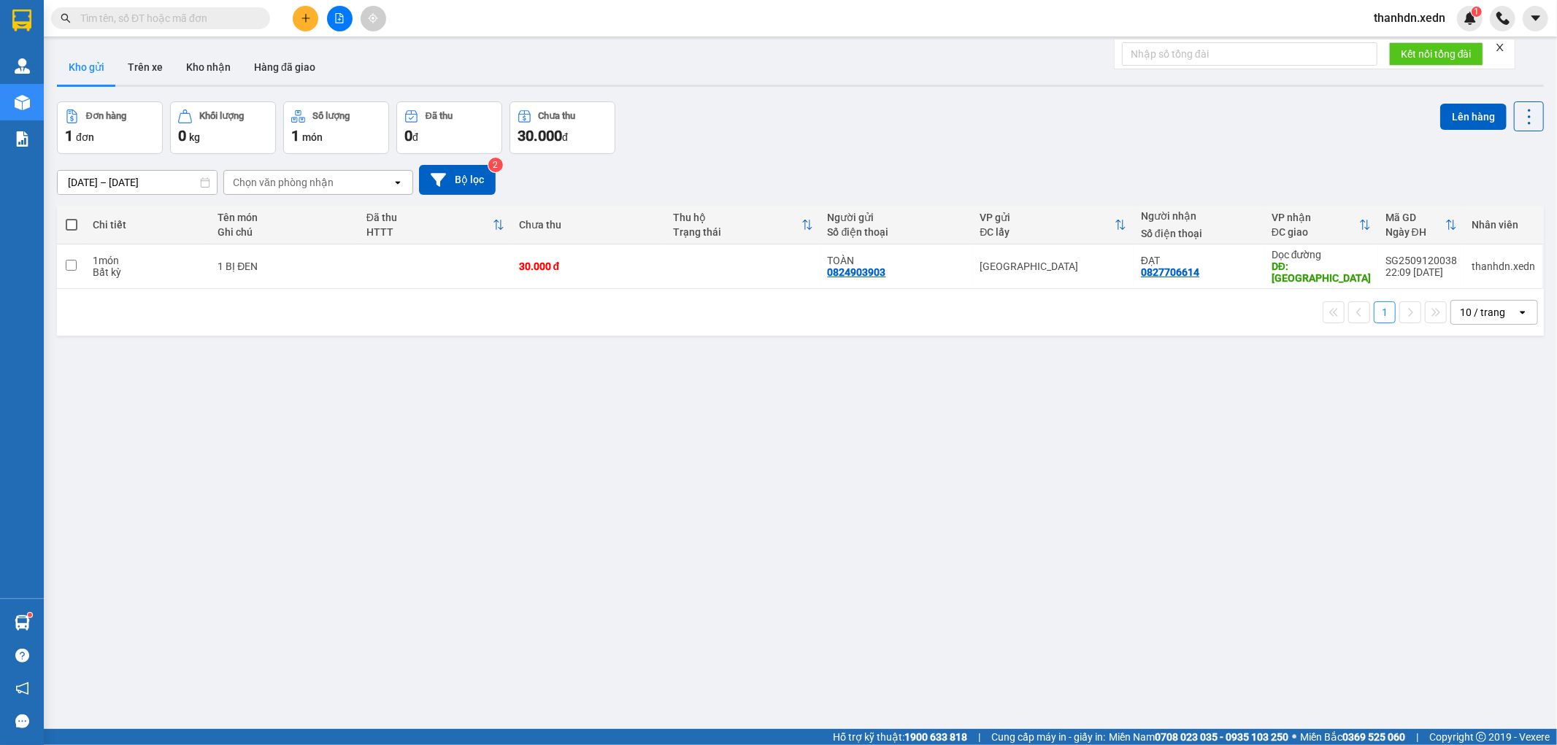
click at [71, 225] on span at bounding box center [72, 225] width 12 height 12
click at [72, 218] on input "checkbox" at bounding box center [72, 218] width 0 height 0
checkbox input "true"
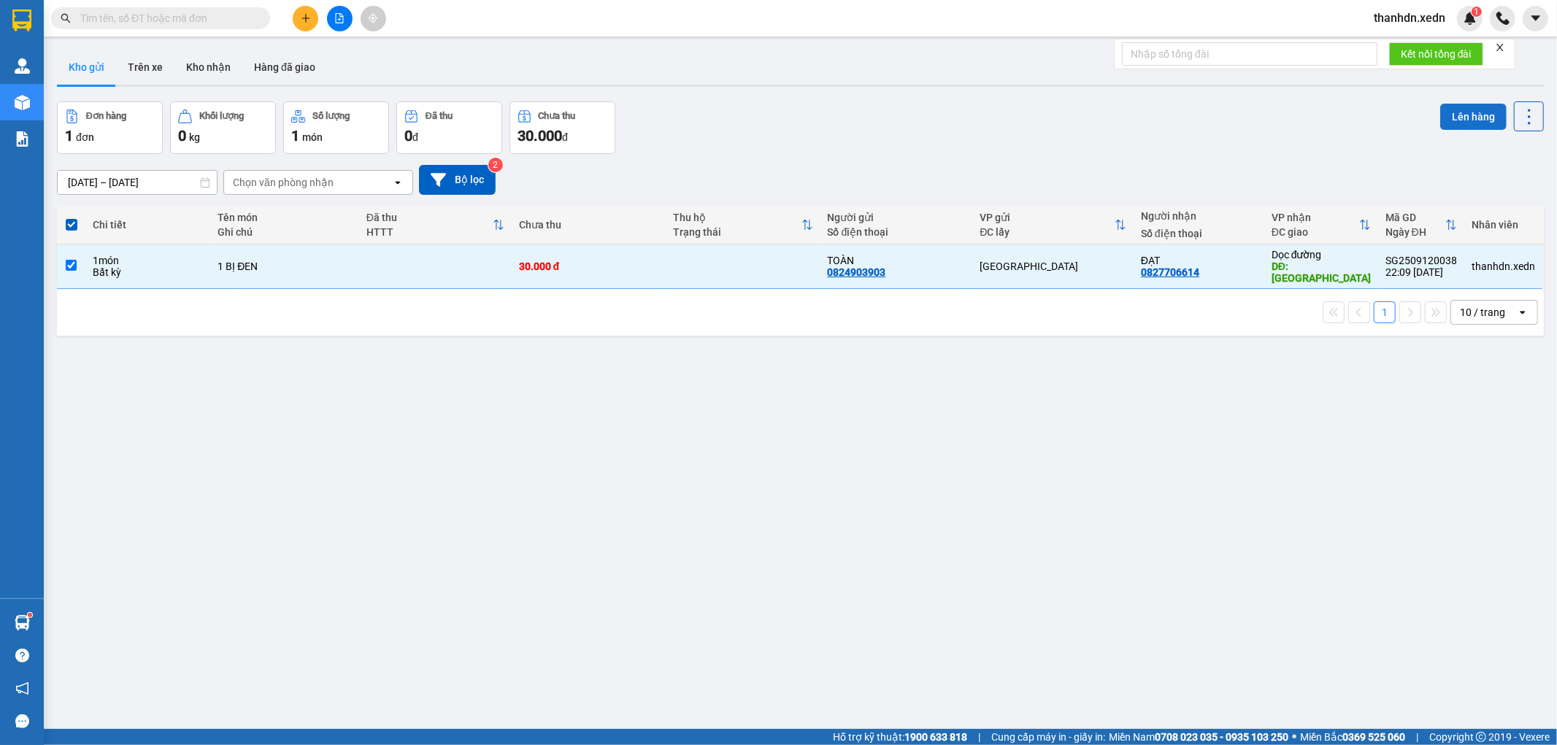
click at [1440, 108] on button "Lên hàng" at bounding box center [1473, 117] width 66 height 26
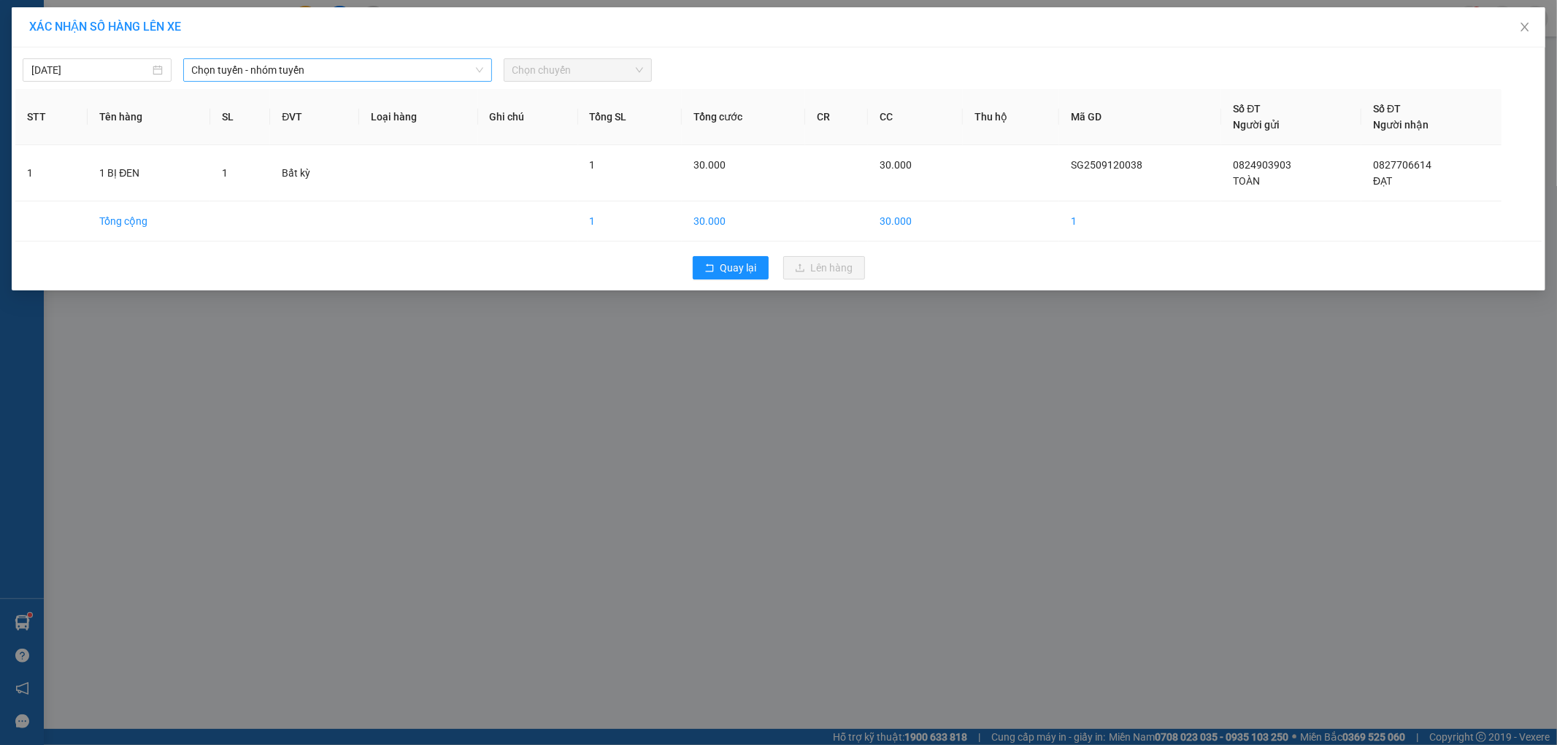
click at [477, 70] on icon "down" at bounding box center [478, 70] width 7 height 5
click at [387, 74] on span "Chọn tuyến - nhóm tuyến" at bounding box center [337, 70] width 291 height 22
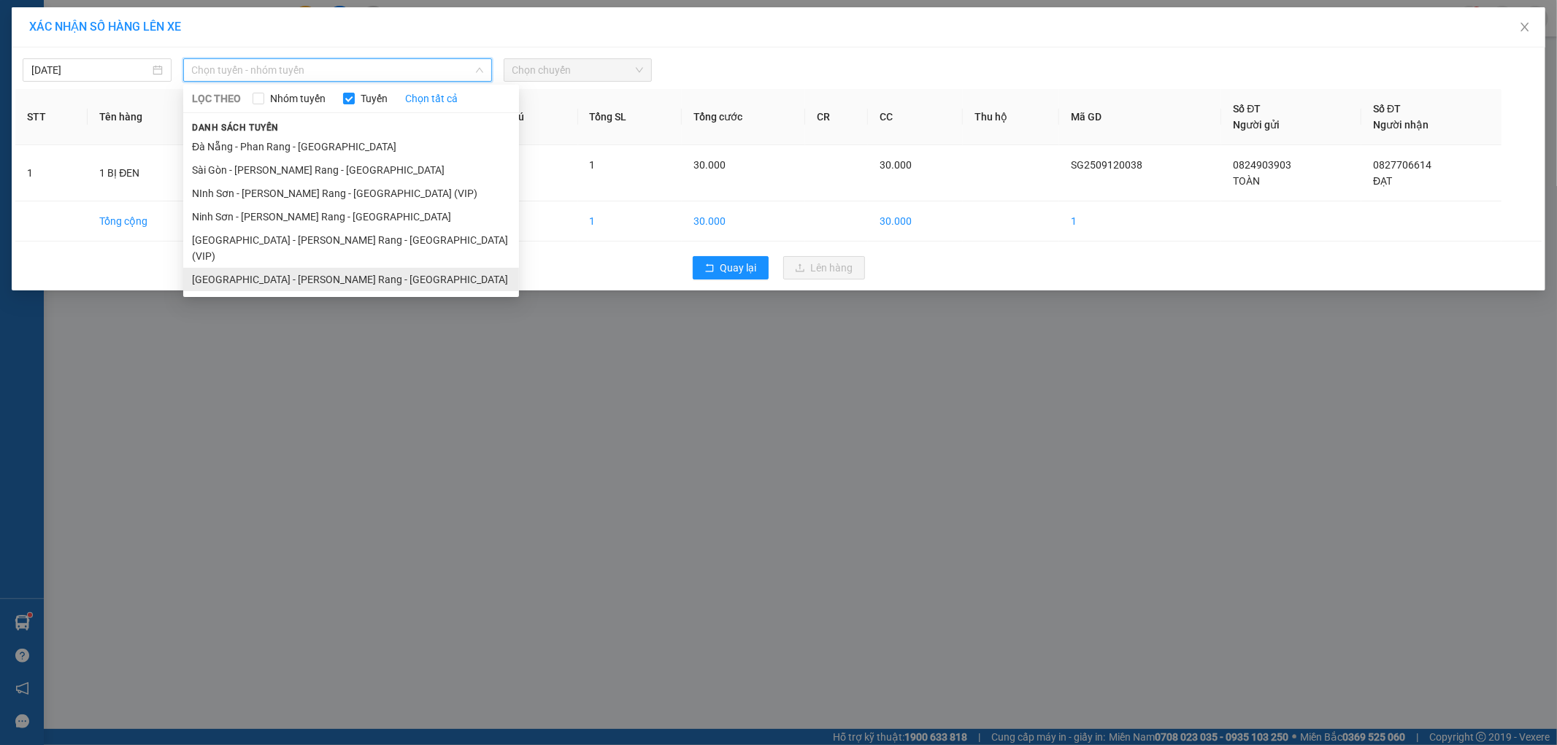
click at [328, 268] on li "[GEOGRAPHIC_DATA] - [PERSON_NAME] Rang - [GEOGRAPHIC_DATA]" at bounding box center [351, 279] width 336 height 23
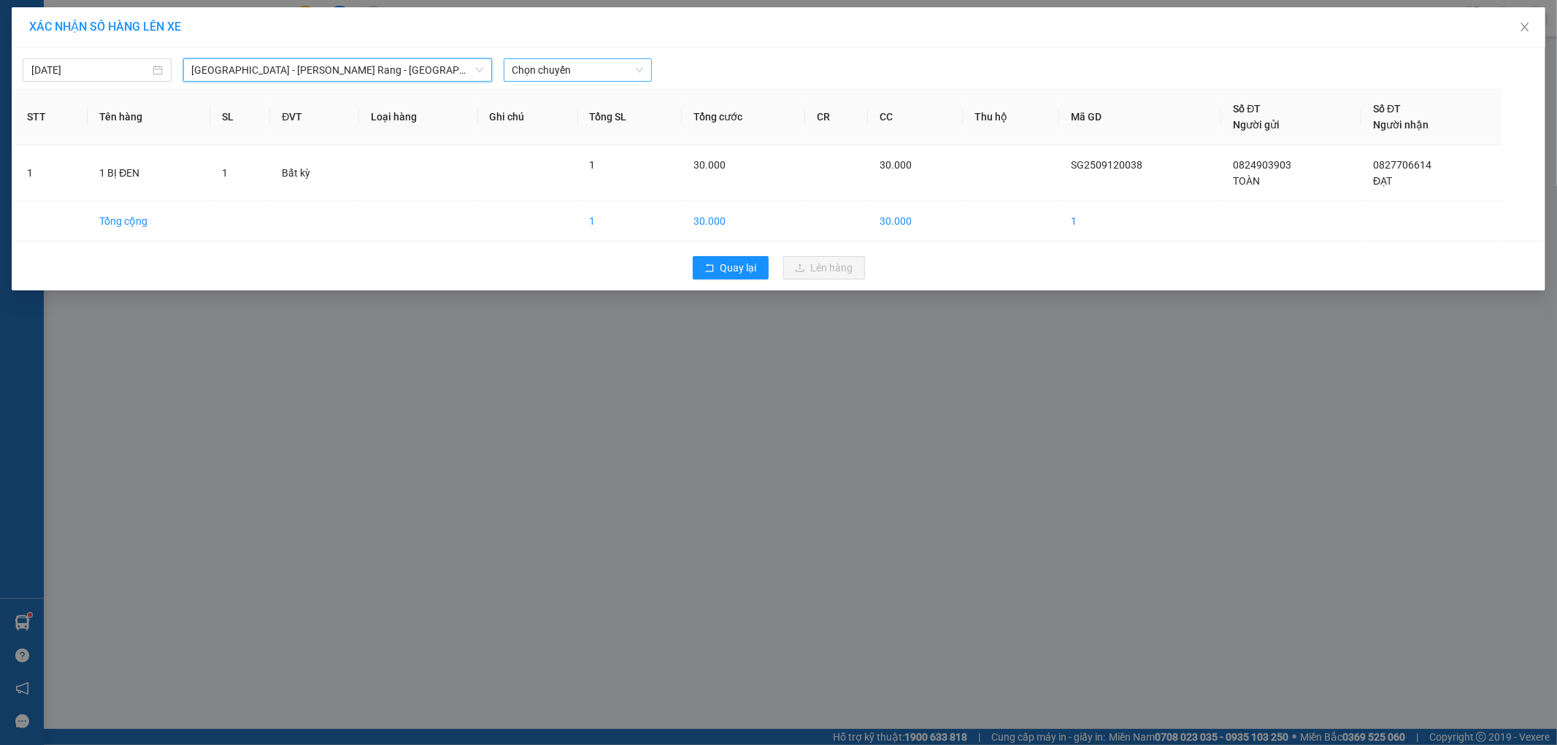
click at [560, 64] on span "Chọn chuyến" at bounding box center [577, 70] width 131 height 22
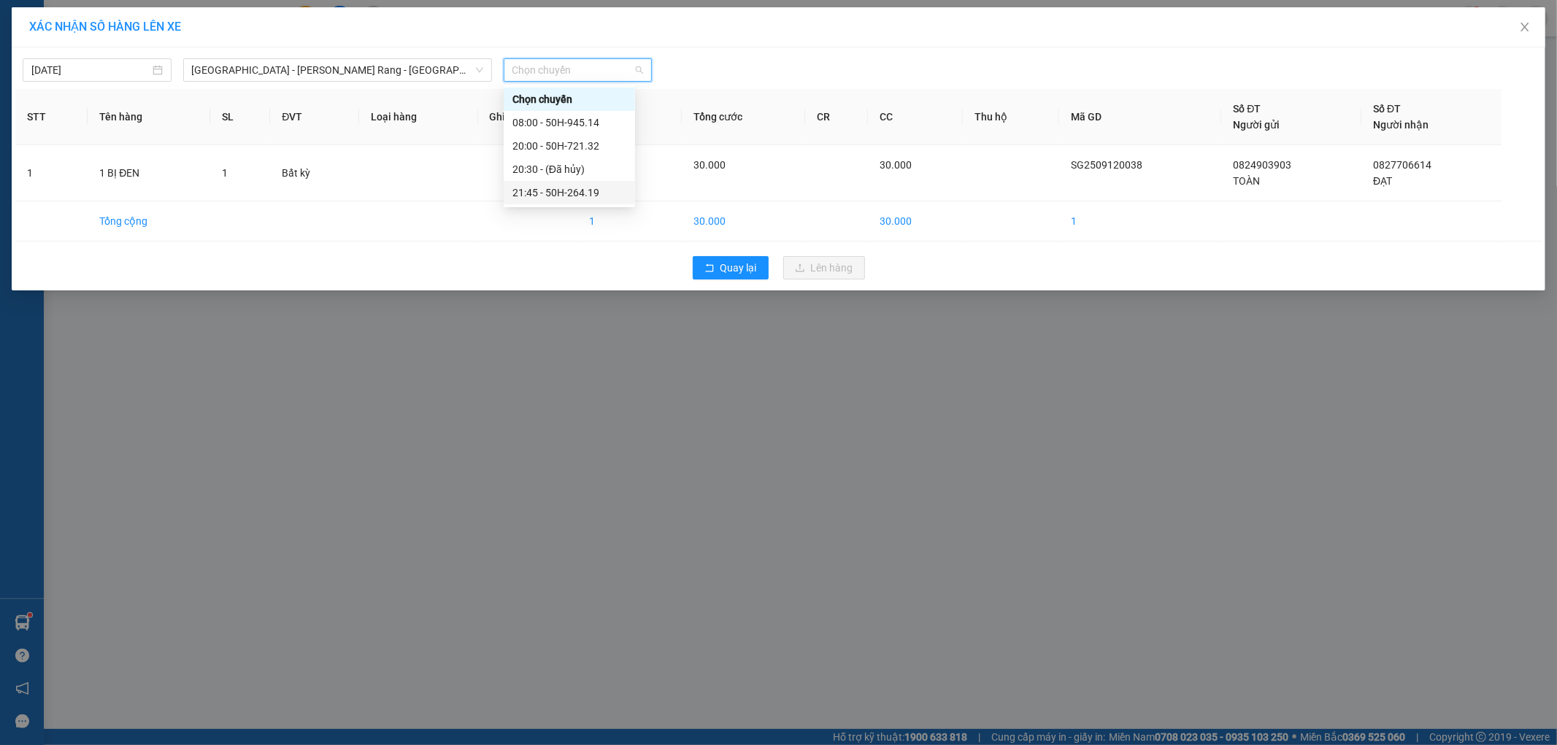
click at [588, 187] on div "21:45 - 50H-264.19" at bounding box center [569, 193] width 114 height 16
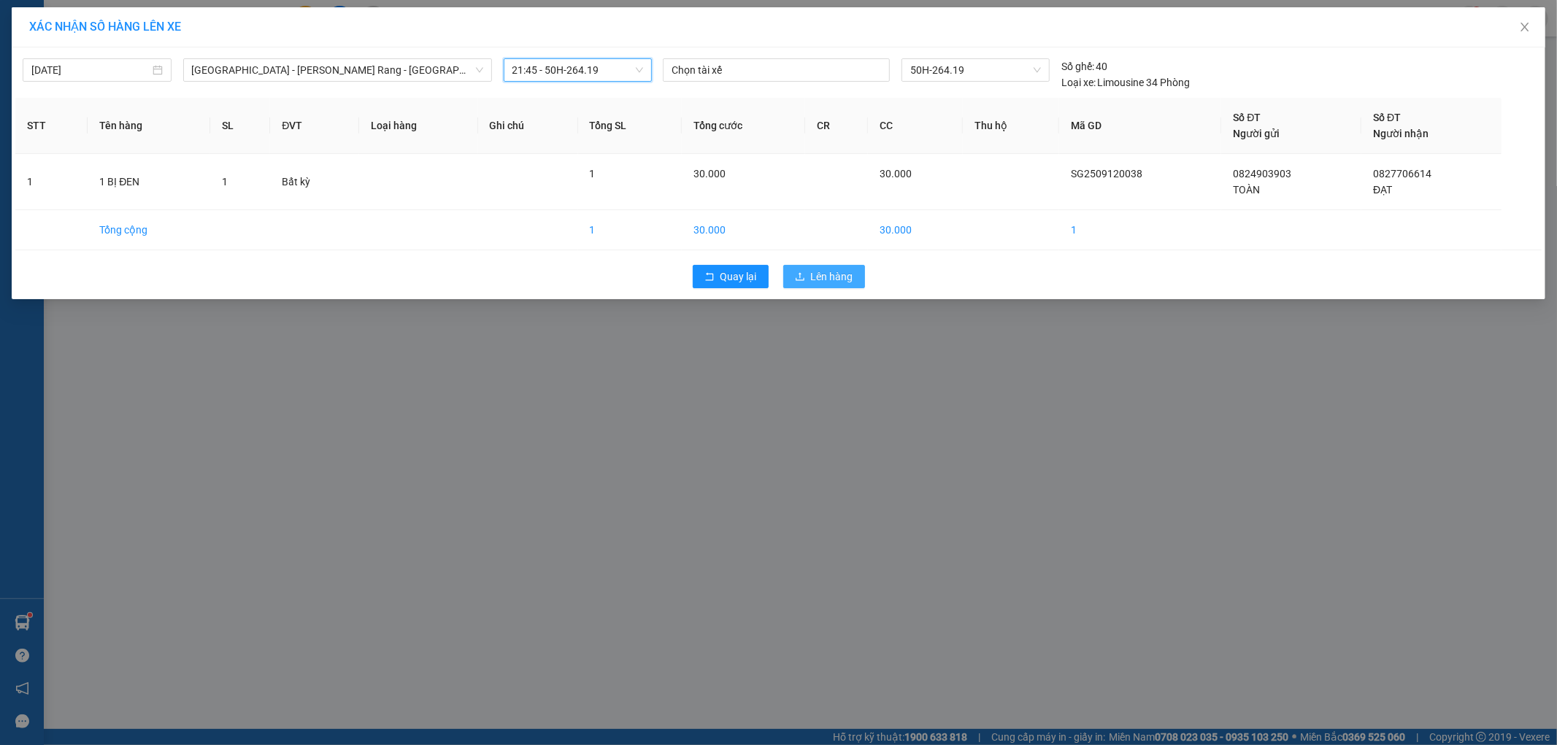
click at [806, 272] on button "Lên hàng" at bounding box center [824, 276] width 82 height 23
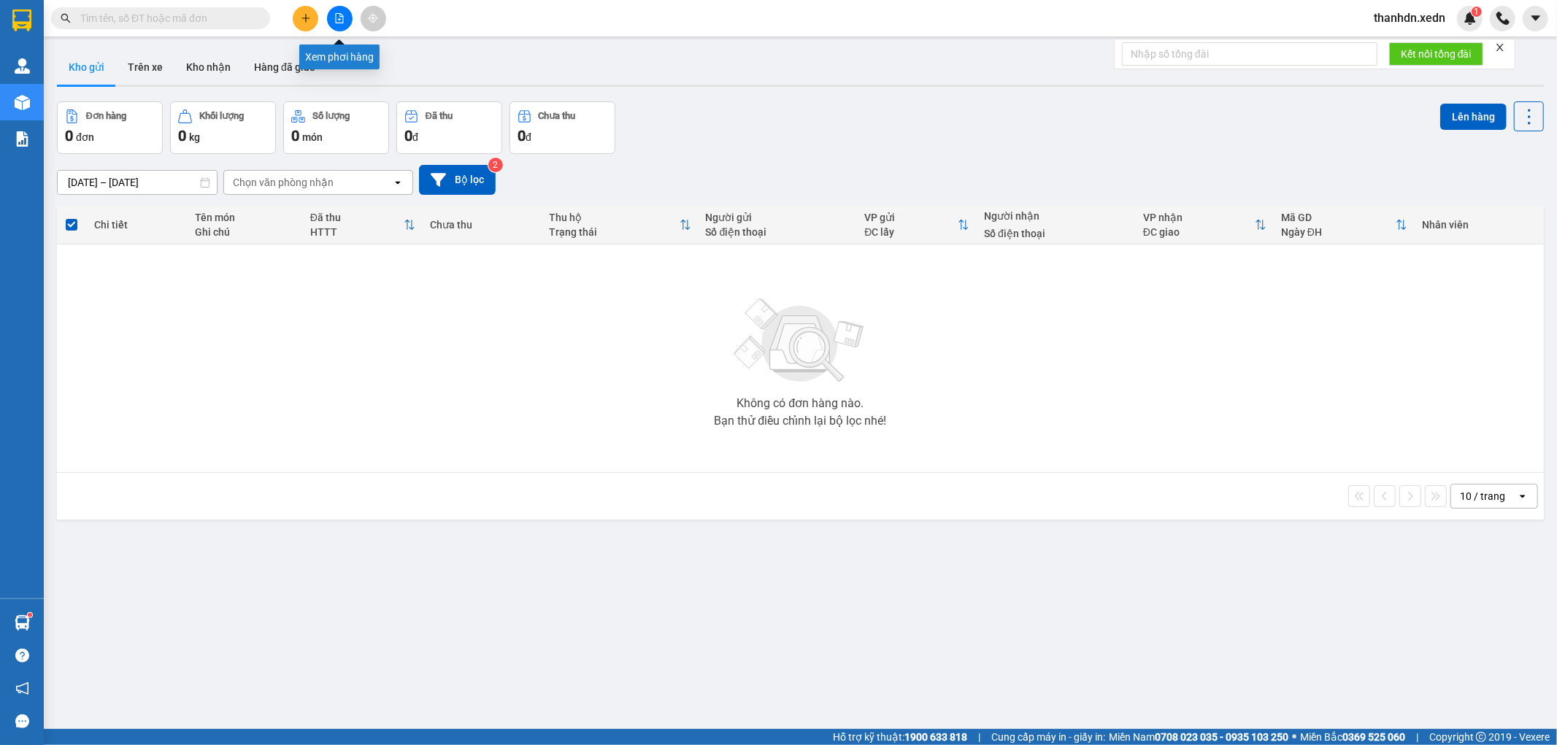
click at [331, 9] on button at bounding box center [340, 19] width 26 height 26
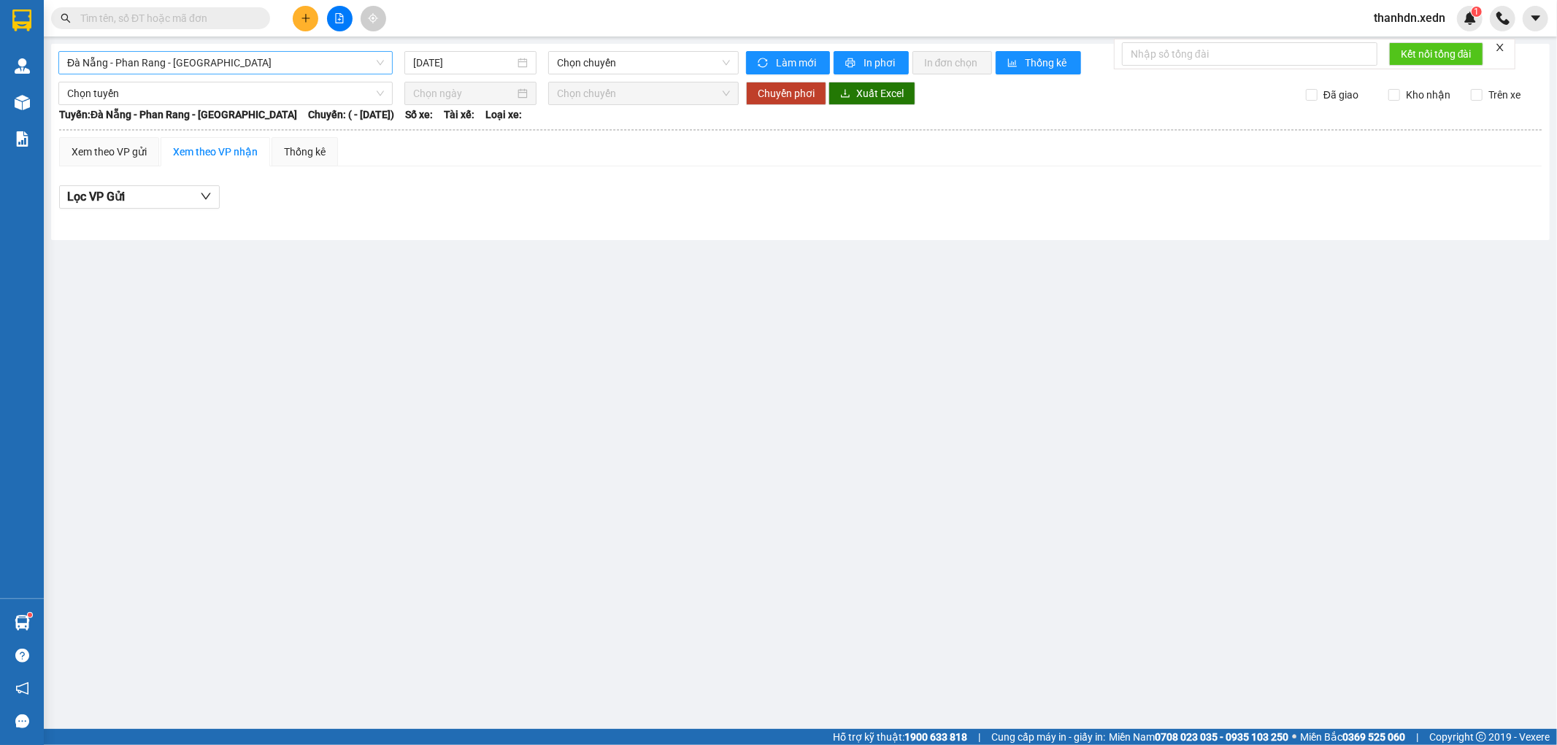
click at [369, 63] on span "Đà Nẵng - Phan Rang - [GEOGRAPHIC_DATA]" at bounding box center [225, 63] width 317 height 22
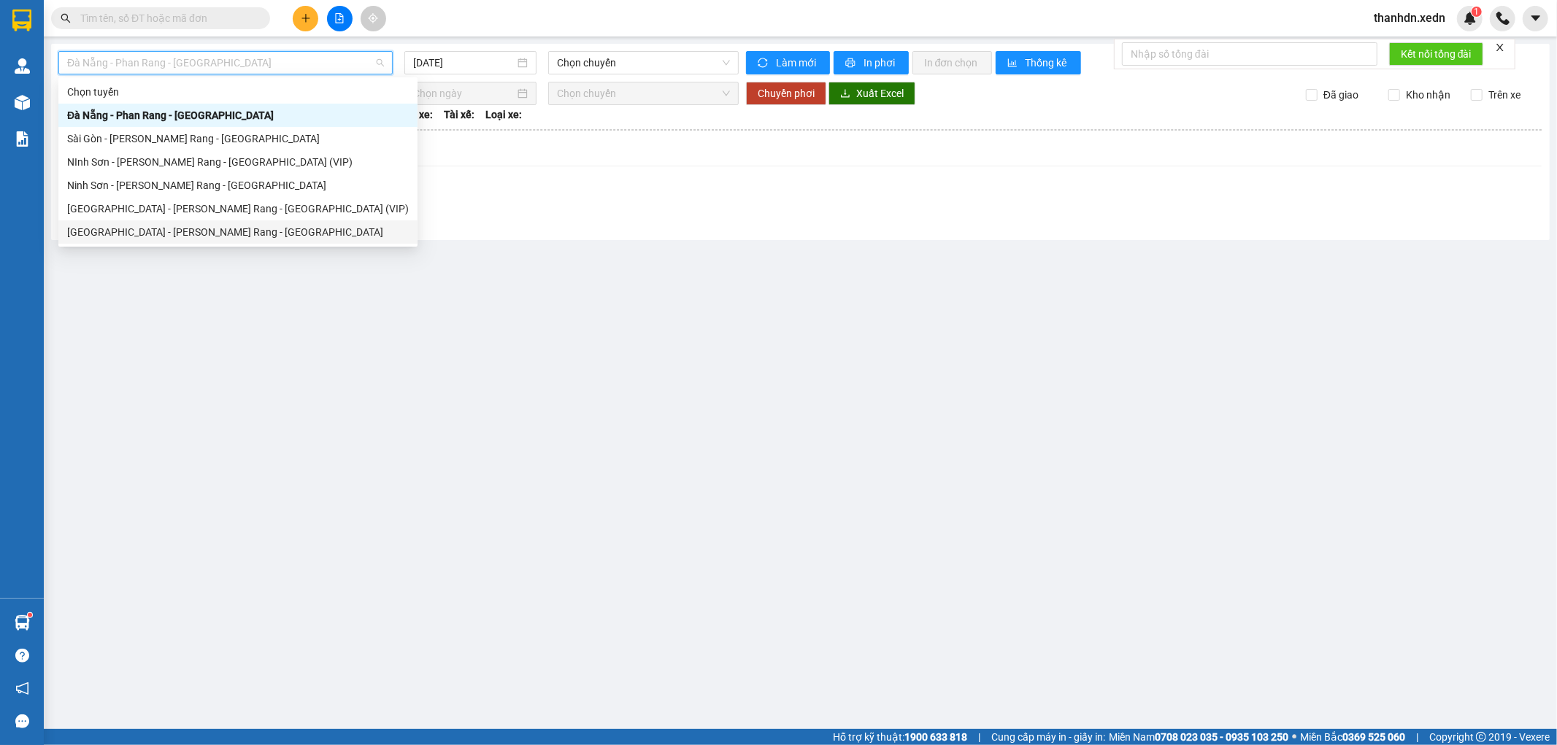
click at [237, 239] on div "[GEOGRAPHIC_DATA] - [PERSON_NAME] Rang - [GEOGRAPHIC_DATA]" at bounding box center [238, 232] width 342 height 16
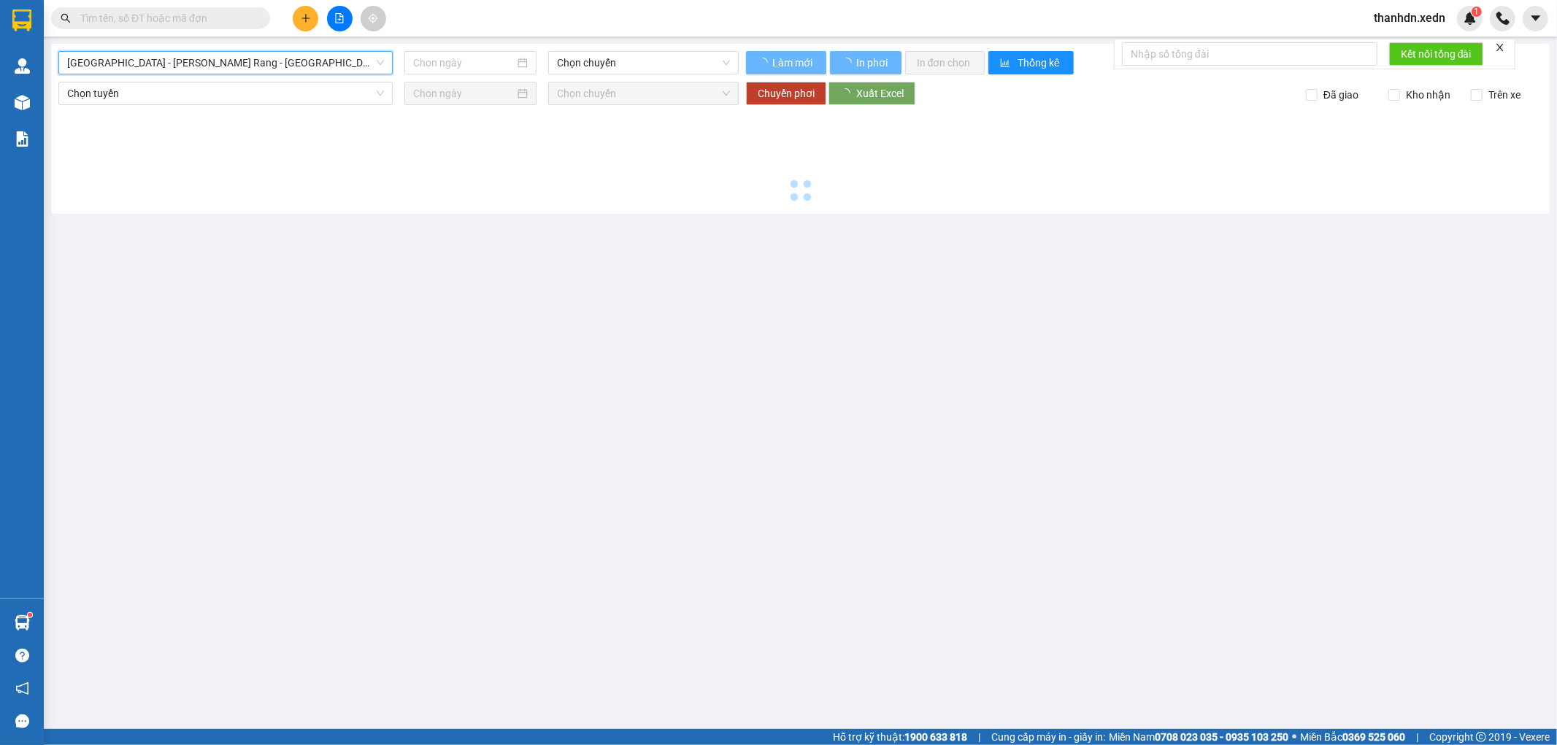
type input "[DATE]"
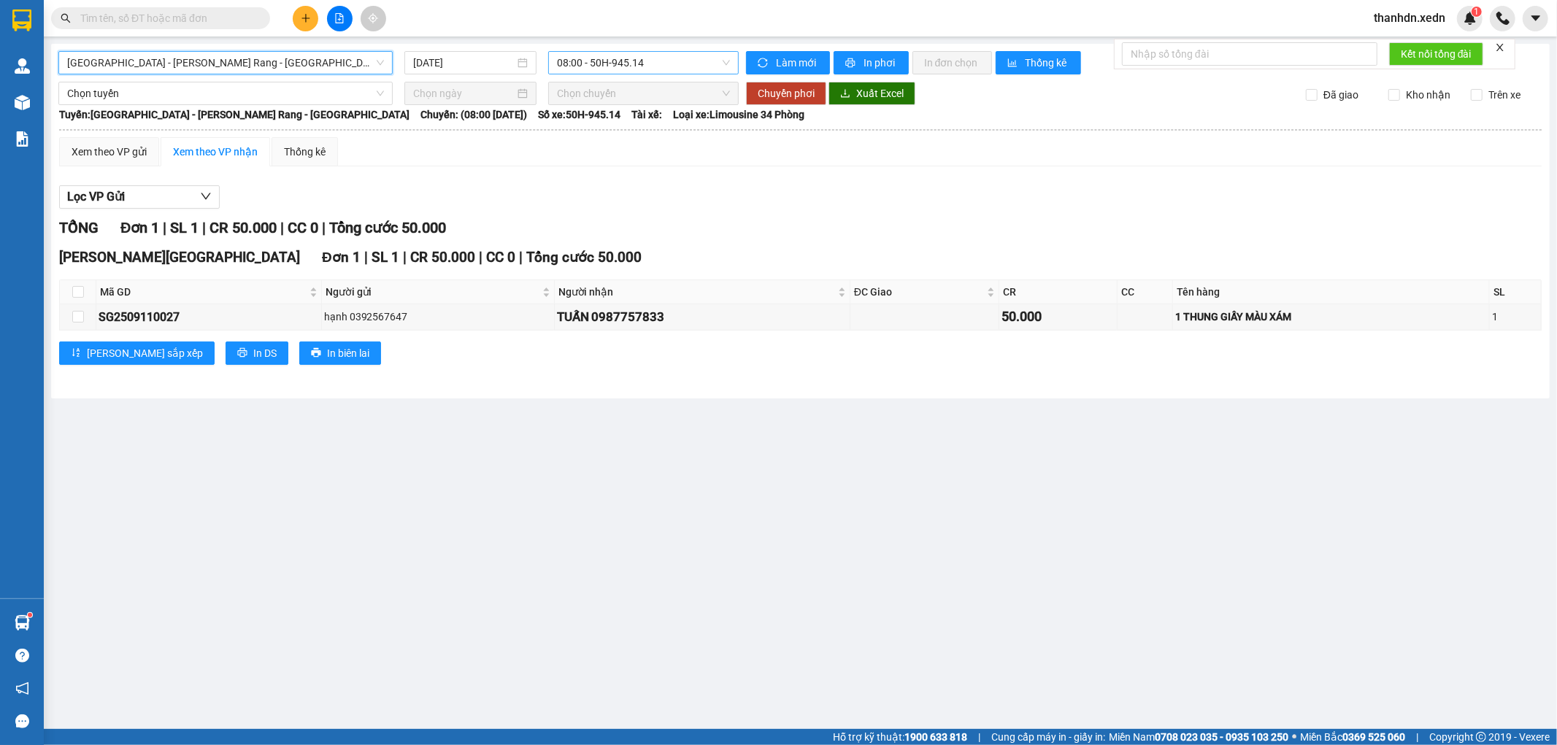
click at [602, 56] on span "08:00 - 50H-945.14" at bounding box center [643, 63] width 172 height 22
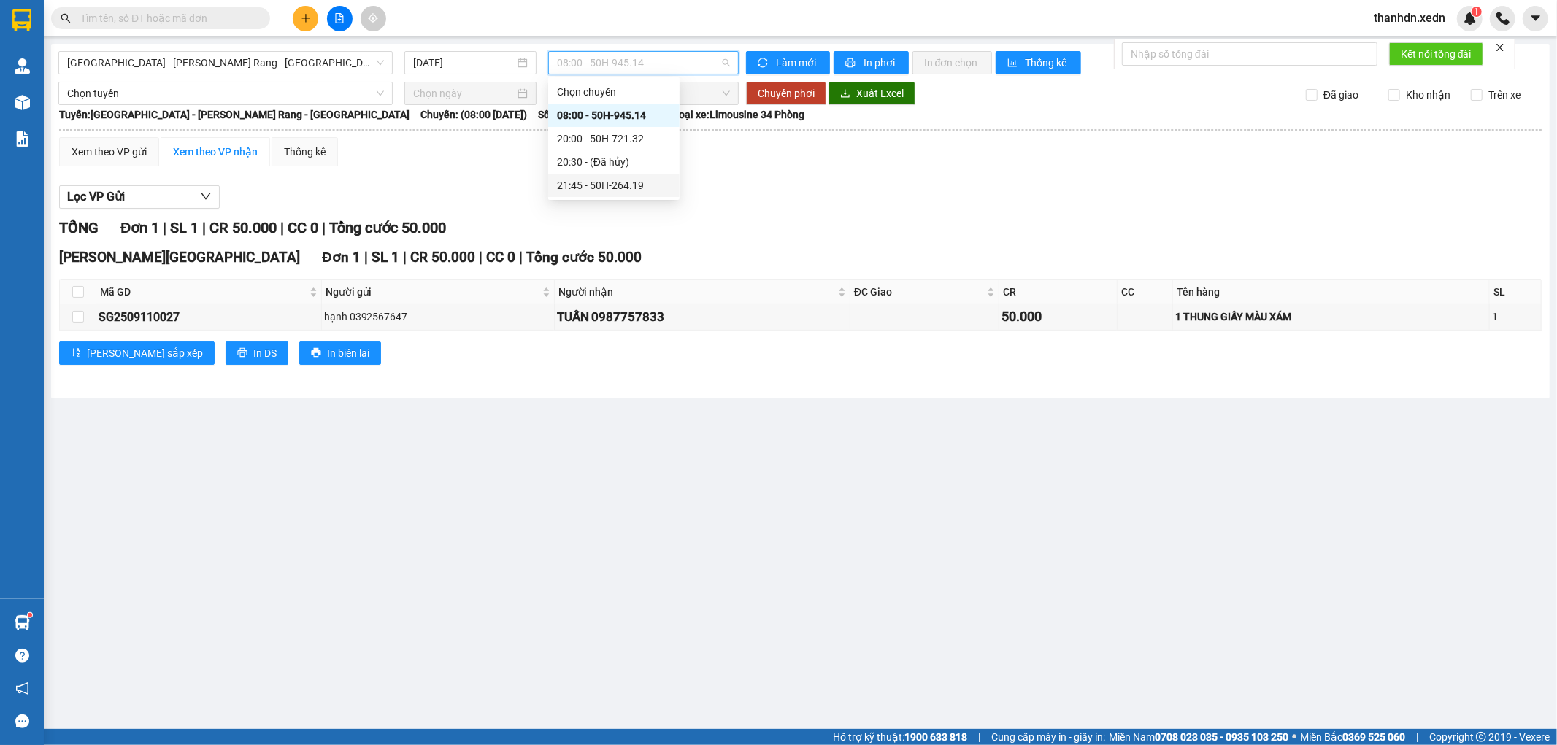
click at [640, 185] on div "21:45 - 50H-264.19" at bounding box center [614, 185] width 114 height 16
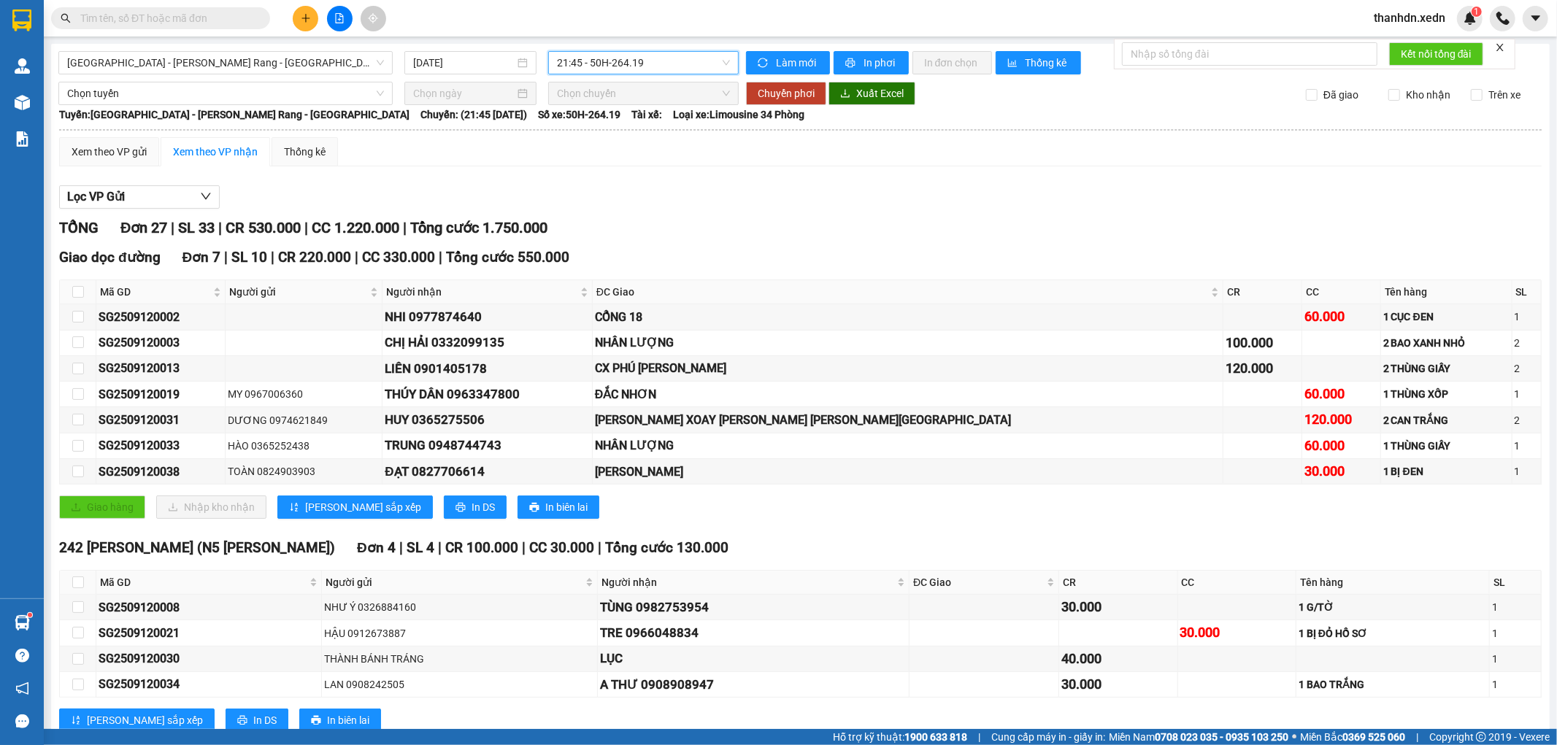
click at [653, 61] on span "21:45 - 50H-264.19" at bounding box center [643, 63] width 172 height 22
drag, startPoint x: 664, startPoint y: 67, endPoint x: 681, endPoint y: 89, distance: 27.6
click at [665, 69] on span "21:45 - 50H-264.19" at bounding box center [643, 63] width 172 height 22
click at [652, 68] on span "21:45 - 50H-264.19" at bounding box center [643, 63] width 172 height 22
click at [644, 141] on div "20:00 - 50H-721.32" at bounding box center [610, 139] width 114 height 16
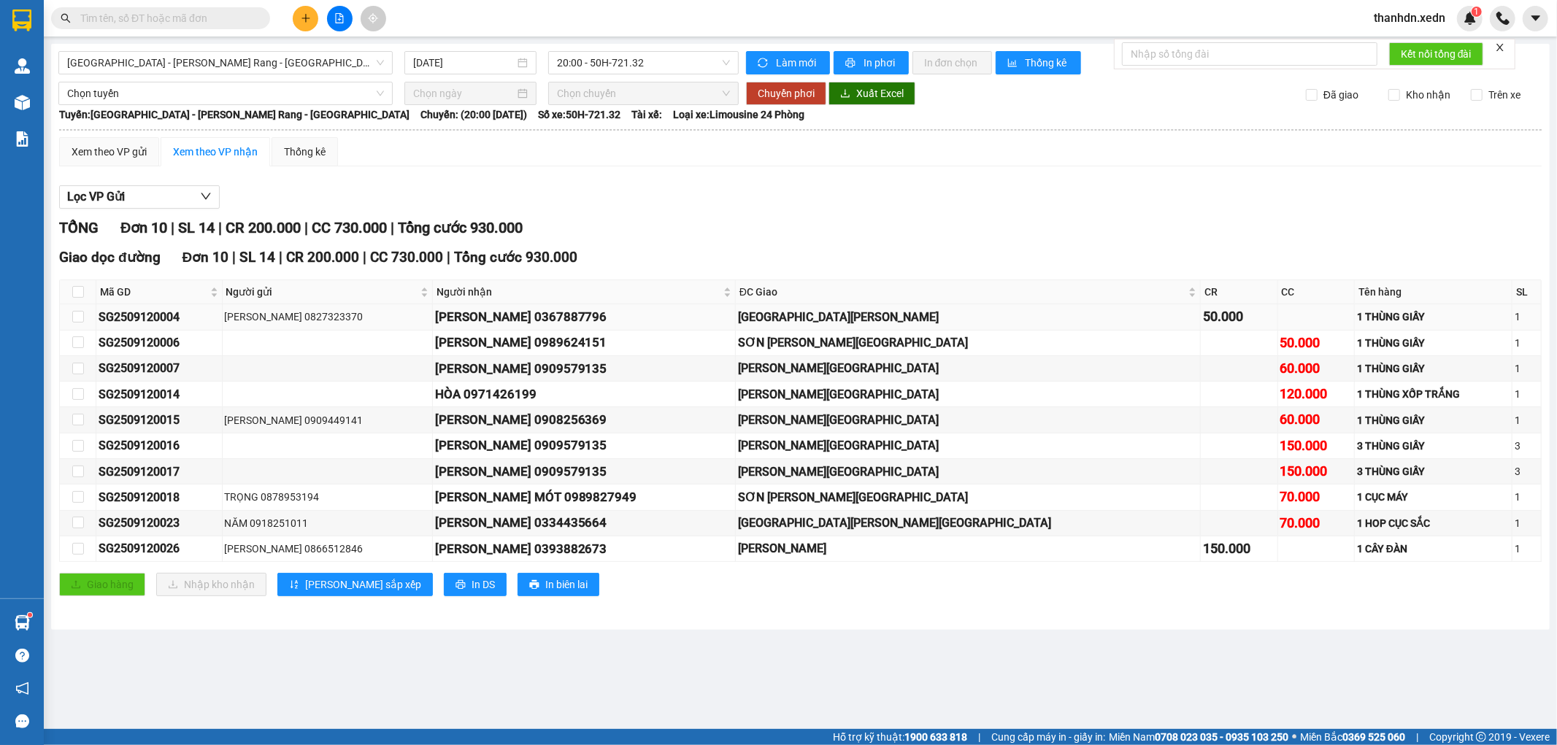
click at [197, 315] on div "SG2509120004" at bounding box center [159, 317] width 121 height 18
click at [586, 62] on span "20:00 - 50H-721.32" at bounding box center [643, 63] width 172 height 22
click at [644, 179] on div "21:45 - 50H-264.19" at bounding box center [614, 185] width 114 height 16
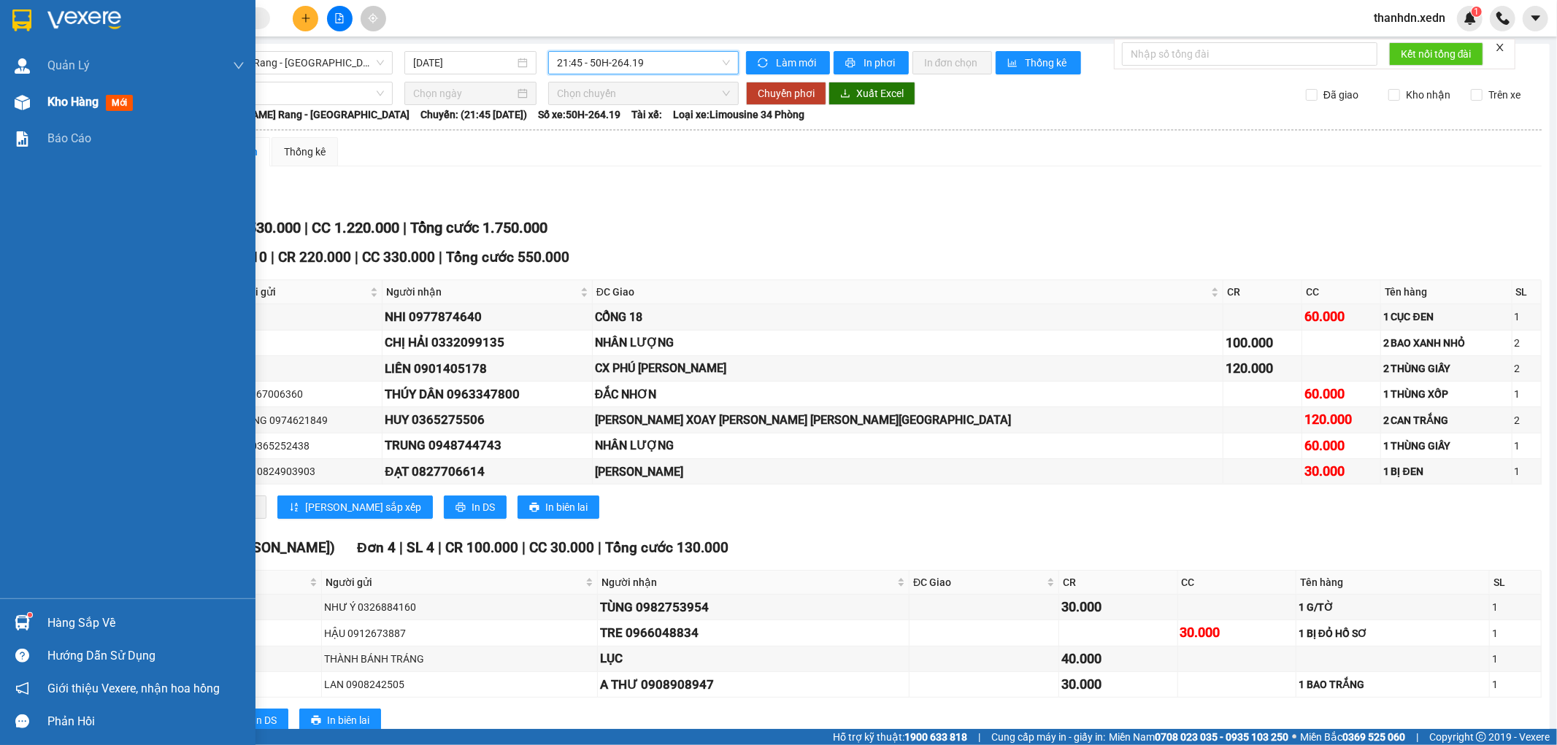
drag, startPoint x: 79, startPoint y: 96, endPoint x: 83, endPoint y: 107, distance: 11.8
click at [79, 96] on span "Kho hàng" at bounding box center [72, 102] width 51 height 14
